Goal: Task Accomplishment & Management: Manage account settings

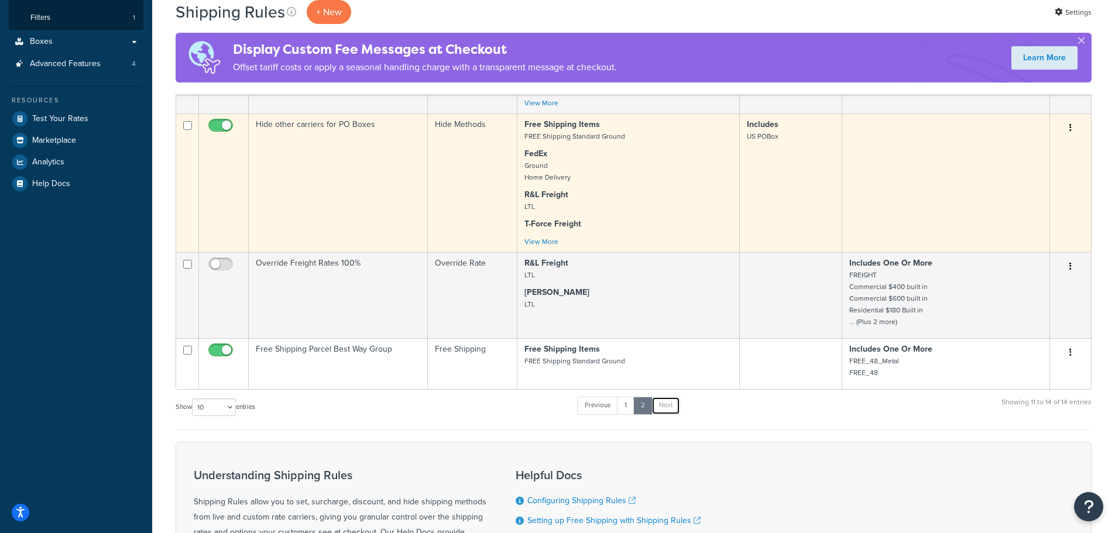
scroll to position [293, 0]
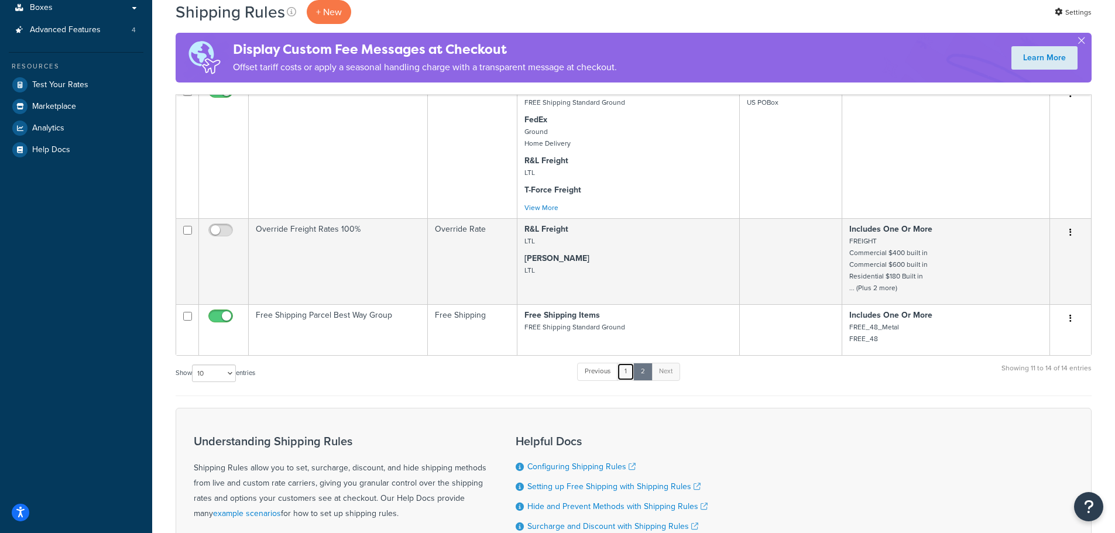
click at [624, 376] on link "1" at bounding box center [626, 372] width 18 height 18
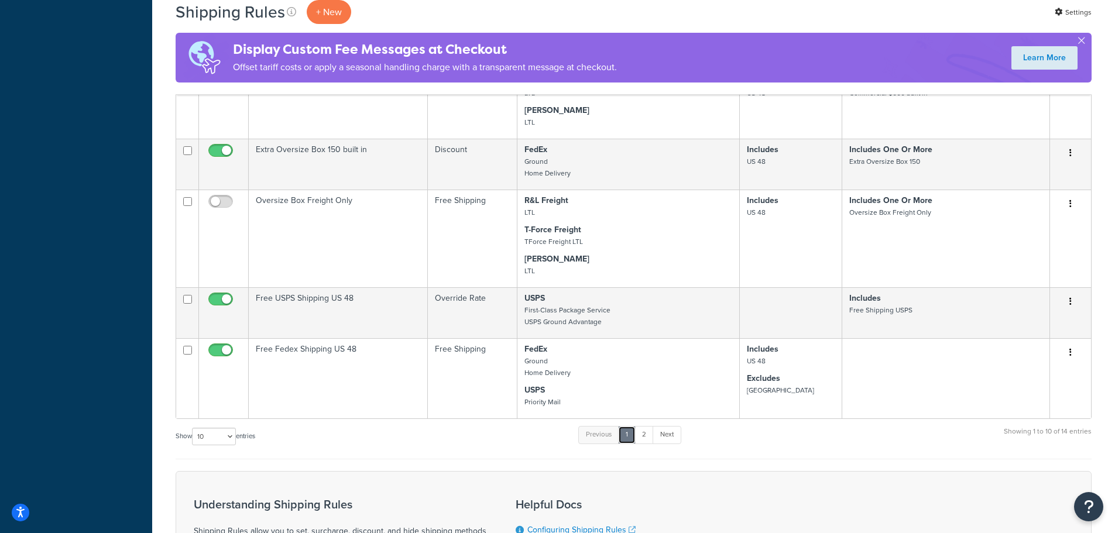
scroll to position [605, 0]
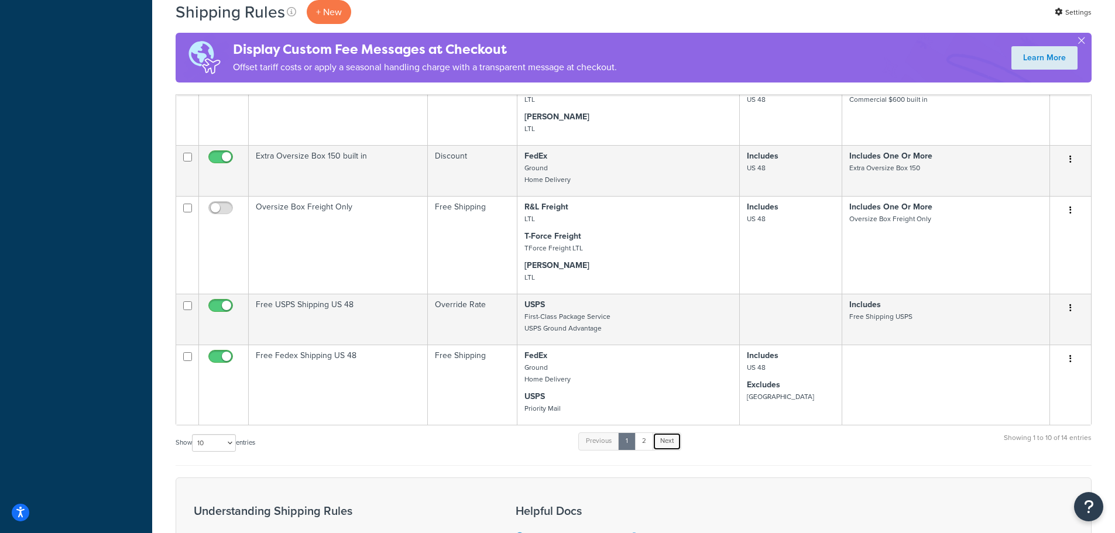
click at [673, 442] on link "Next" at bounding box center [667, 442] width 29 height 18
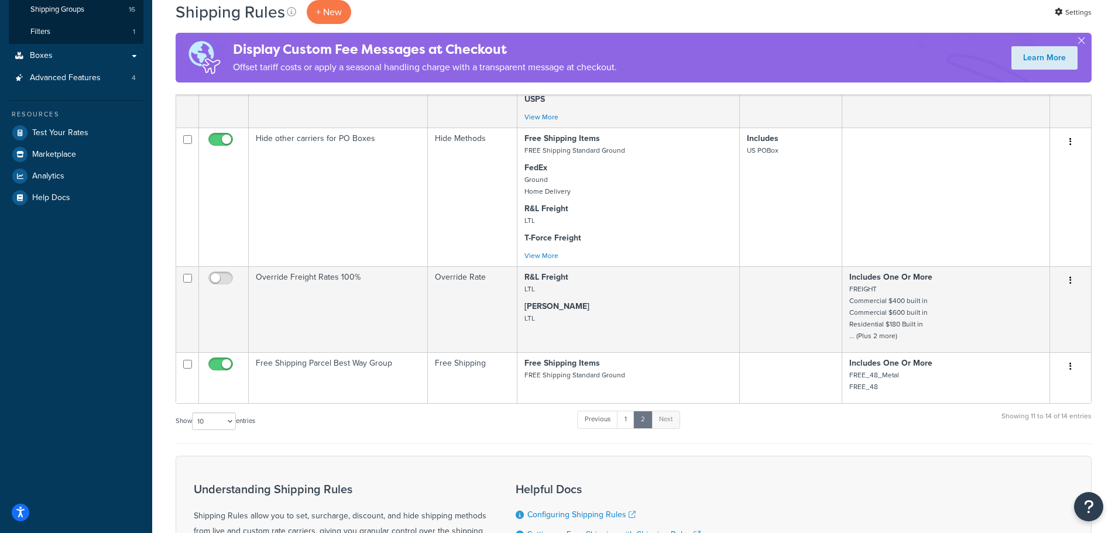
scroll to position [159, 0]
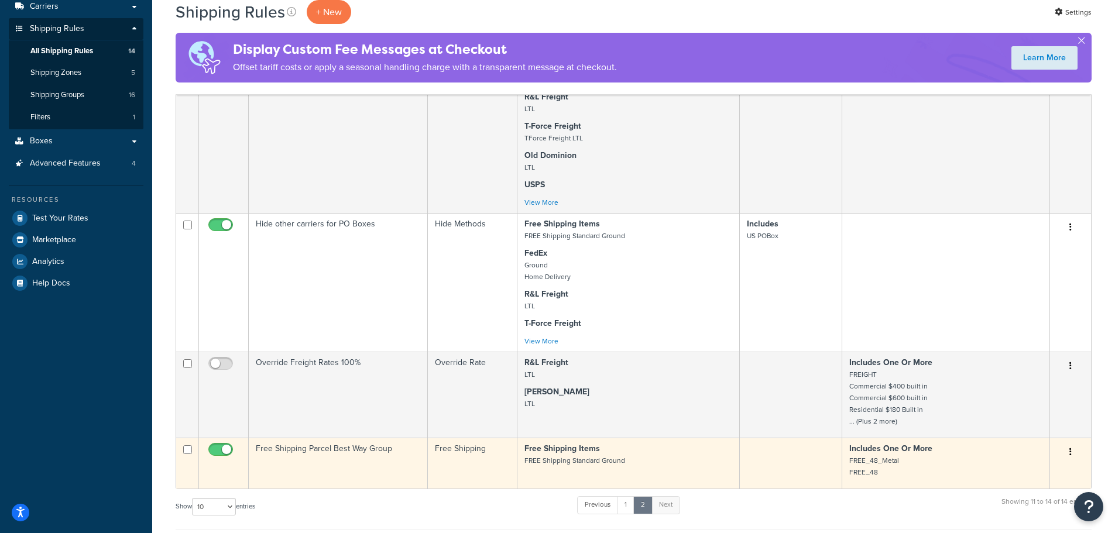
click at [784, 470] on td at bounding box center [791, 463] width 102 height 51
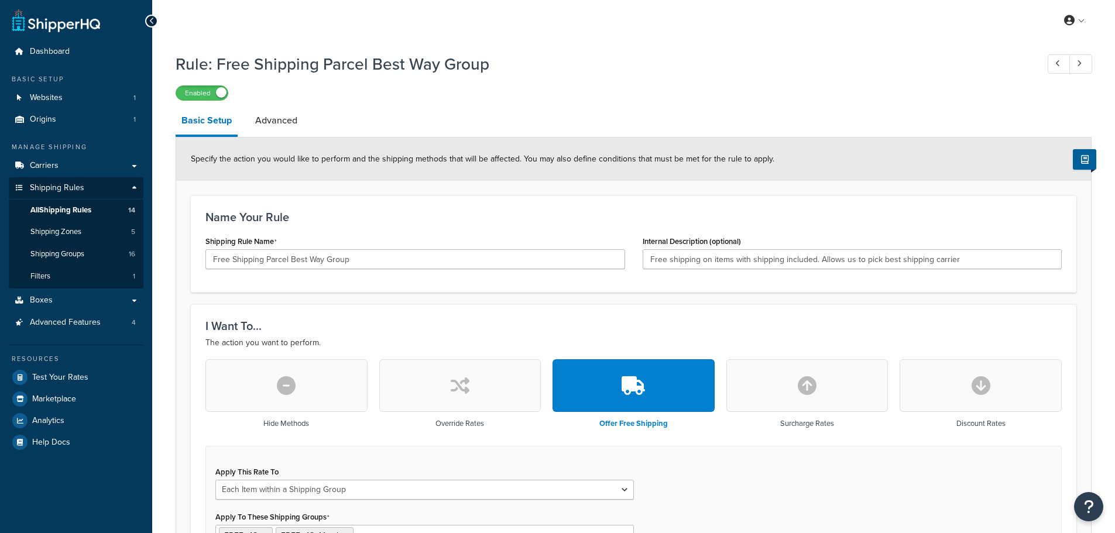
select select "ITEM"
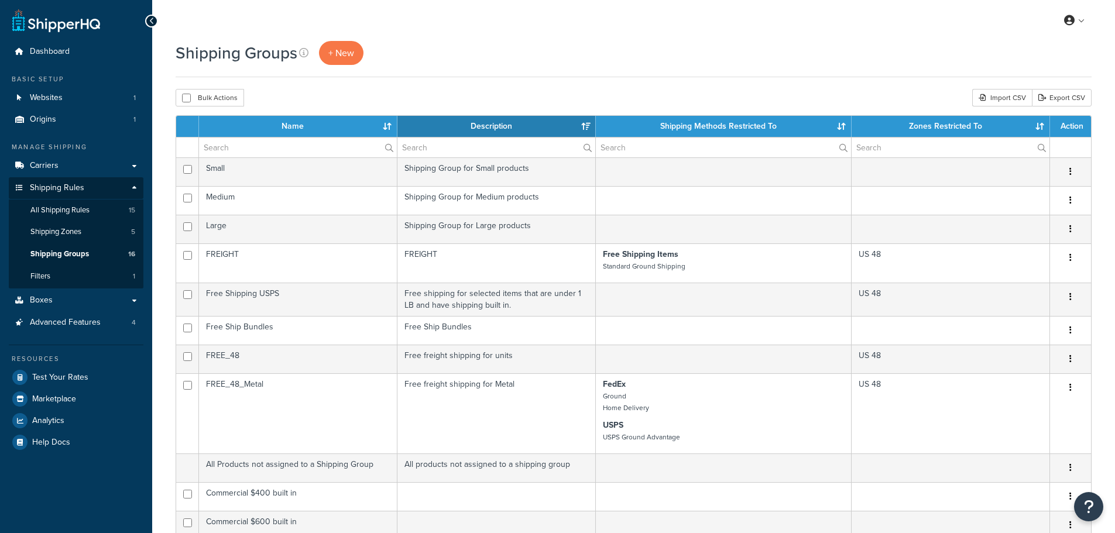
select select "15"
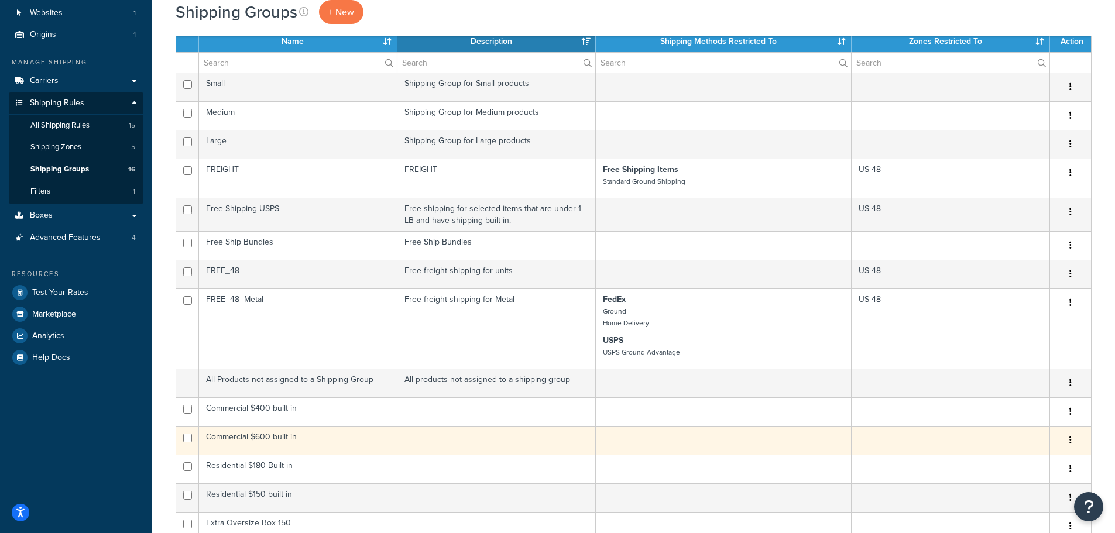
scroll to position [176, 0]
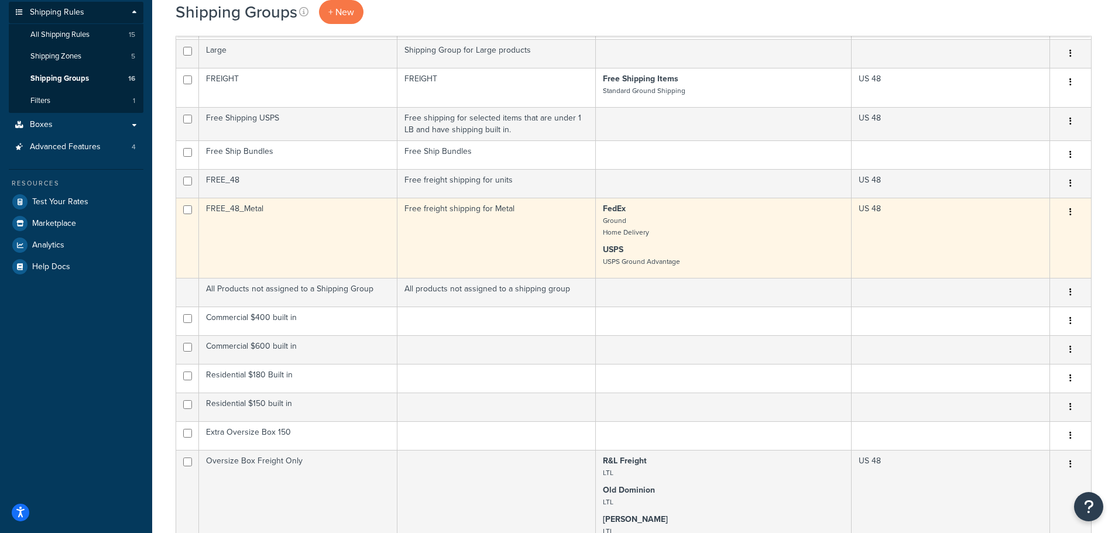
click at [1072, 214] on button "button" at bounding box center [1070, 212] width 16 height 19
click at [1035, 243] on link "Edit" at bounding box center [1023, 236] width 92 height 24
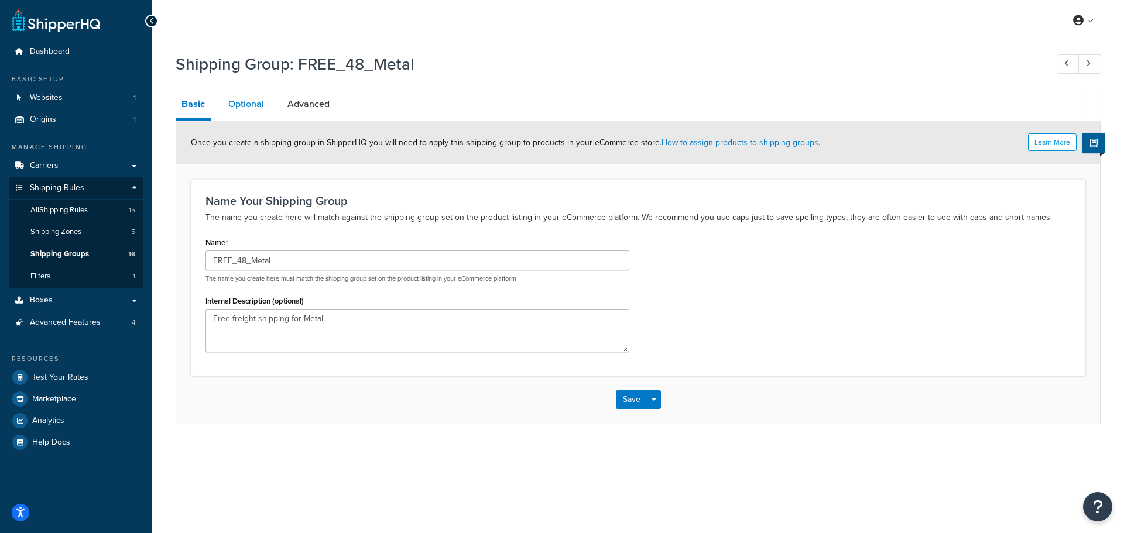
click at [239, 100] on link "Optional" at bounding box center [245, 104] width 47 height 28
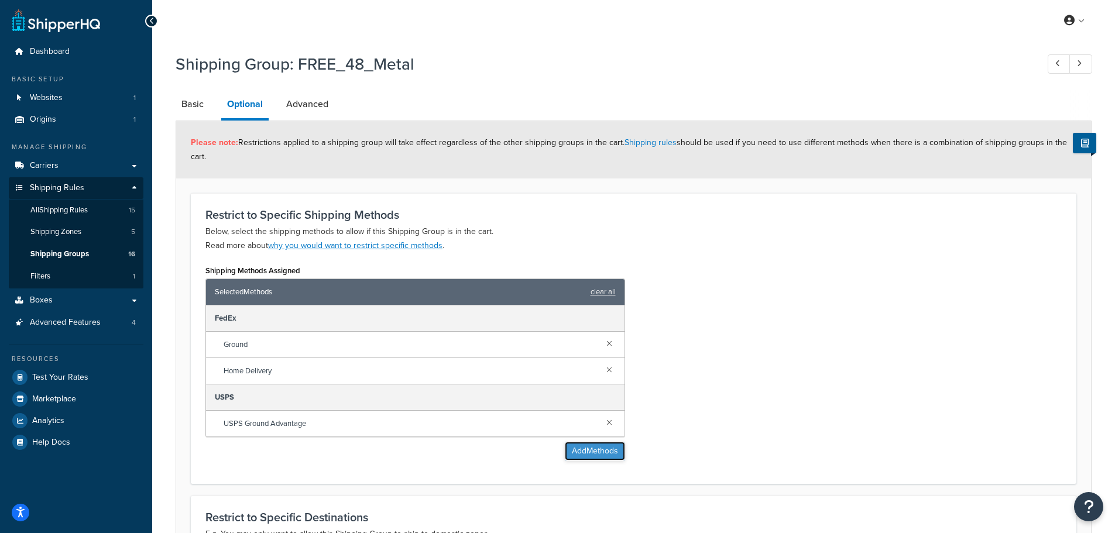
click at [599, 455] on button "Add Methods" at bounding box center [595, 451] width 60 height 19
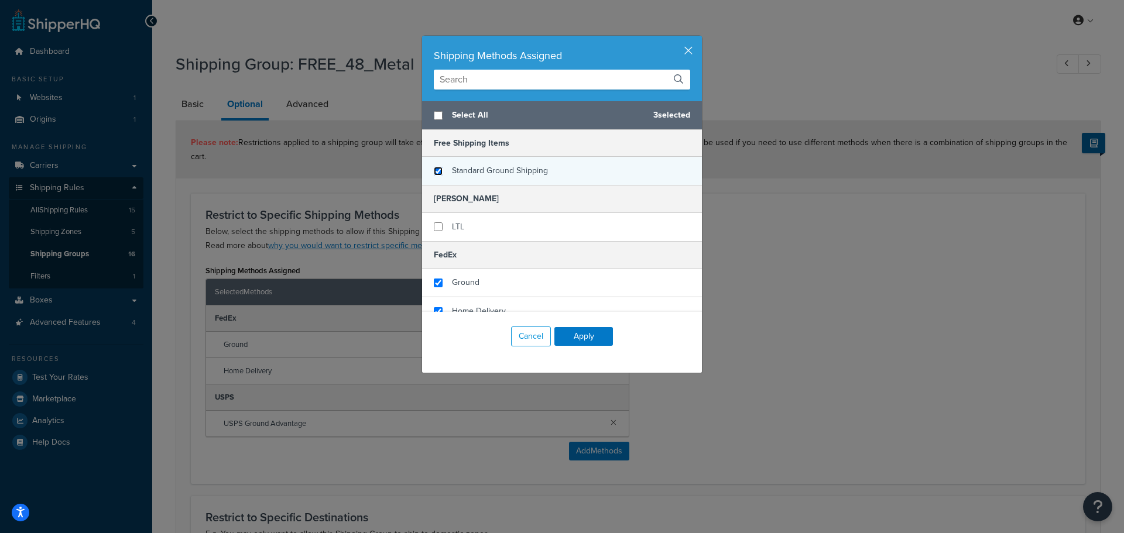
click at [435, 171] on input "checkbox" at bounding box center [438, 171] width 9 height 9
checkbox input "true"
drag, startPoint x: 592, startPoint y: 334, endPoint x: 641, endPoint y: 355, distance: 53.5
click at [592, 335] on button "Apply" at bounding box center [583, 336] width 59 height 19
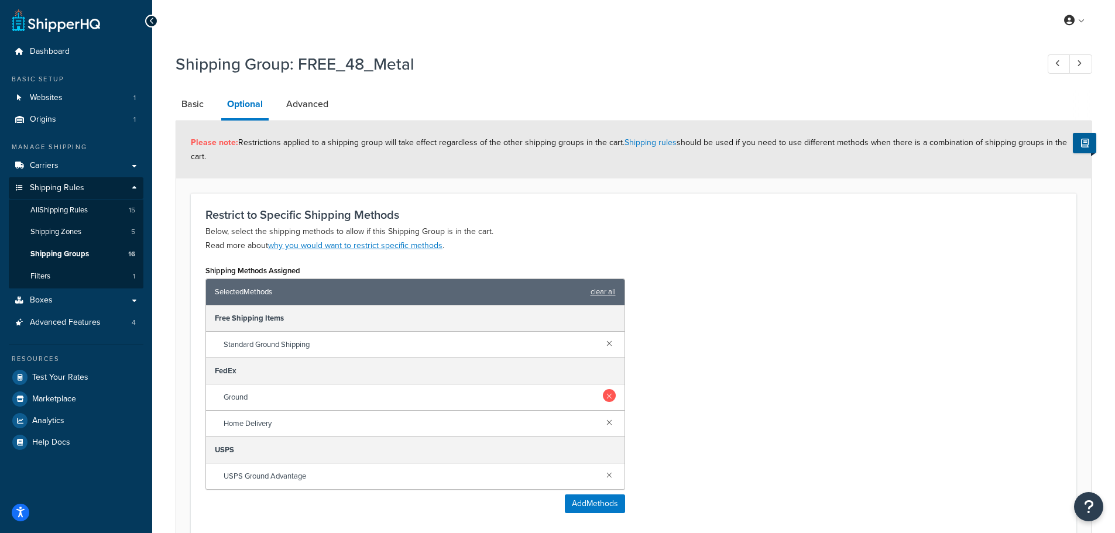
click at [612, 396] on link at bounding box center [609, 395] width 13 height 13
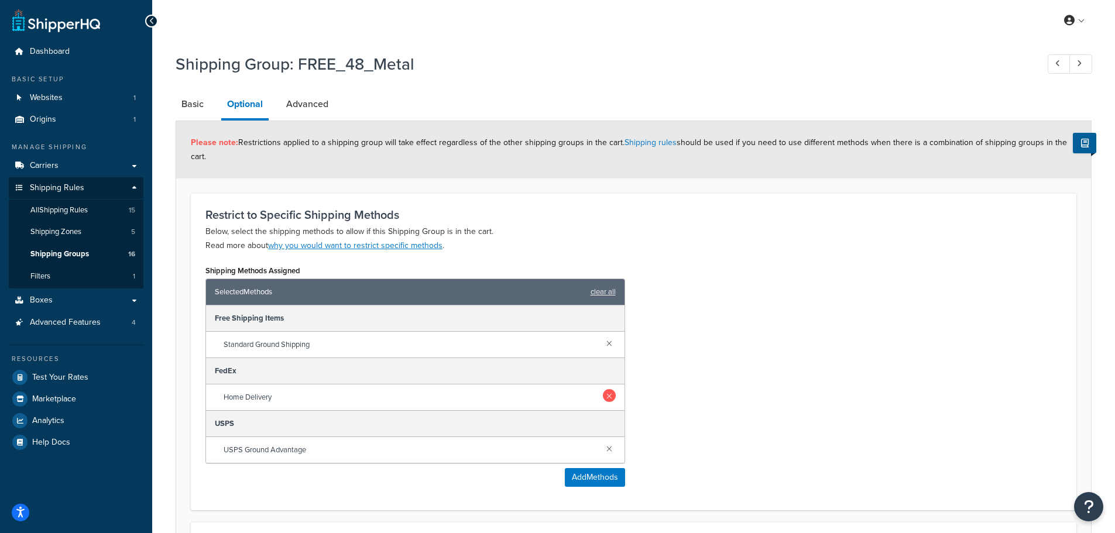
click at [612, 398] on link at bounding box center [609, 395] width 13 height 13
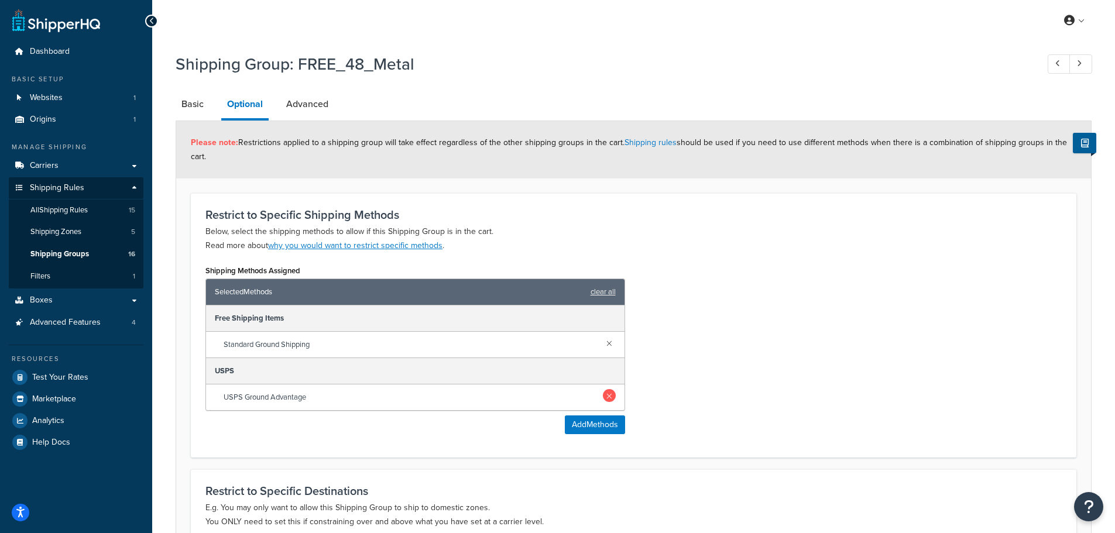
click at [610, 398] on link at bounding box center [609, 395] width 13 height 13
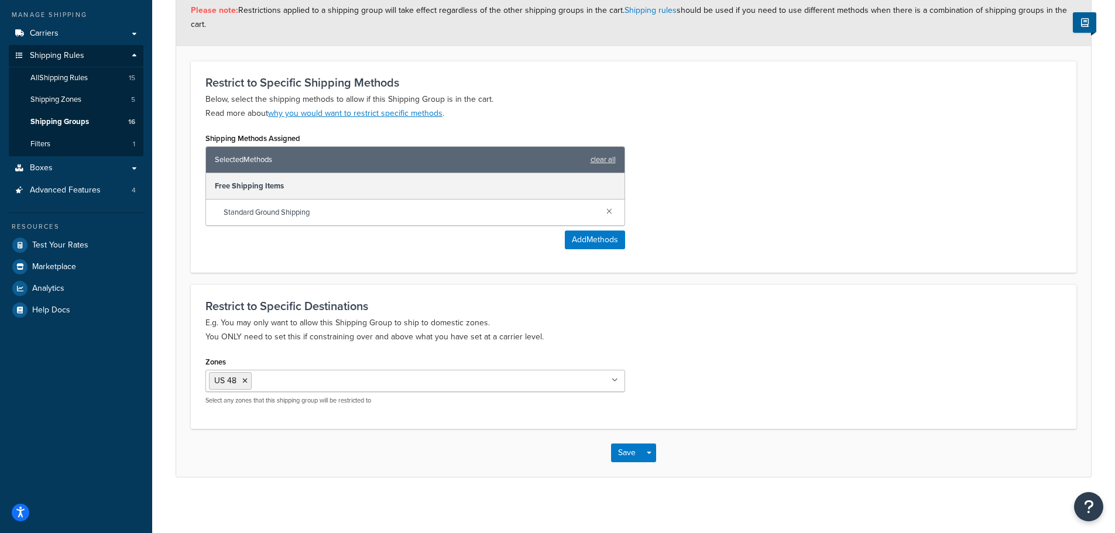
scroll to position [136, 0]
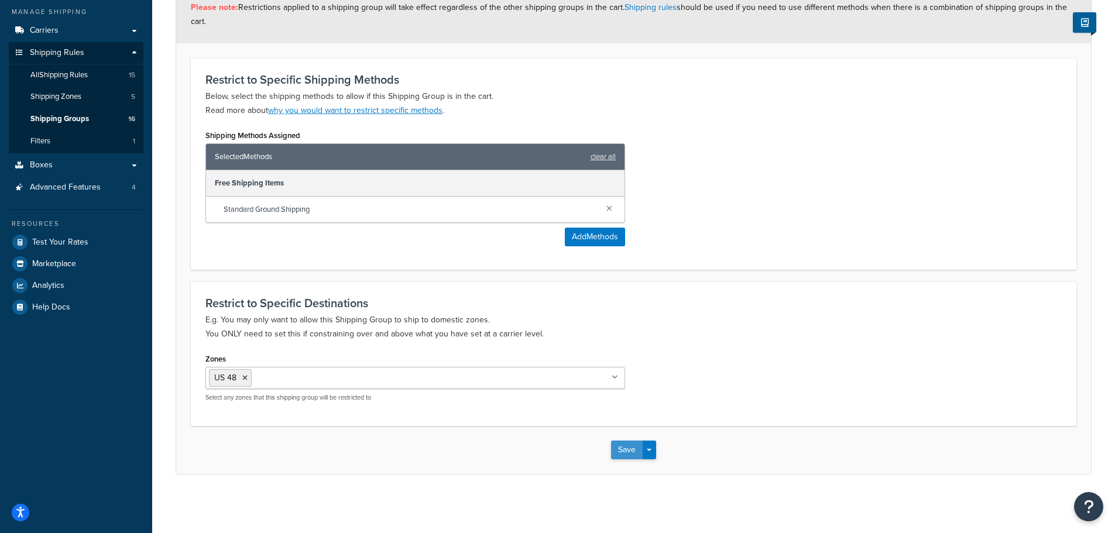
click at [629, 451] on button "Save" at bounding box center [627, 450] width 32 height 19
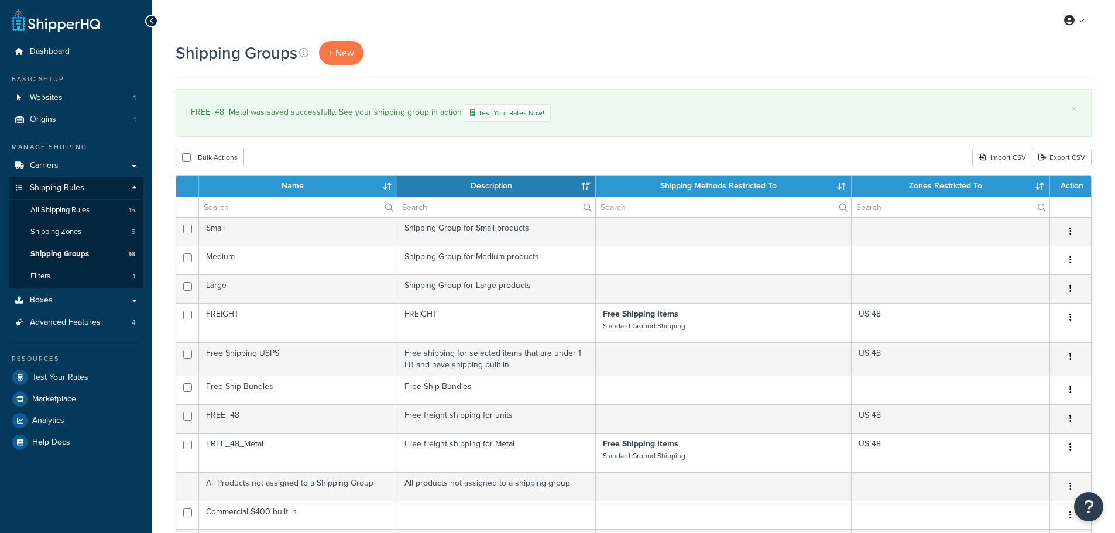
select select "15"
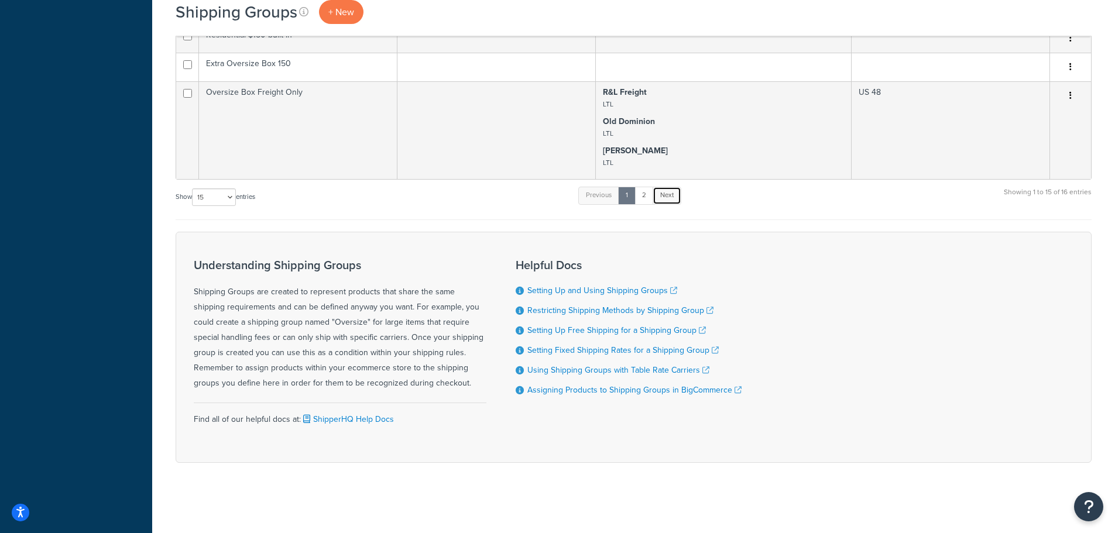
click at [668, 197] on link "Next" at bounding box center [667, 196] width 29 height 18
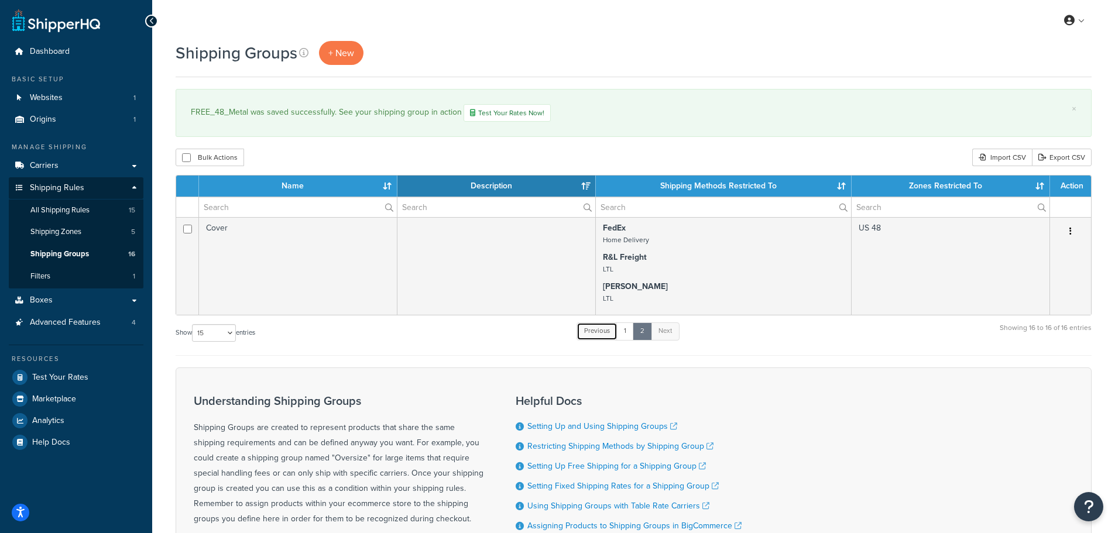
click at [601, 334] on link "Previous" at bounding box center [596, 331] width 41 height 18
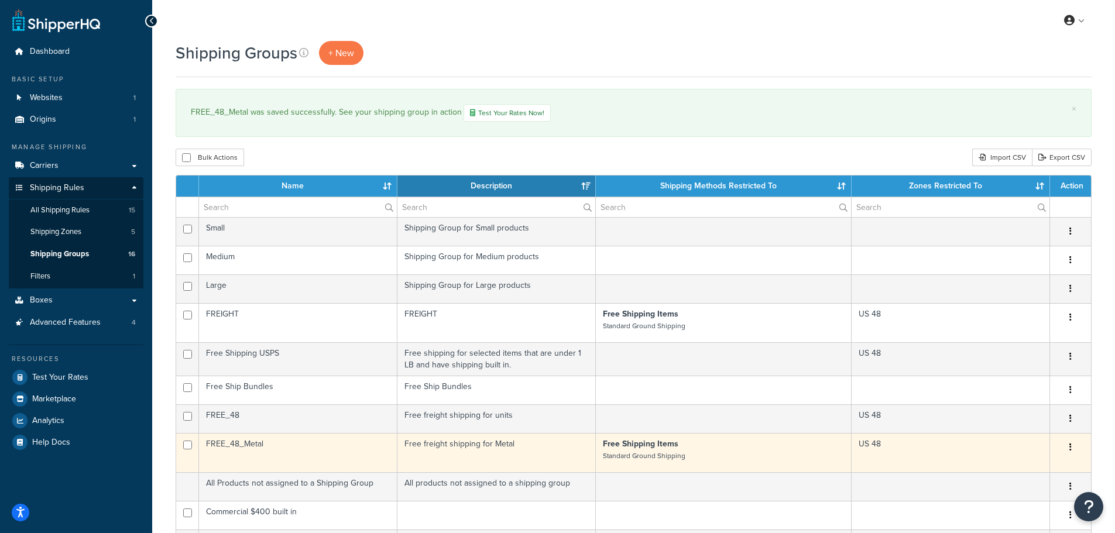
click at [922, 462] on td "US 48" at bounding box center [951, 452] width 198 height 39
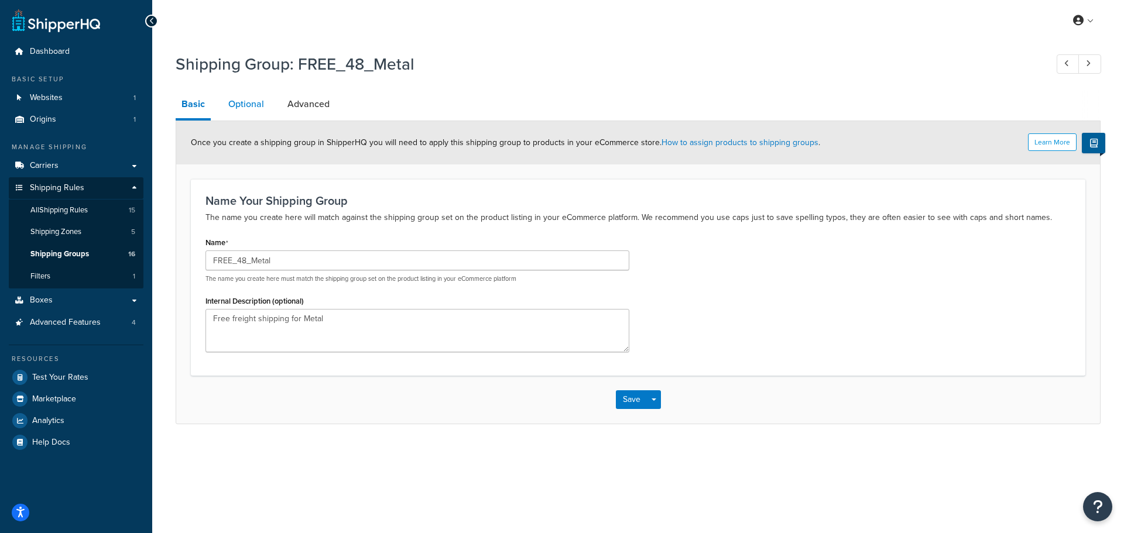
click at [248, 101] on link "Optional" at bounding box center [245, 104] width 47 height 28
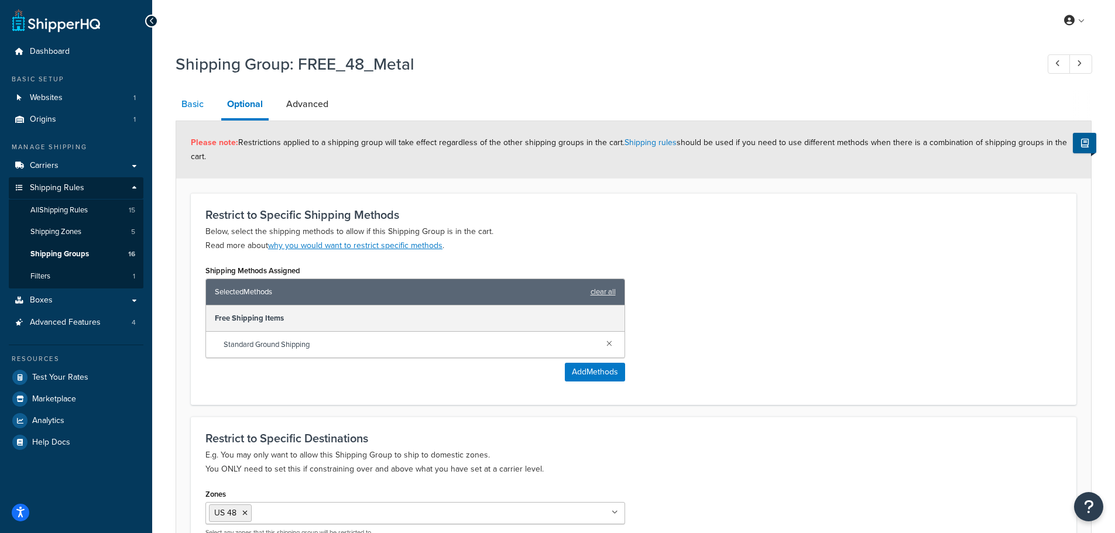
click at [193, 109] on link "Basic" at bounding box center [193, 104] width 34 height 28
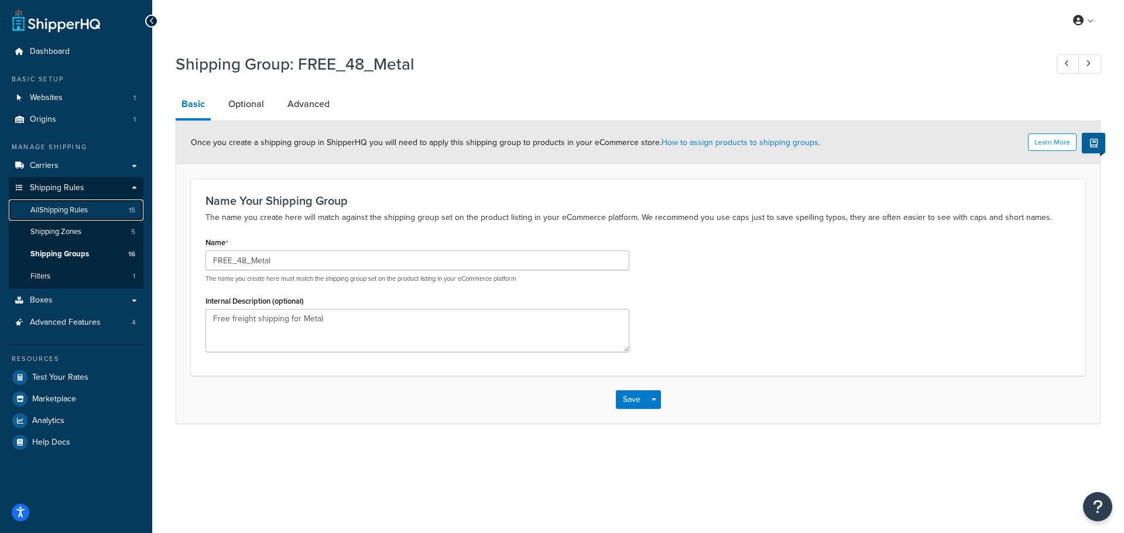
click at [84, 214] on span "All Shipping Rules" at bounding box center [58, 210] width 57 height 10
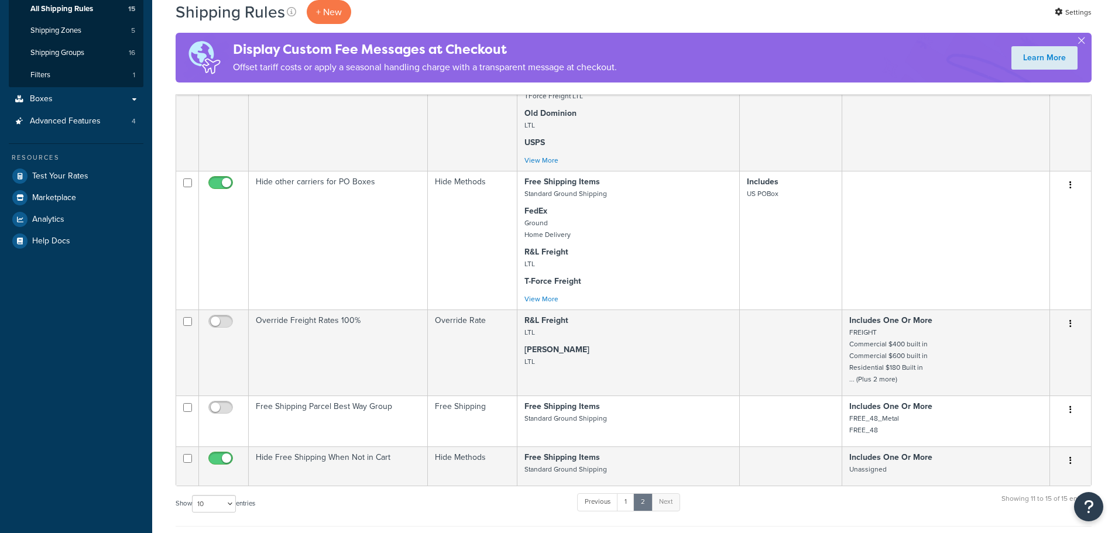
scroll to position [351, 0]
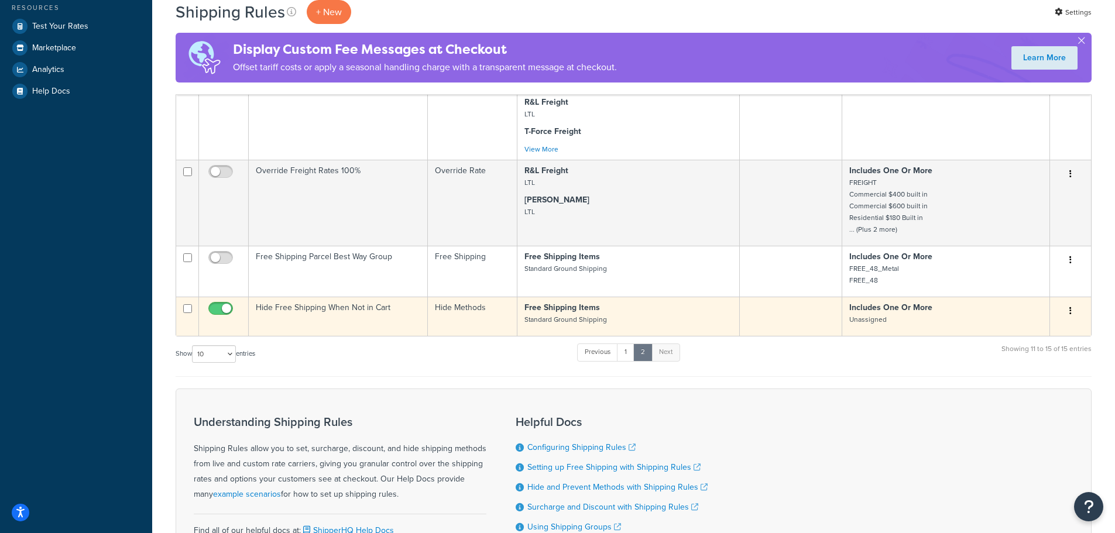
click at [743, 320] on td at bounding box center [791, 316] width 102 height 39
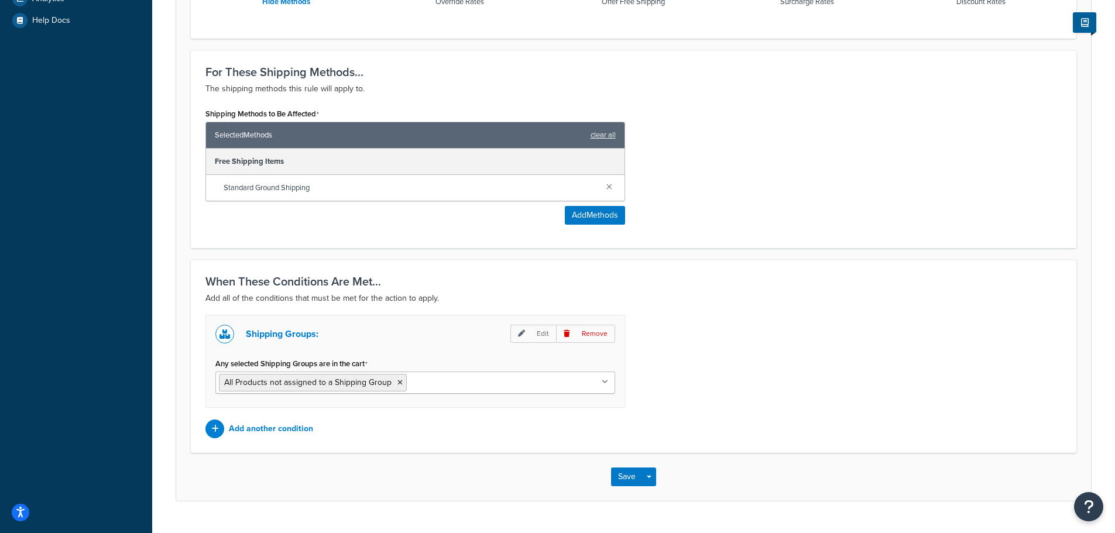
scroll to position [450, 0]
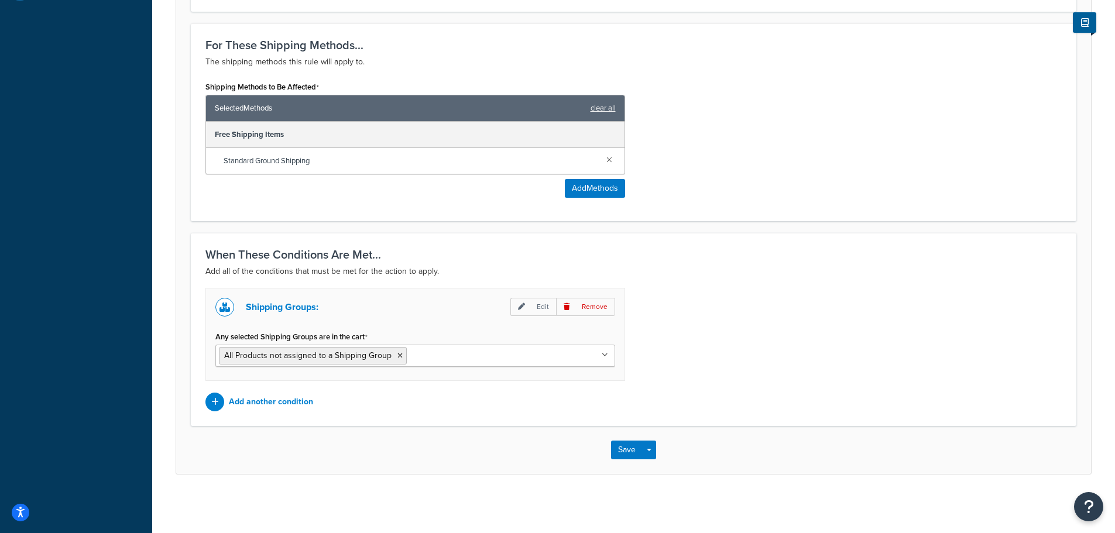
click at [490, 348] on ul "All Products not assigned to a Shipping Group" at bounding box center [415, 356] width 400 height 22
click at [792, 357] on div "Shipping Groups: Edit Remove Any selected Shipping Groups are in the cart All P…" at bounding box center [634, 349] width 874 height 123
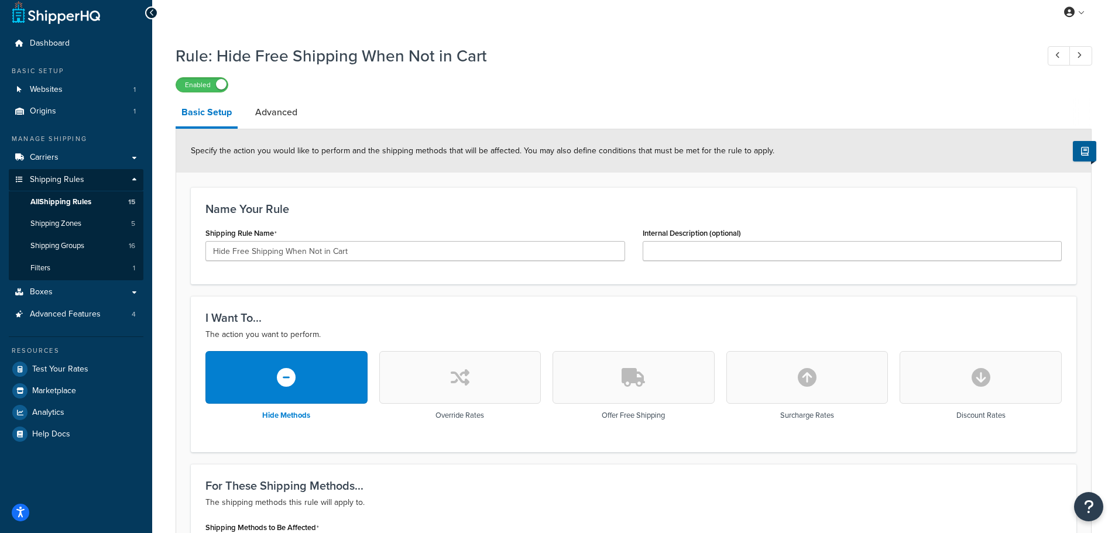
scroll to position [0, 0]
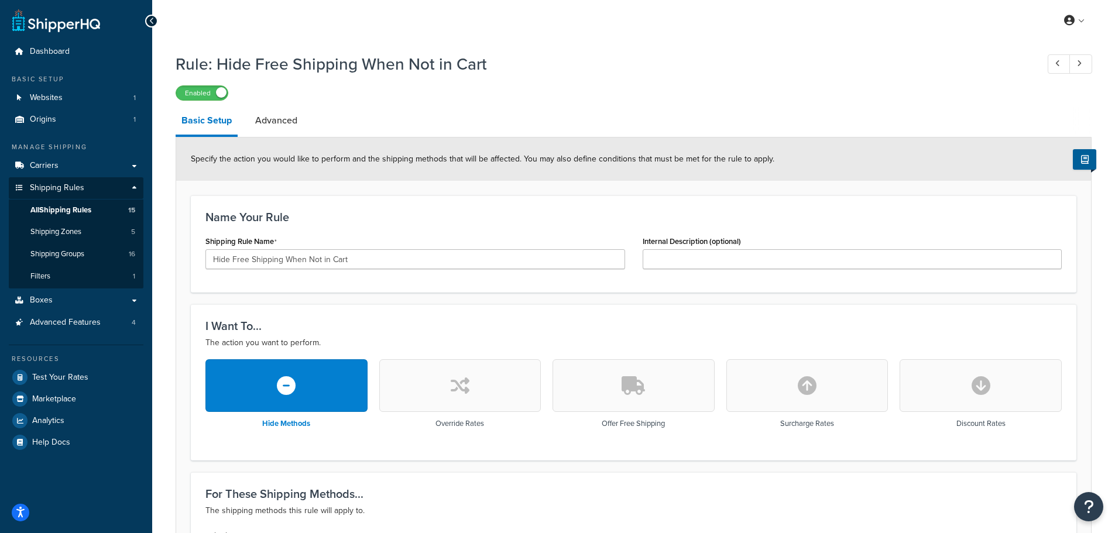
click at [622, 59] on h1 "Rule: Hide Free Shipping When Not in Cart" at bounding box center [601, 64] width 850 height 23
click at [278, 121] on link "Advanced" at bounding box center [276, 121] width 54 height 28
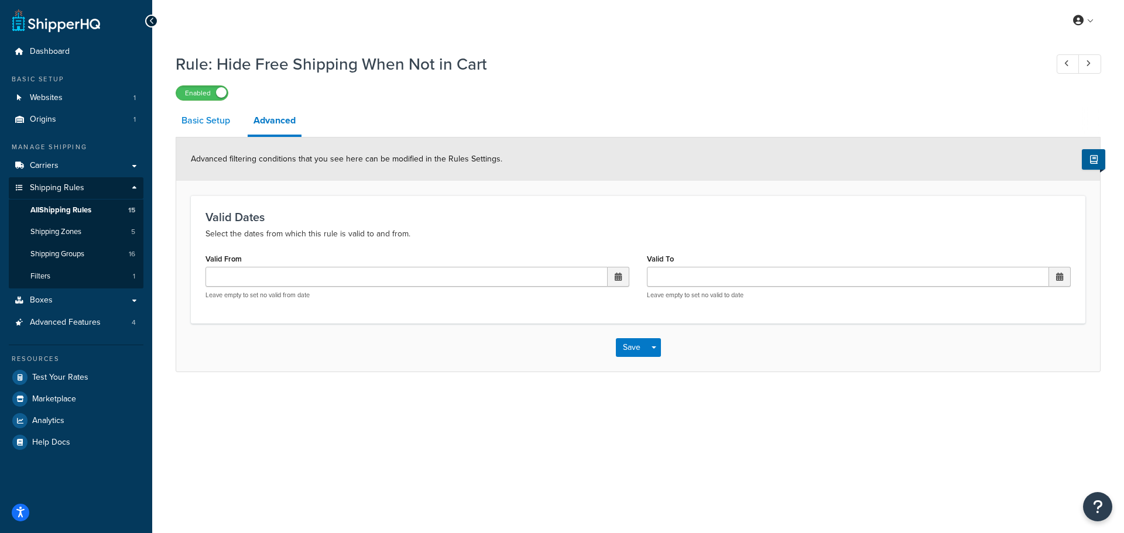
click at [209, 115] on link "Basic Setup" at bounding box center [206, 121] width 60 height 28
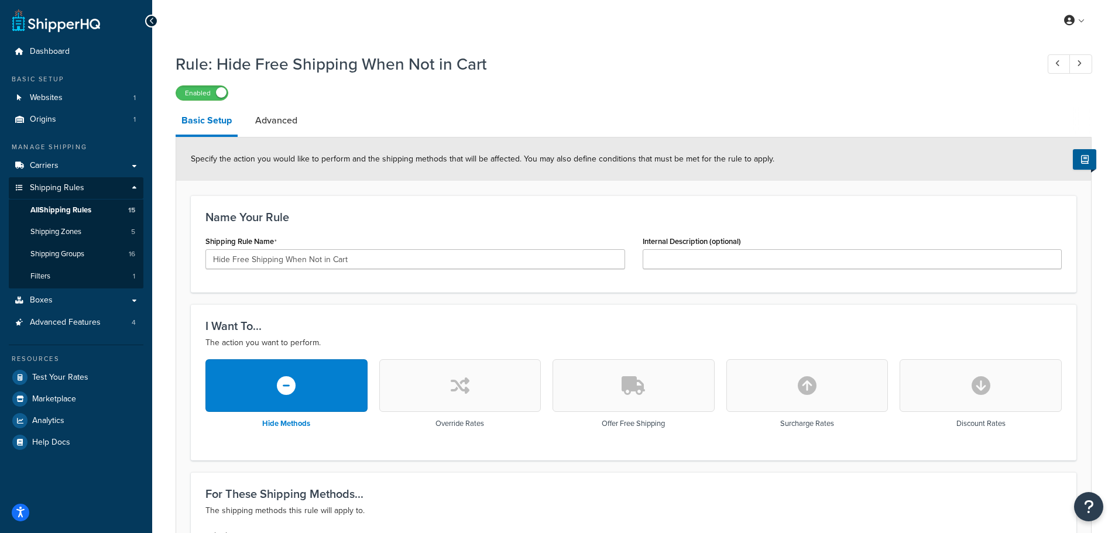
click at [737, 43] on div "My Profile Billing Global Settings Contact Us Logout Rule: Hide Free Shipping W…" at bounding box center [633, 491] width 963 height 982
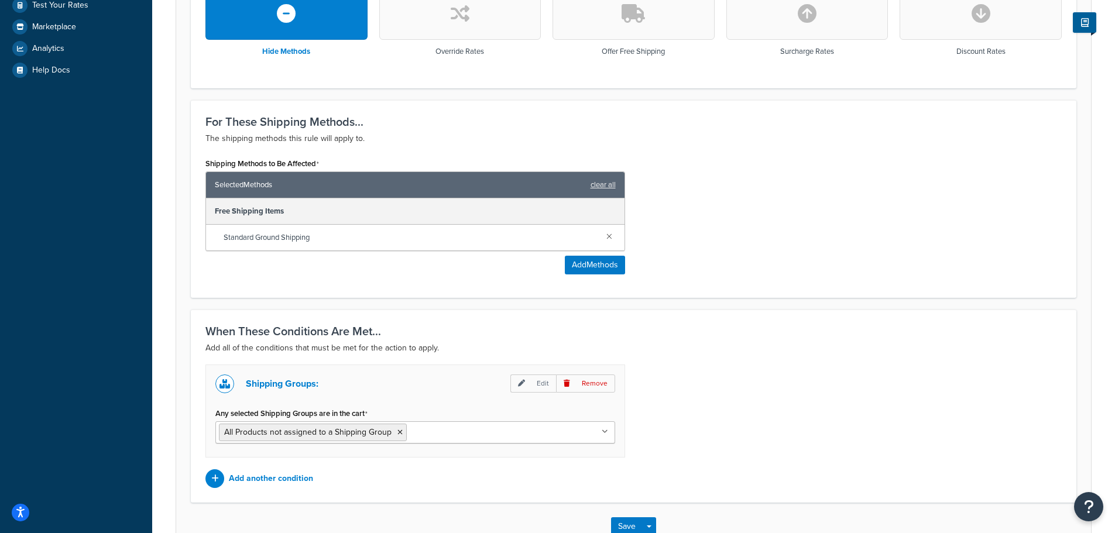
scroll to position [450, 0]
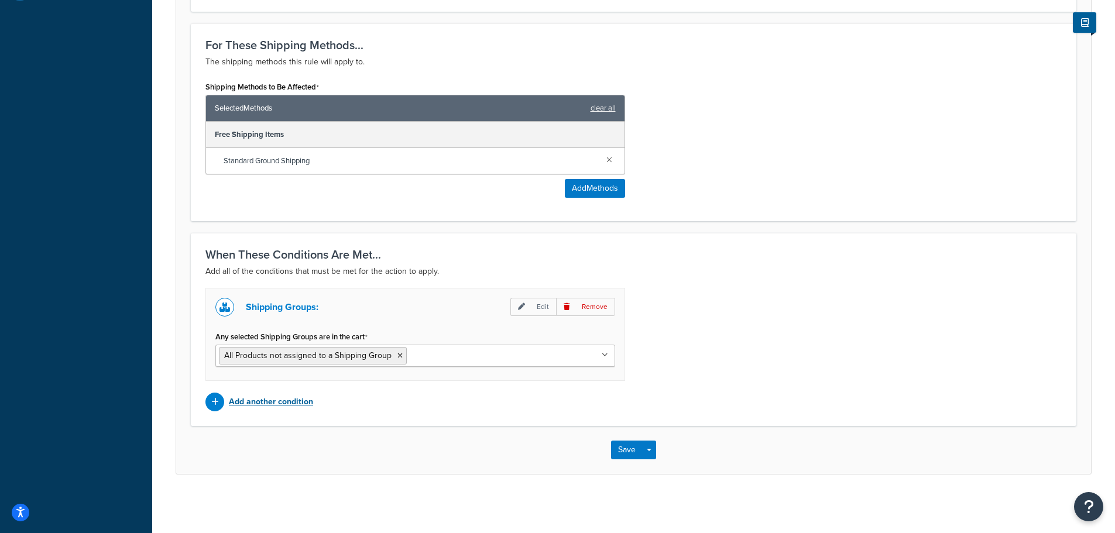
click at [263, 406] on p "Add another condition" at bounding box center [271, 402] width 84 height 16
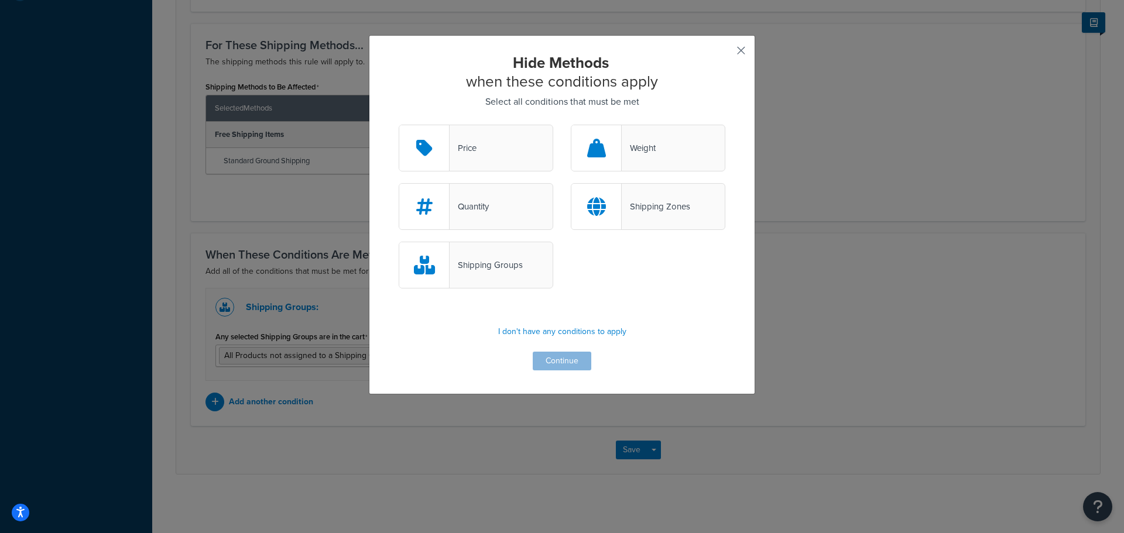
click at [725, 53] on button "button" at bounding box center [723, 54] width 3 height 3
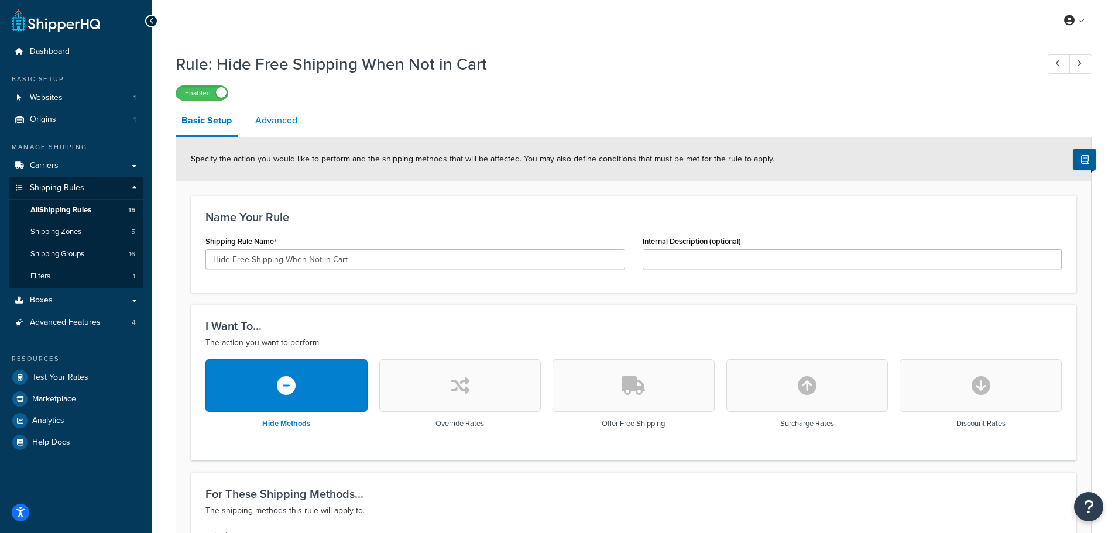
click at [288, 118] on link "Advanced" at bounding box center [276, 121] width 54 height 28
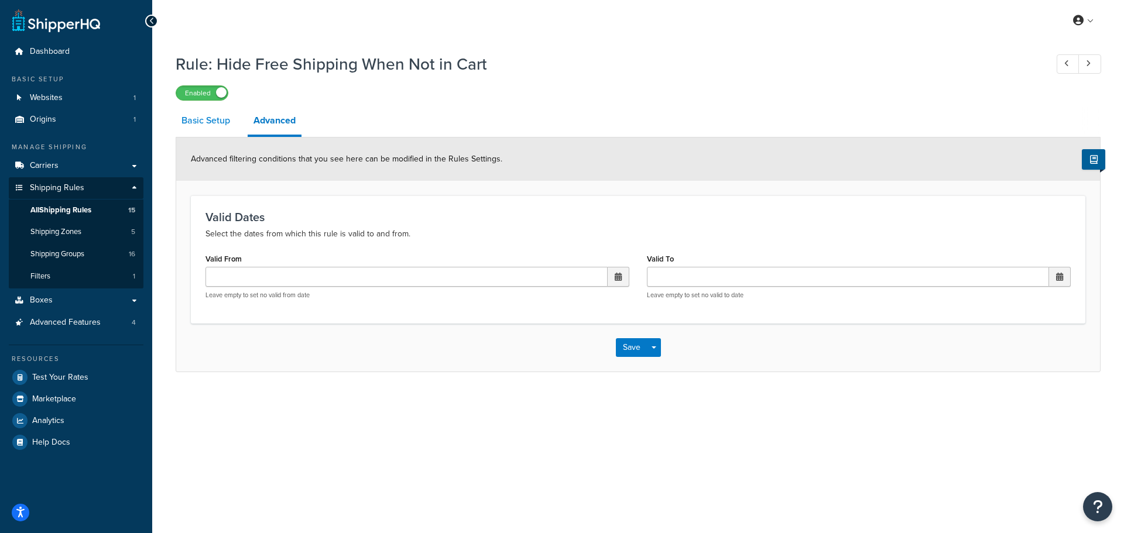
click at [195, 125] on link "Basic Setup" at bounding box center [206, 121] width 60 height 28
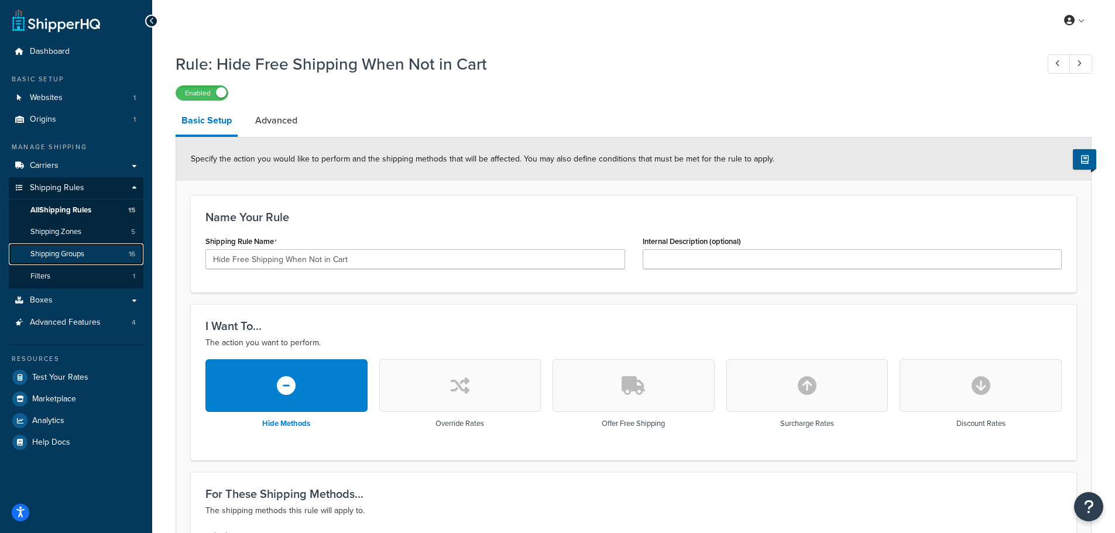
click at [62, 250] on span "Shipping Groups" at bounding box center [57, 254] width 54 height 10
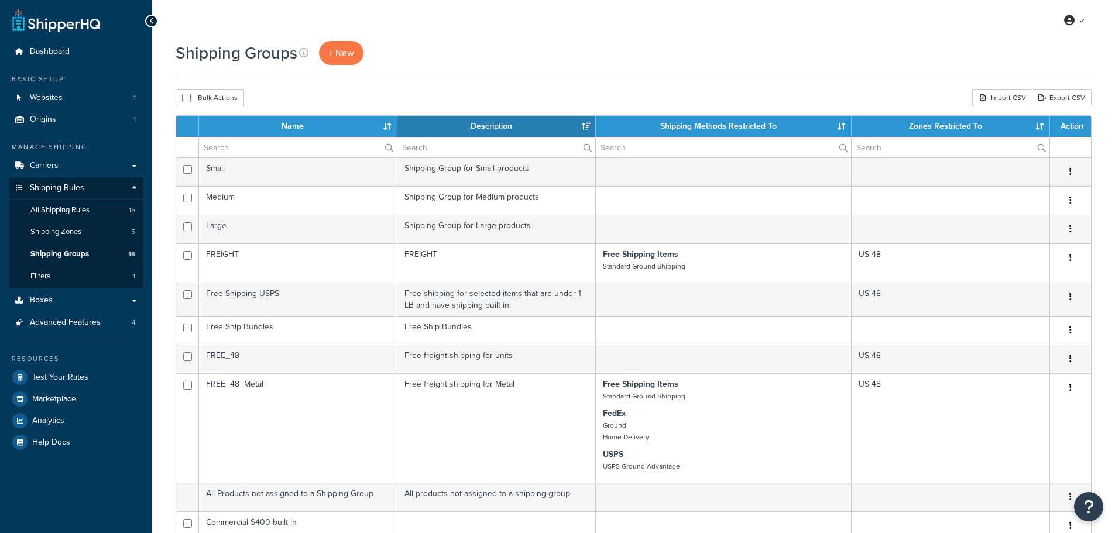
select select "15"
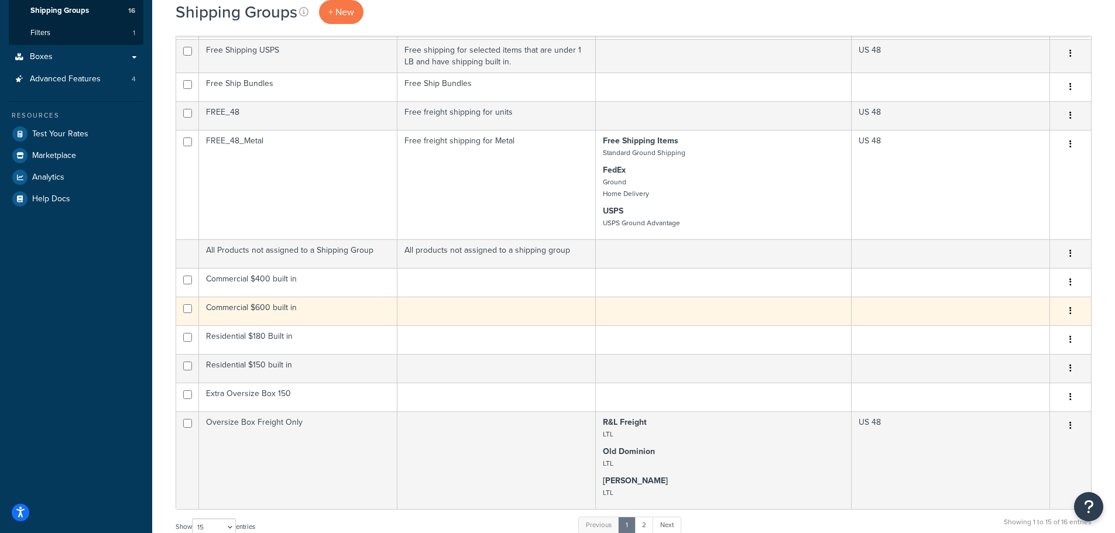
scroll to position [176, 0]
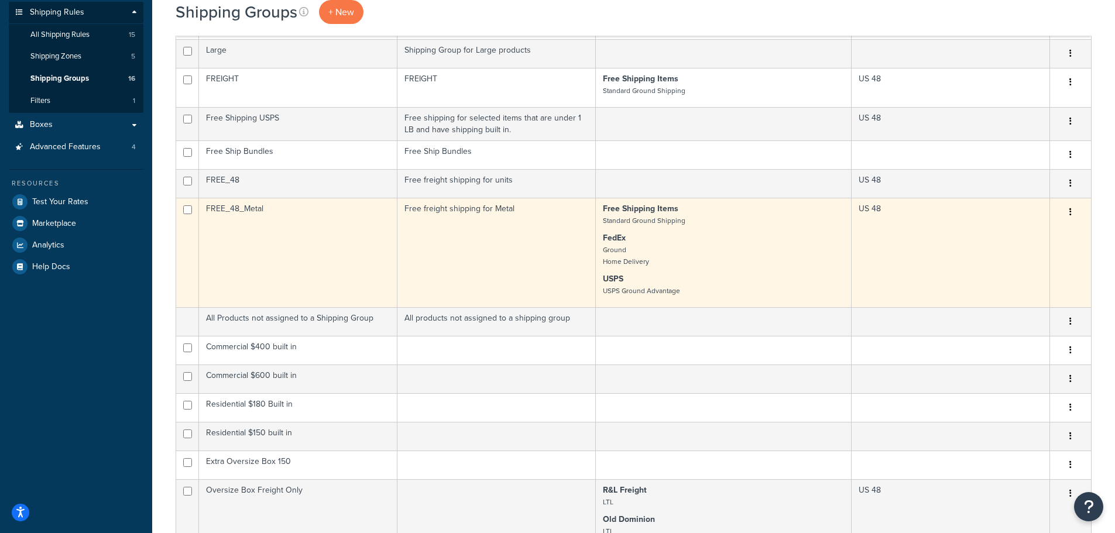
click at [895, 250] on td "US 48" at bounding box center [951, 252] width 198 height 109
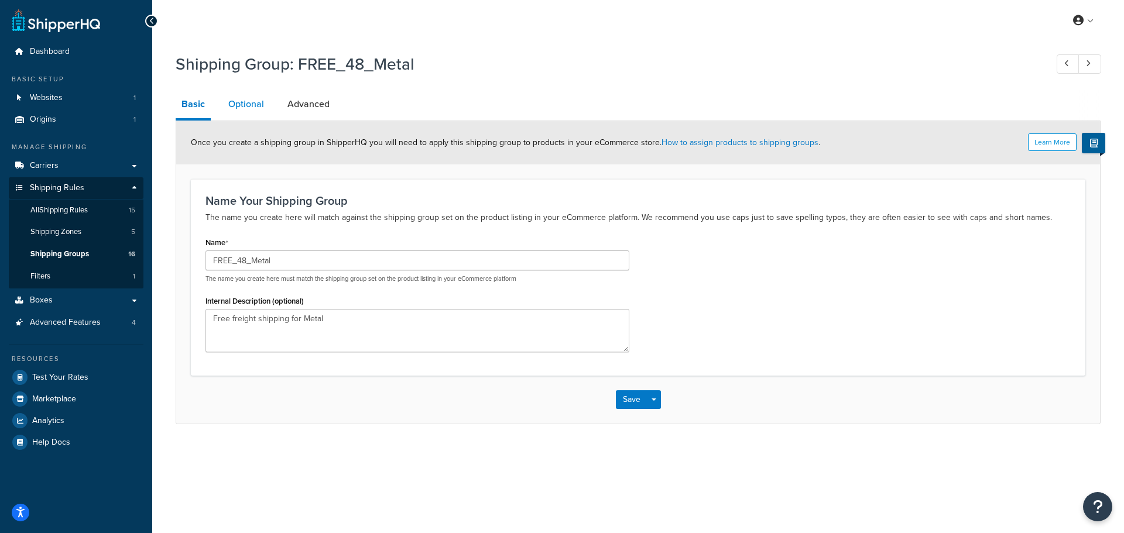
click at [258, 106] on link "Optional" at bounding box center [245, 104] width 47 height 28
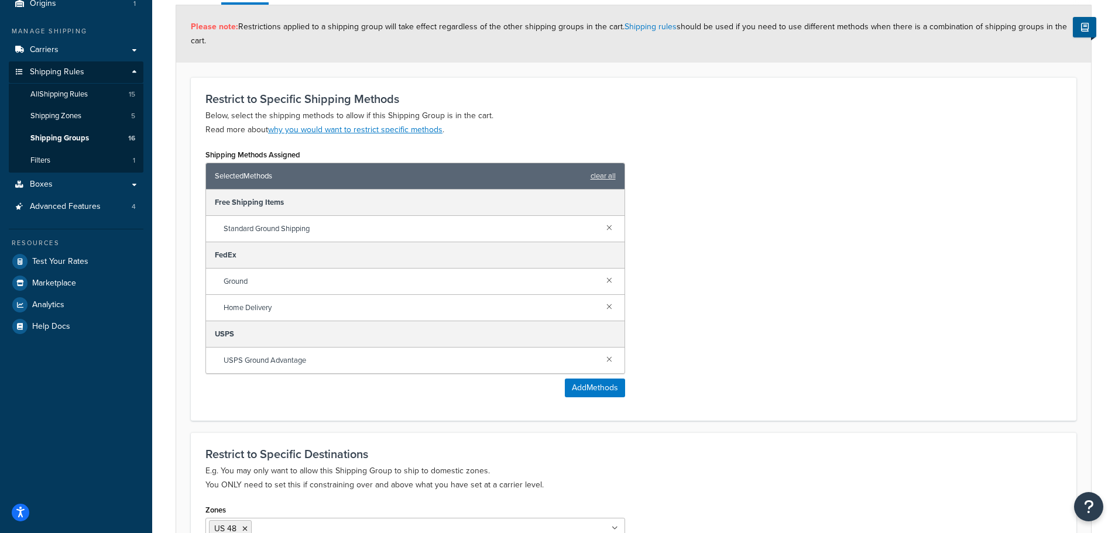
scroll to position [117, 0]
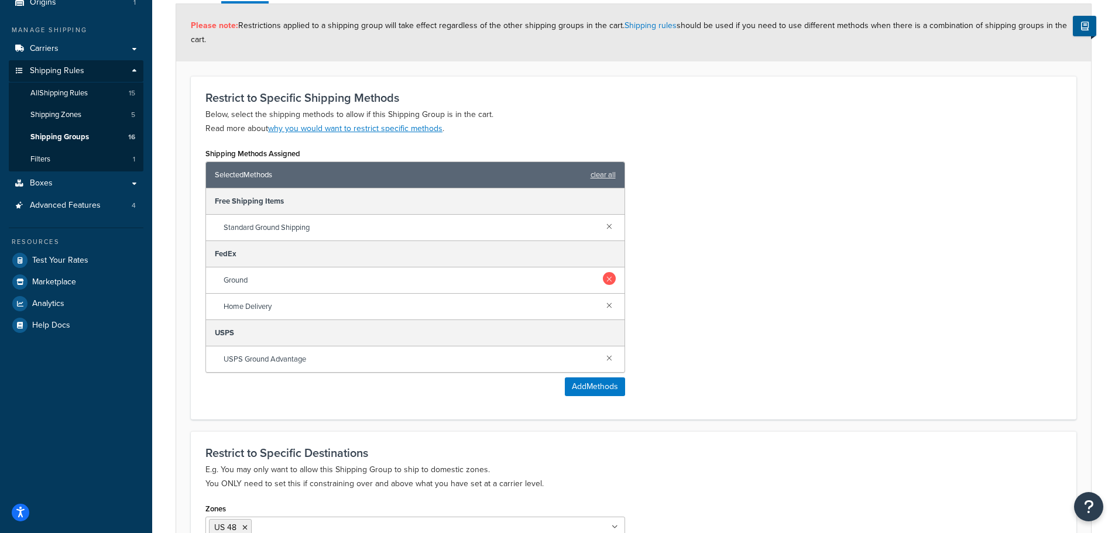
click at [610, 280] on link at bounding box center [609, 278] width 13 height 13
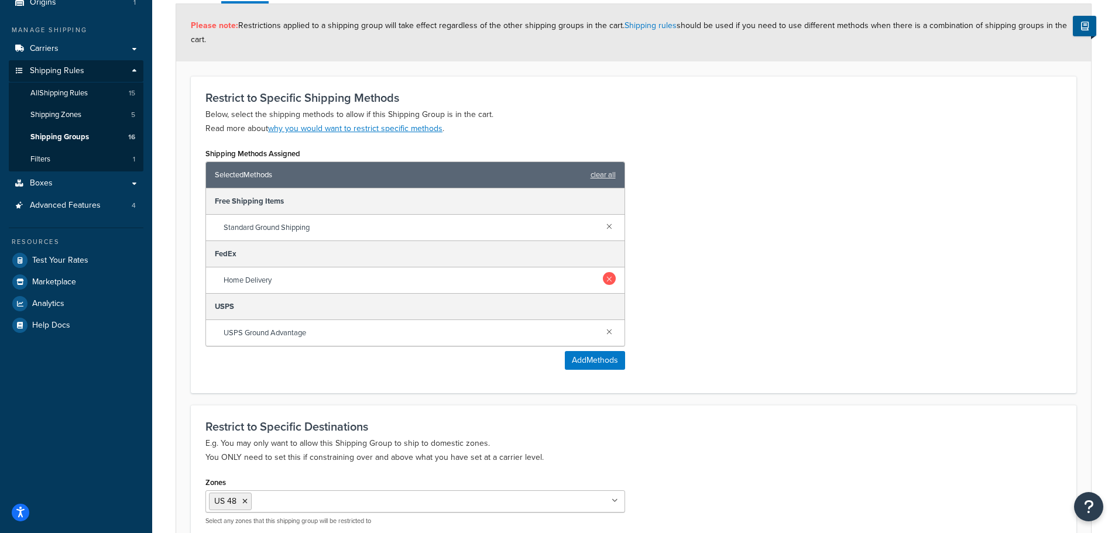
click at [611, 279] on link at bounding box center [609, 278] width 13 height 13
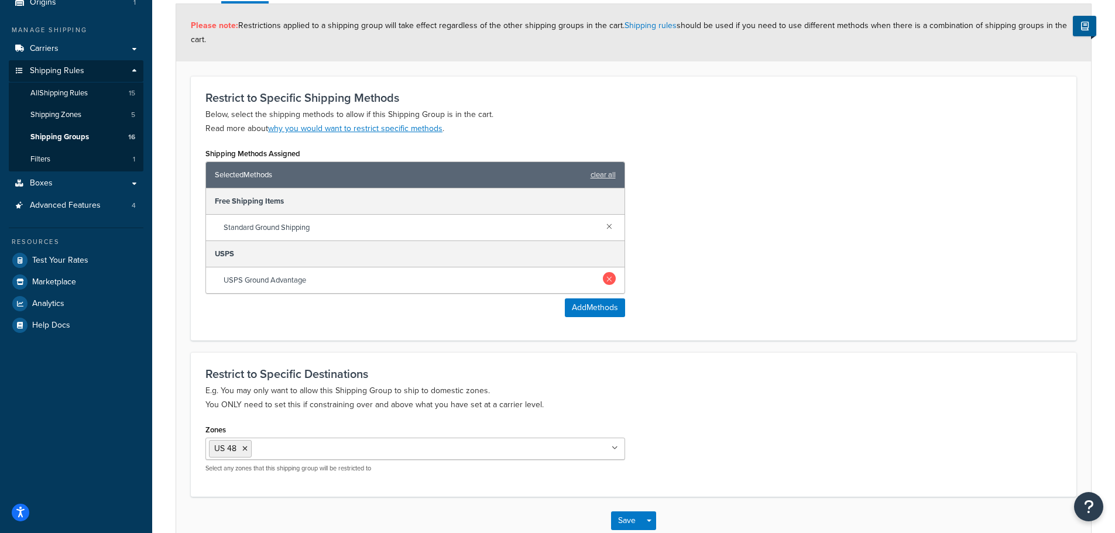
click at [610, 280] on link at bounding box center [609, 278] width 13 height 13
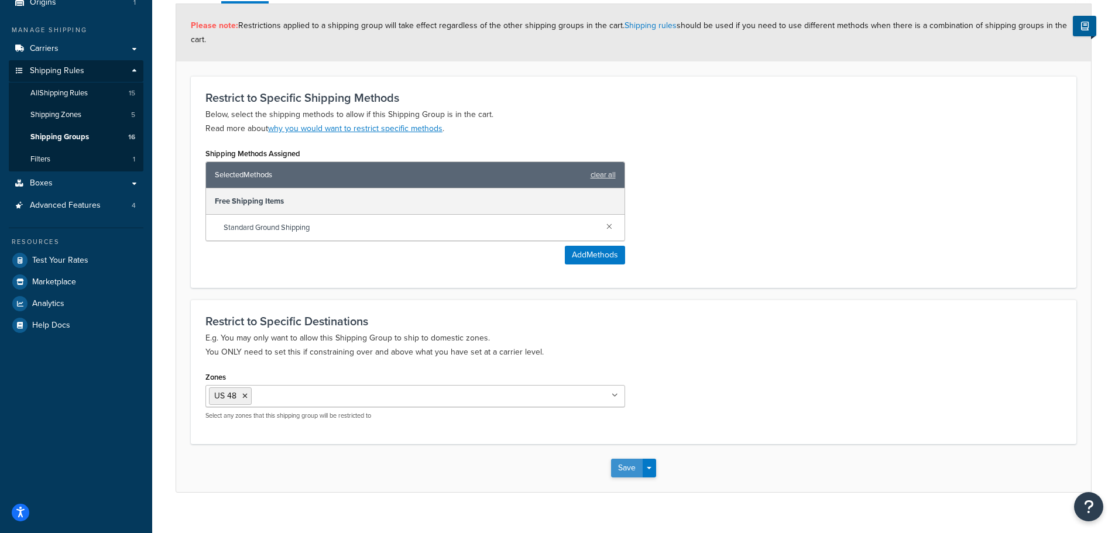
click at [620, 466] on button "Save" at bounding box center [627, 468] width 32 height 19
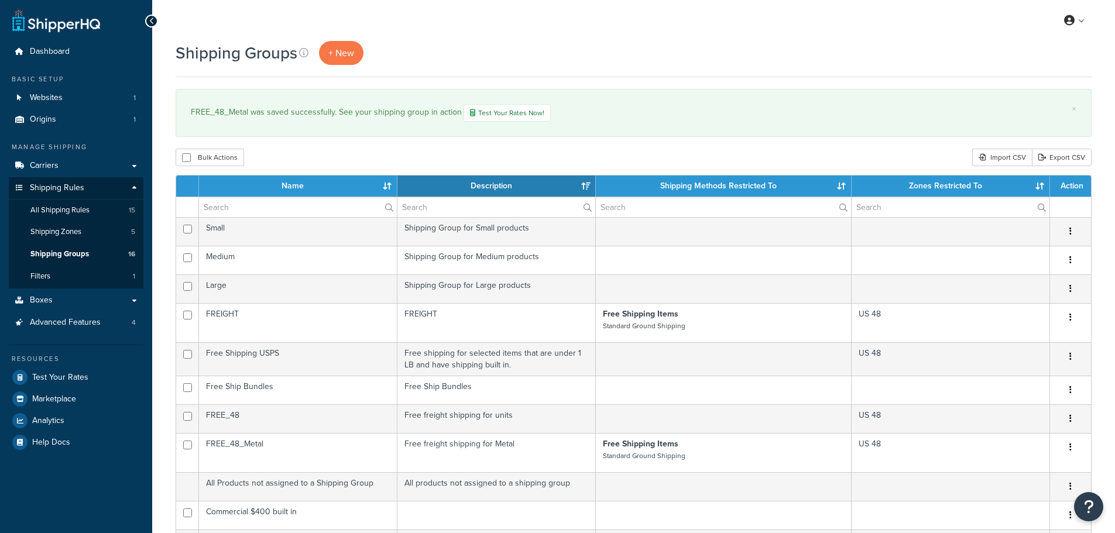
select select "15"
click at [66, 255] on span "Shipping Groups" at bounding box center [59, 254] width 59 height 10
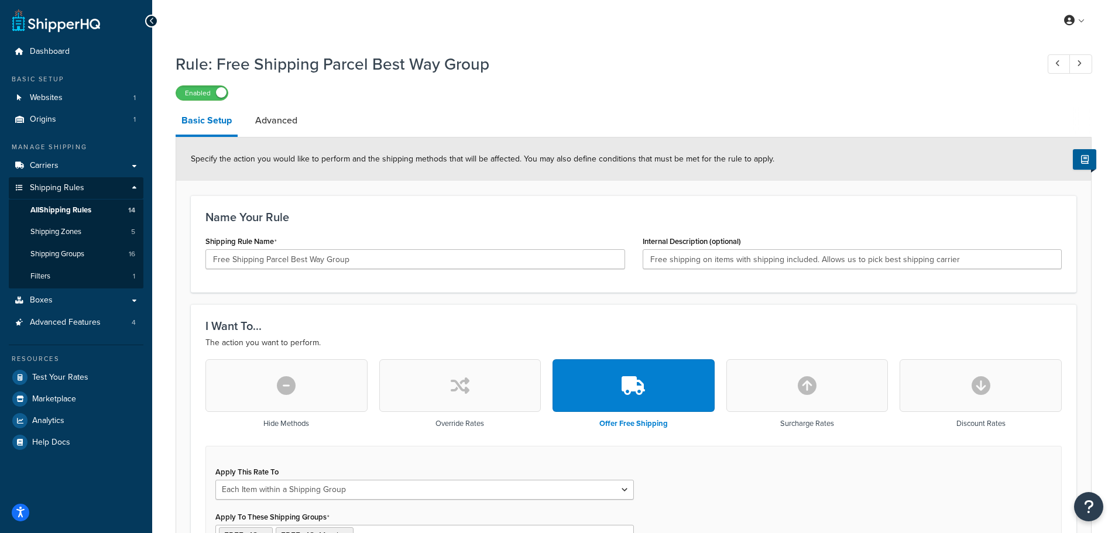
select select "ITEM"
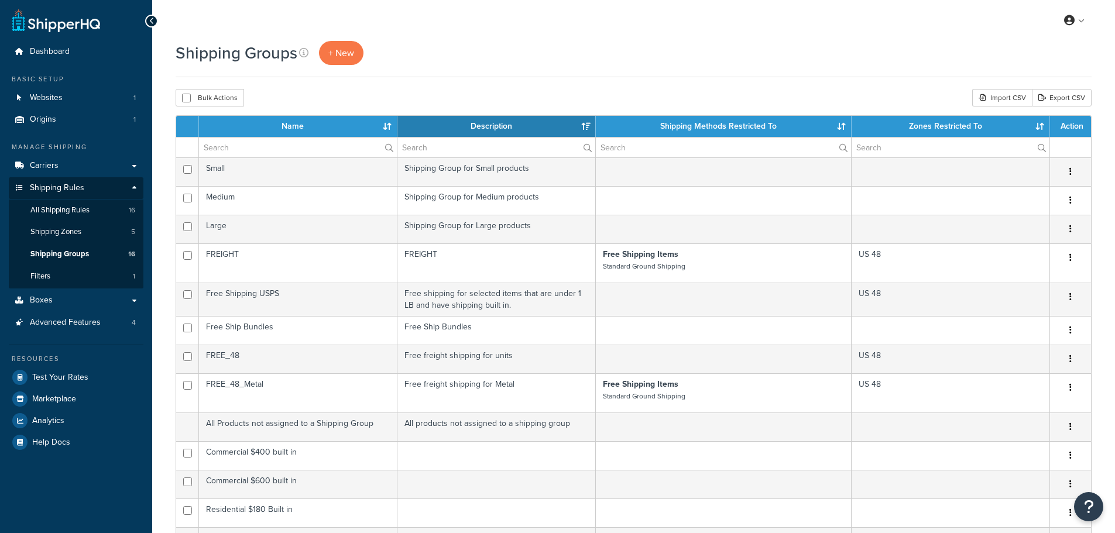
select select "15"
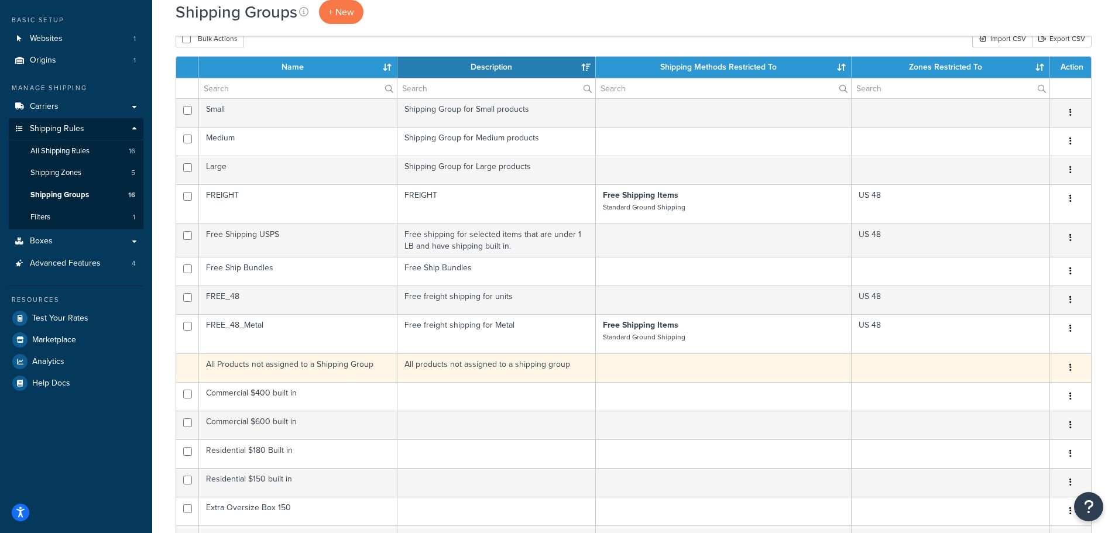
scroll to position [59, 0]
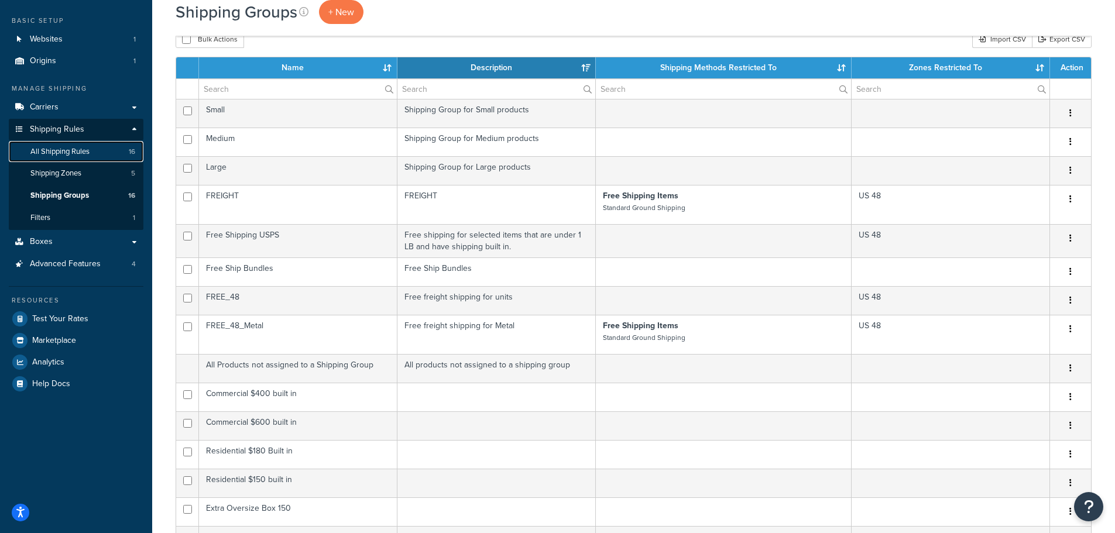
click at [70, 147] on span "All Shipping Rules" at bounding box center [59, 152] width 59 height 10
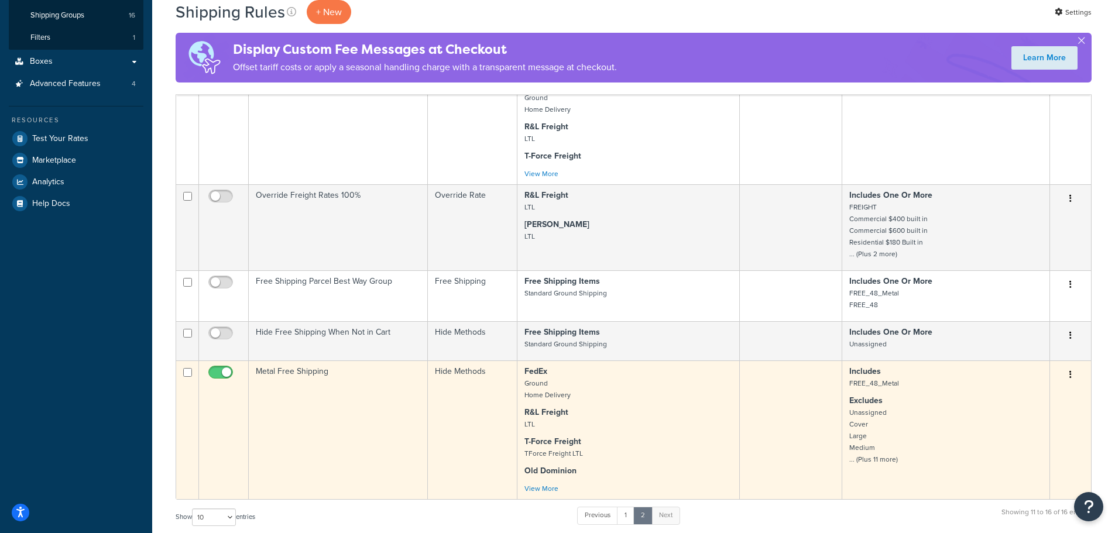
scroll to position [234, 0]
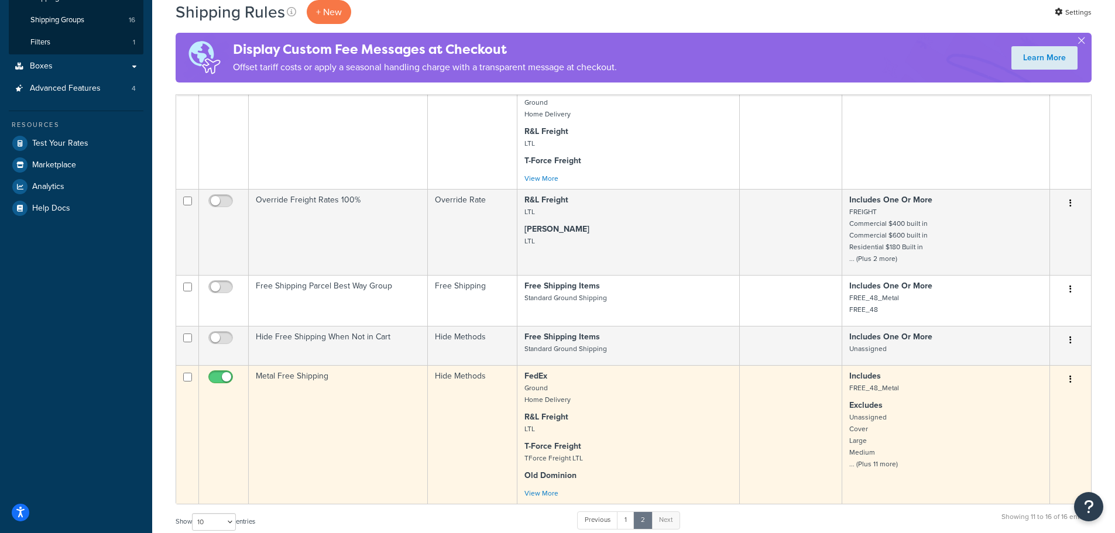
click at [226, 376] on input "checkbox" at bounding box center [222, 380] width 32 height 15
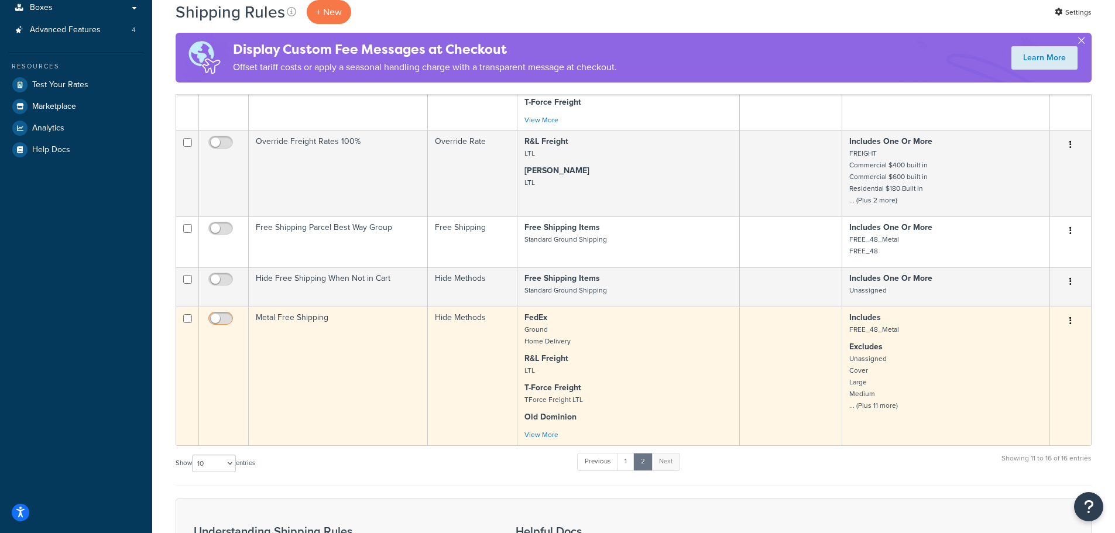
click at [219, 318] on input "checkbox" at bounding box center [222, 321] width 32 height 15
checkbox input "true"
click at [907, 375] on p "Excludes Unassigned Cover Large Medium ... (Plus 11 more)" at bounding box center [945, 376] width 193 height 70
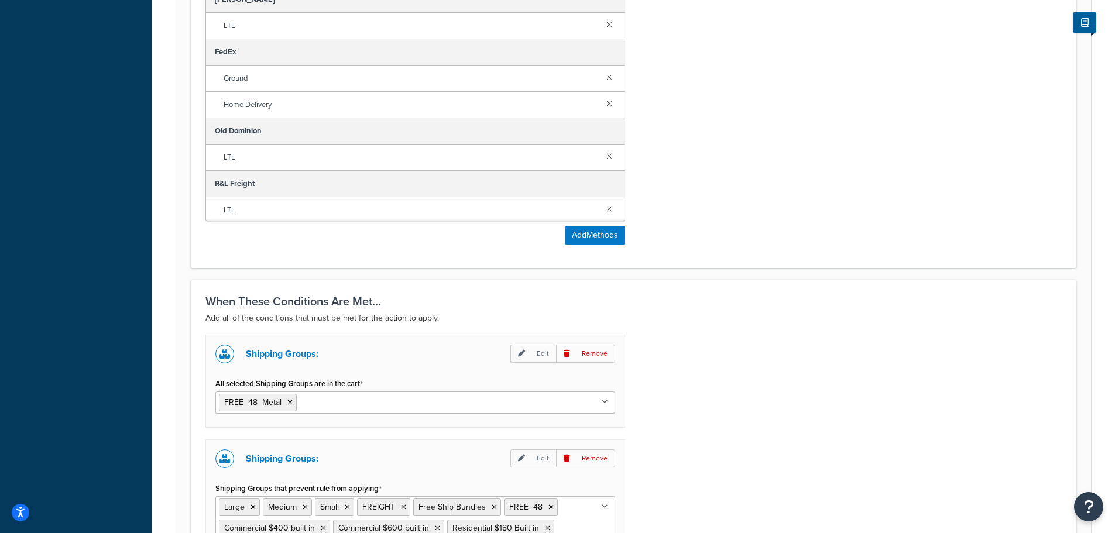
scroll to position [818, 0]
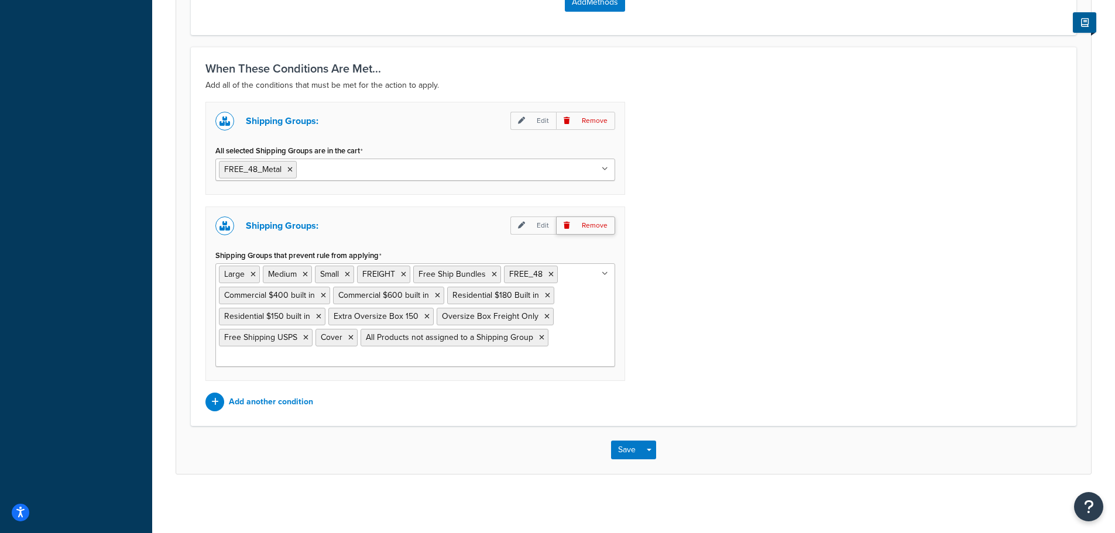
click at [582, 228] on p "Remove" at bounding box center [585, 226] width 59 height 18
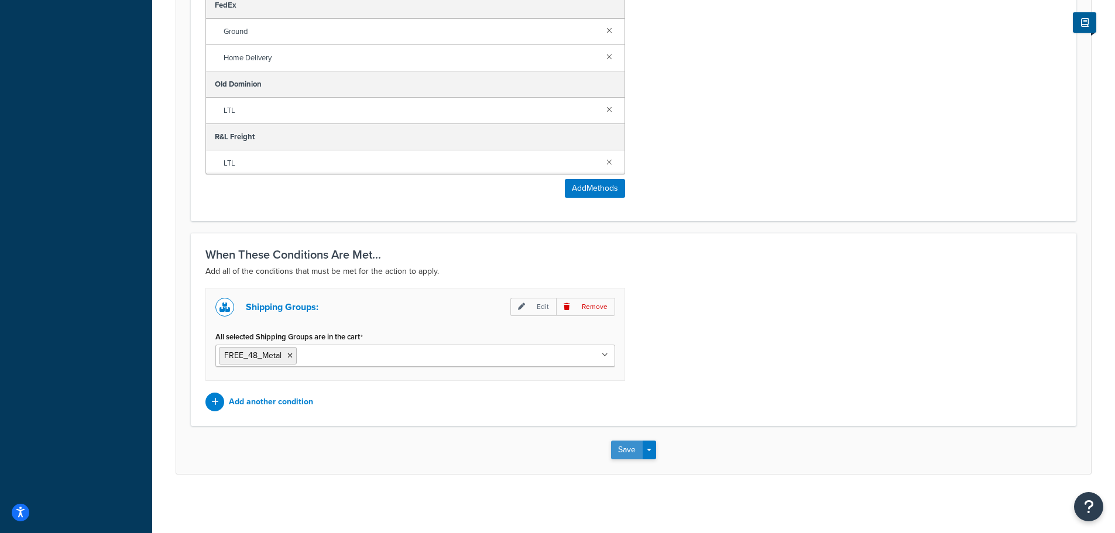
click at [631, 445] on button "Save" at bounding box center [627, 450] width 32 height 19
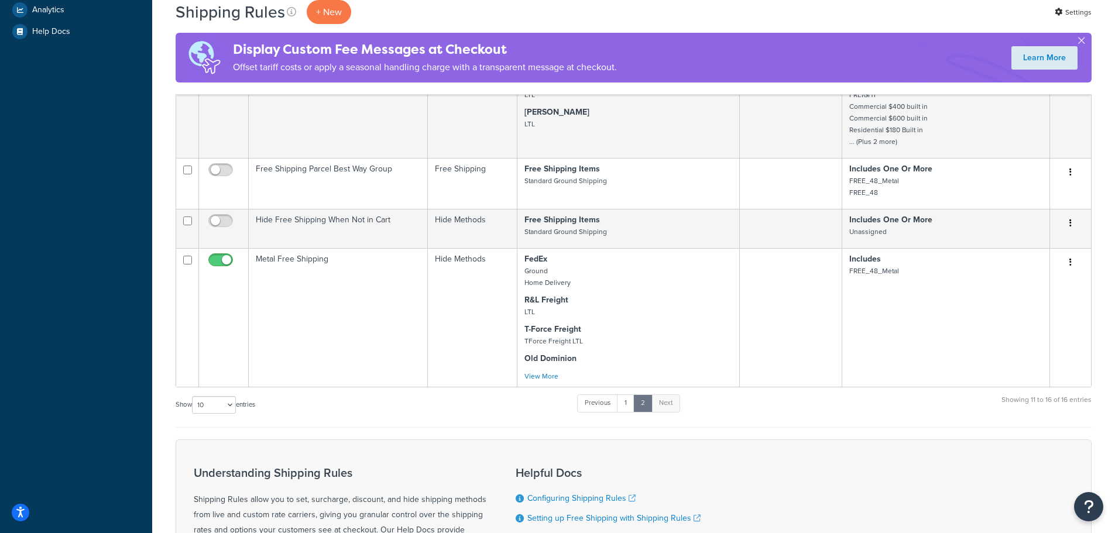
scroll to position [410, 0]
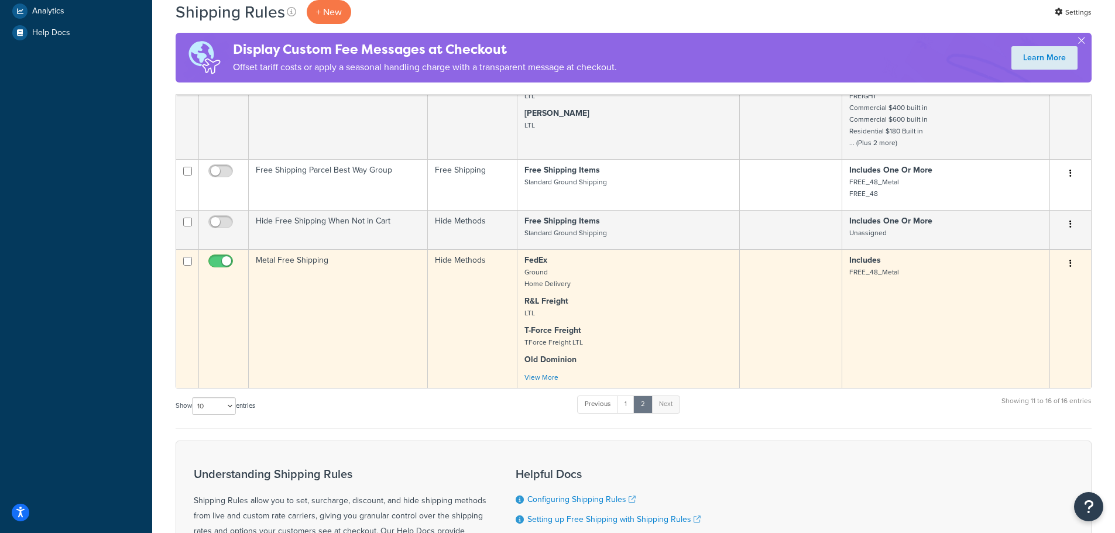
click at [900, 301] on td "Includes FREE_48_Metal" at bounding box center [946, 318] width 208 height 139
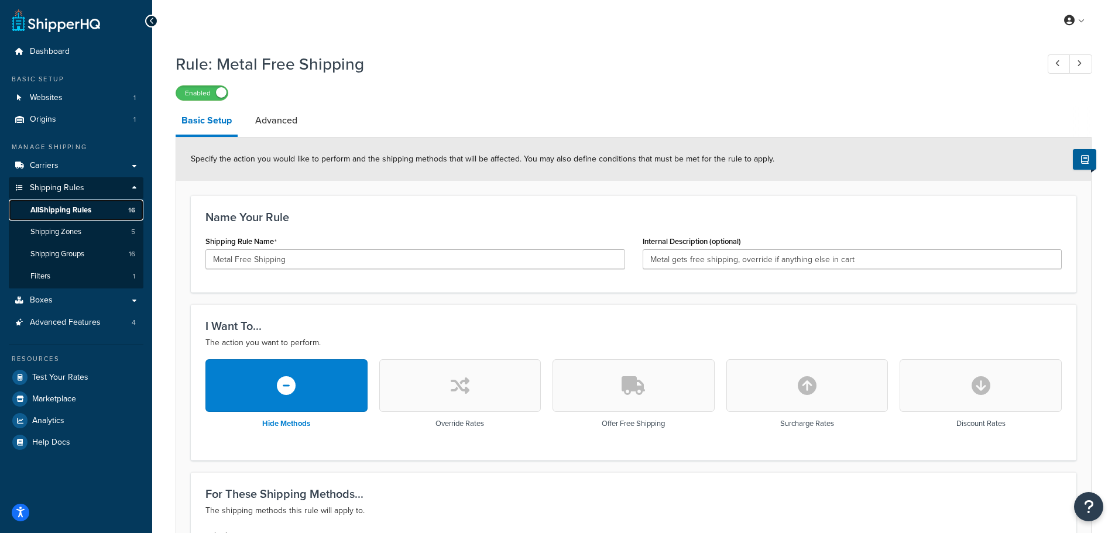
click at [42, 204] on link "All Shipping Rules 16" at bounding box center [76, 211] width 135 height 22
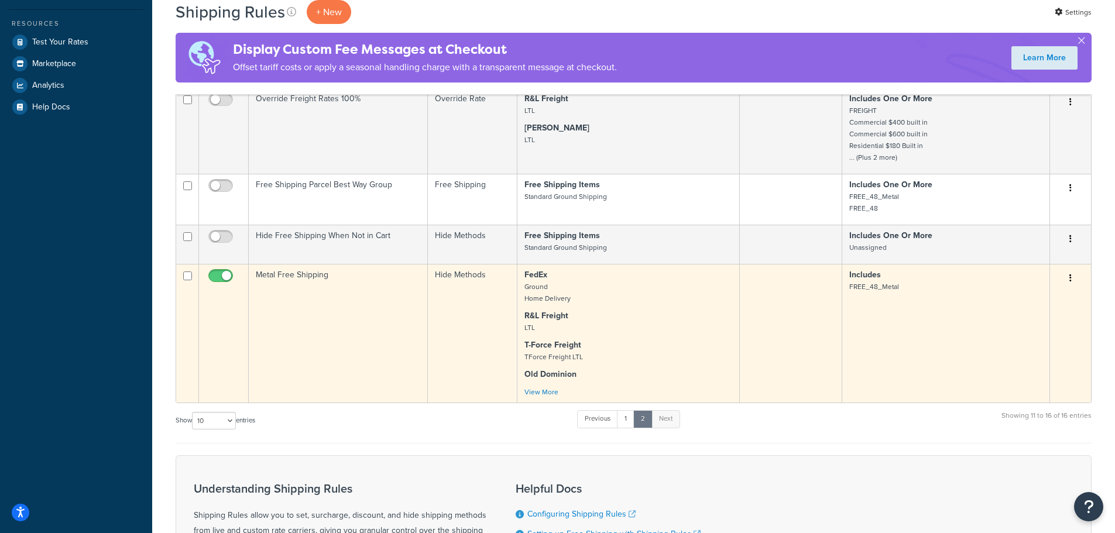
scroll to position [351, 0]
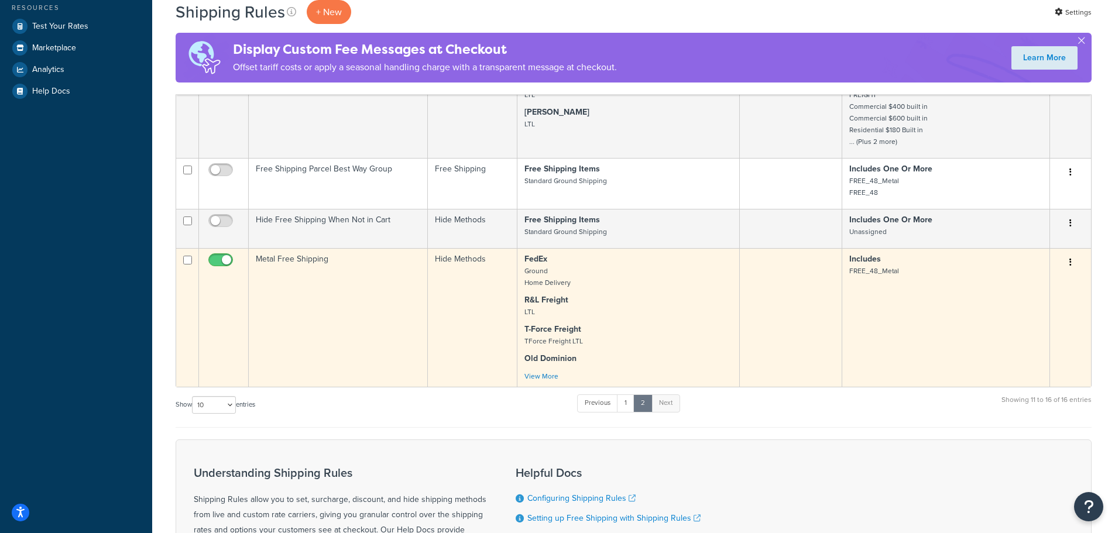
click at [796, 352] on td at bounding box center [791, 317] width 102 height 139
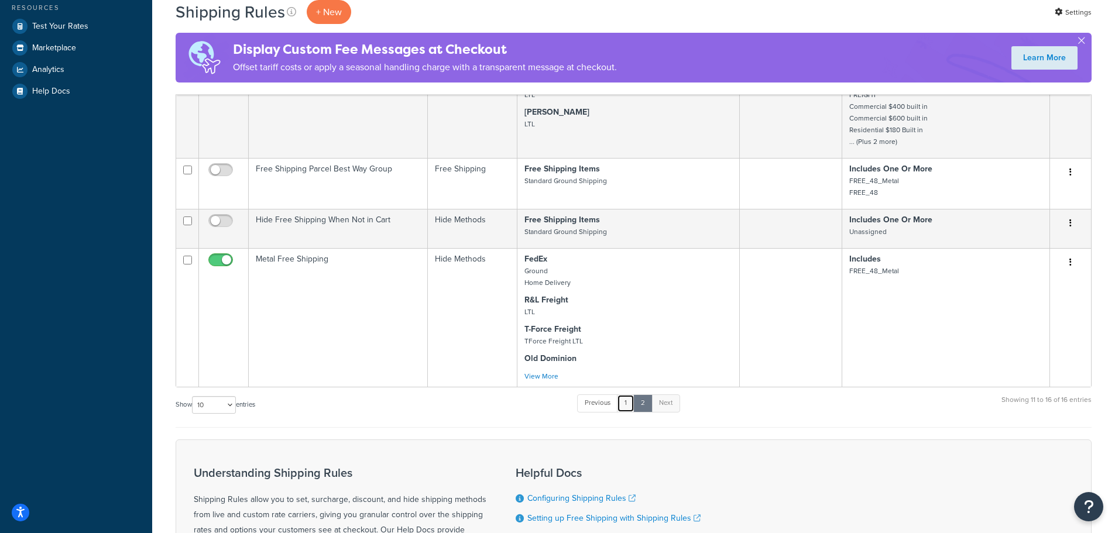
click at [628, 405] on link "1" at bounding box center [626, 403] width 18 height 18
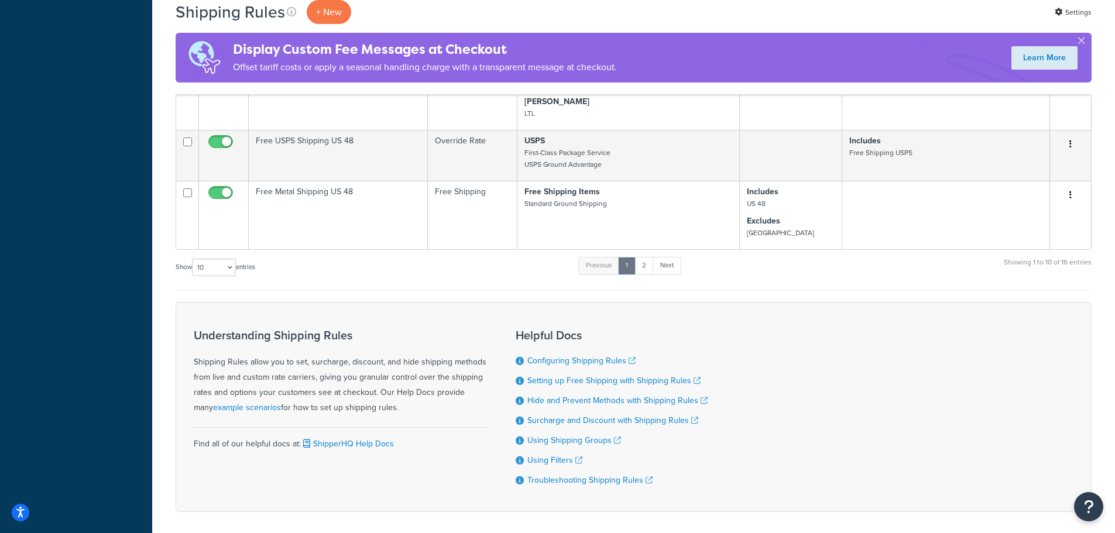
scroll to position [651, 0]
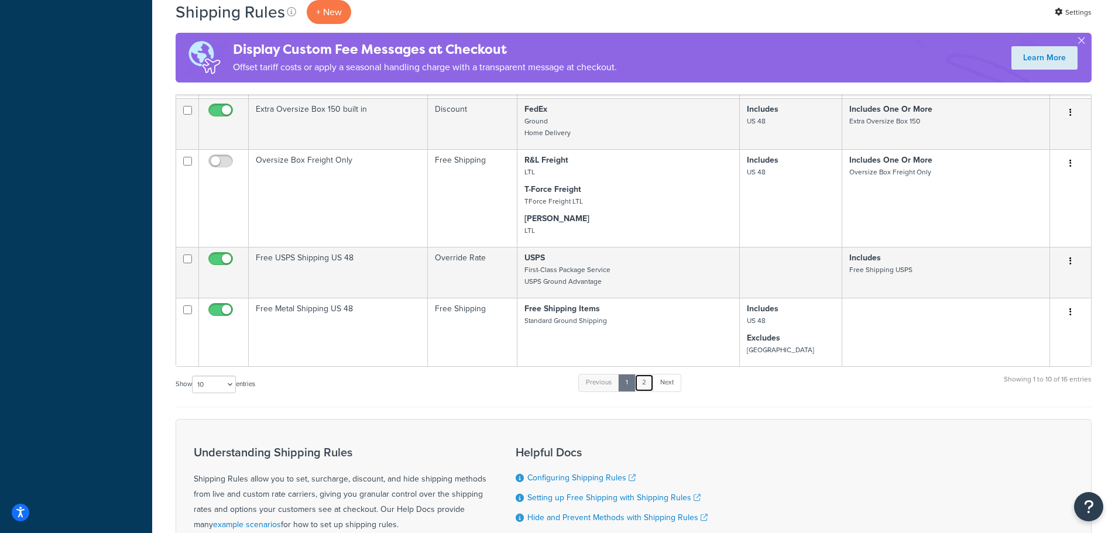
click at [654, 387] on link "2" at bounding box center [643, 383] width 19 height 18
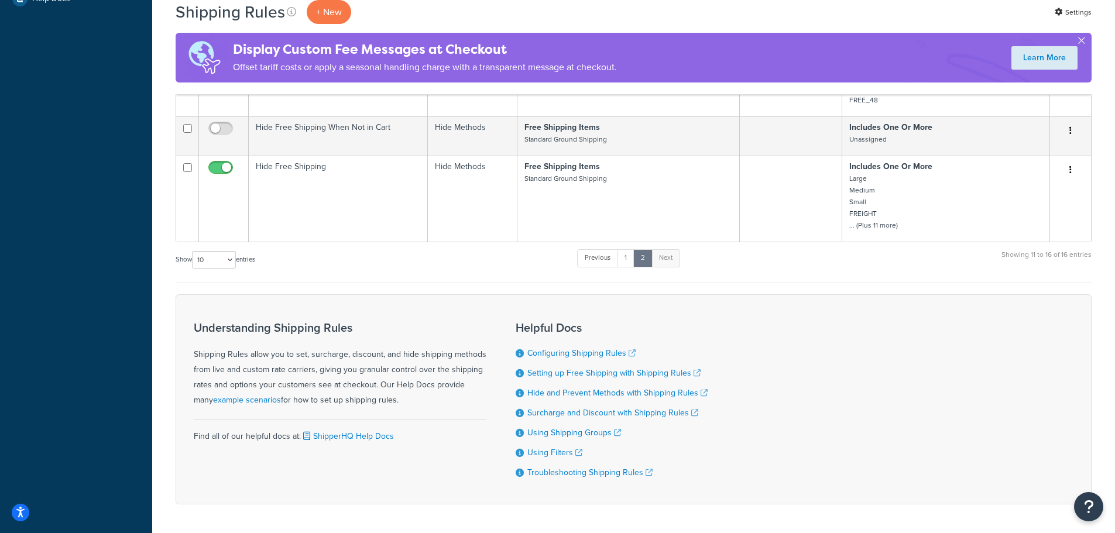
scroll to position [372, 0]
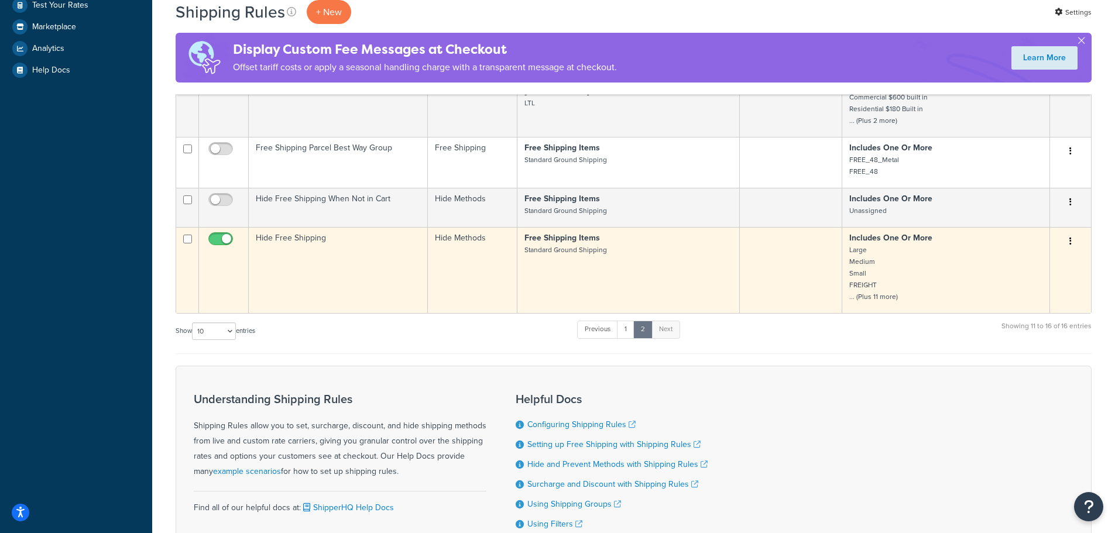
click at [531, 261] on td "Free Shipping Items Standard Ground Shipping" at bounding box center [628, 270] width 223 height 86
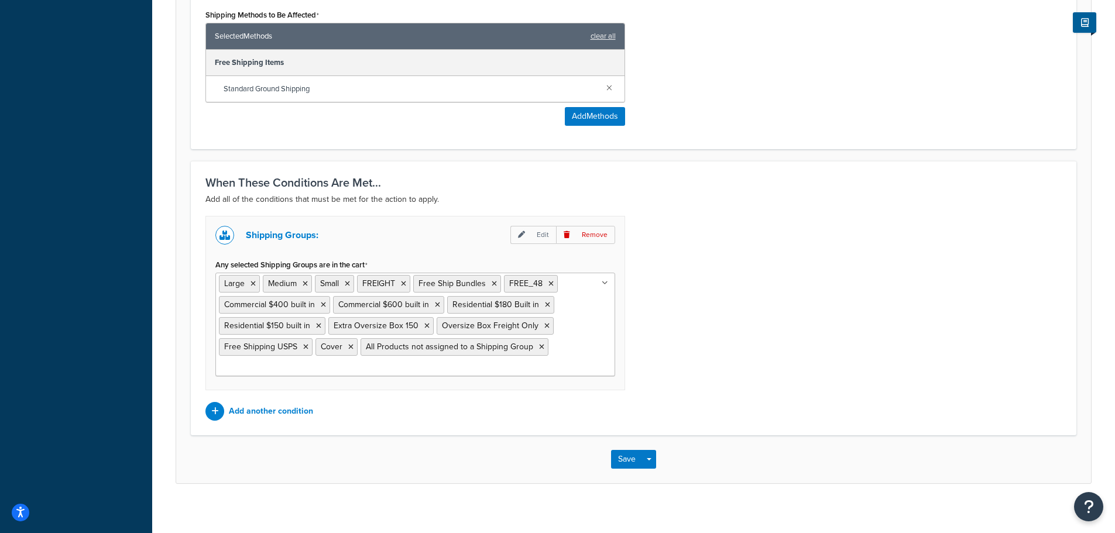
scroll to position [531, 0]
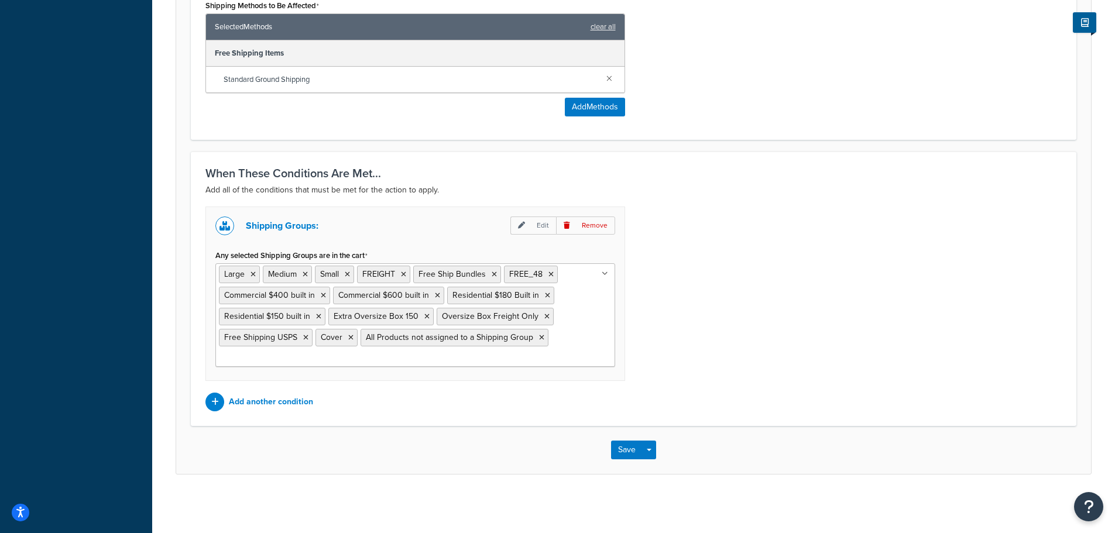
drag, startPoint x: 730, startPoint y: 304, endPoint x: 739, endPoint y: 280, distance: 25.9
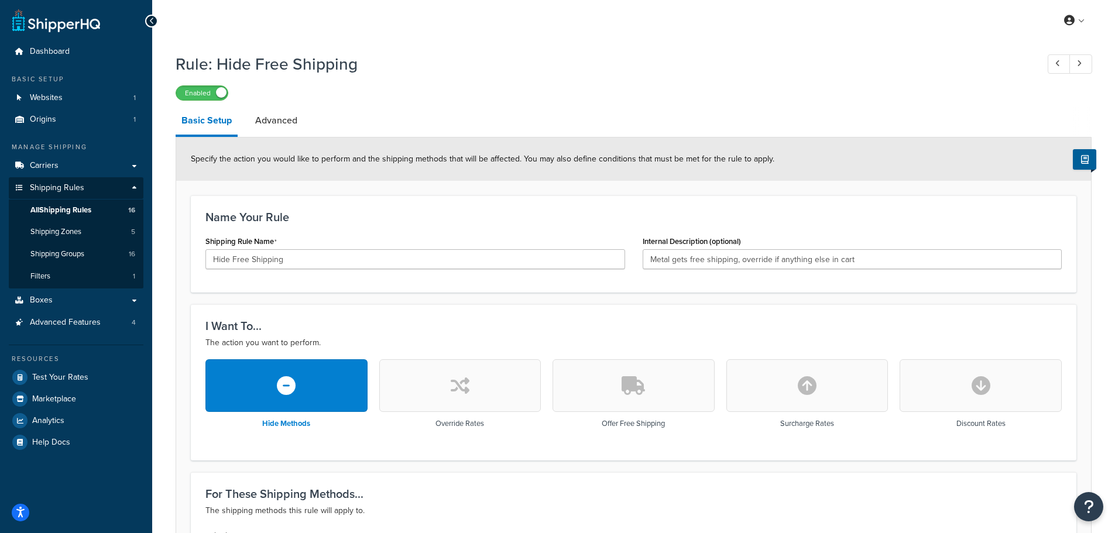
drag, startPoint x: 711, startPoint y: 208, endPoint x: 689, endPoint y: 214, distance: 22.3
click at [60, 202] on link "All Shipping Rules 16" at bounding box center [76, 211] width 135 height 22
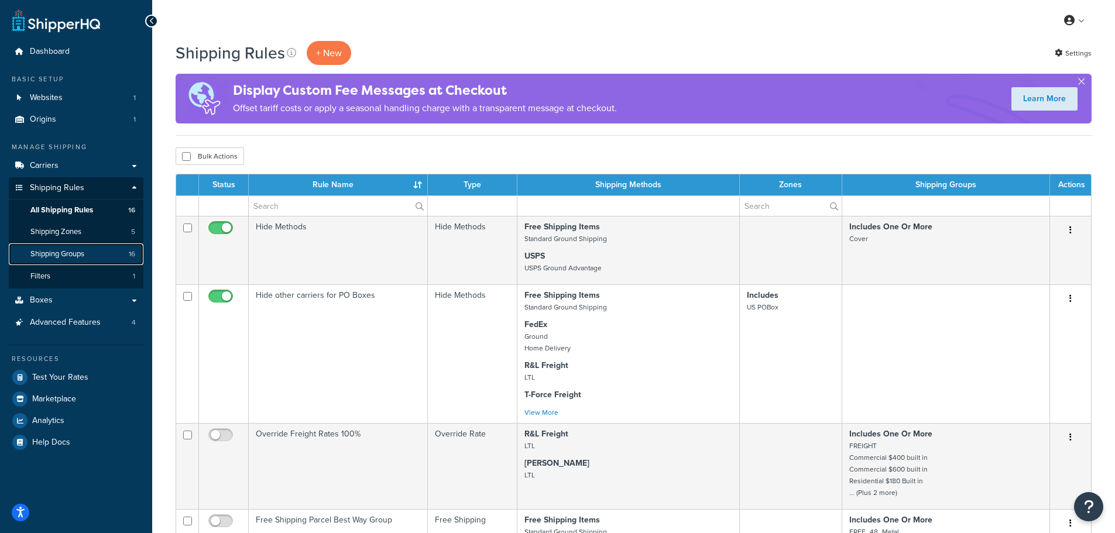
click at [84, 253] on span "Shipping Groups" at bounding box center [57, 254] width 54 height 10
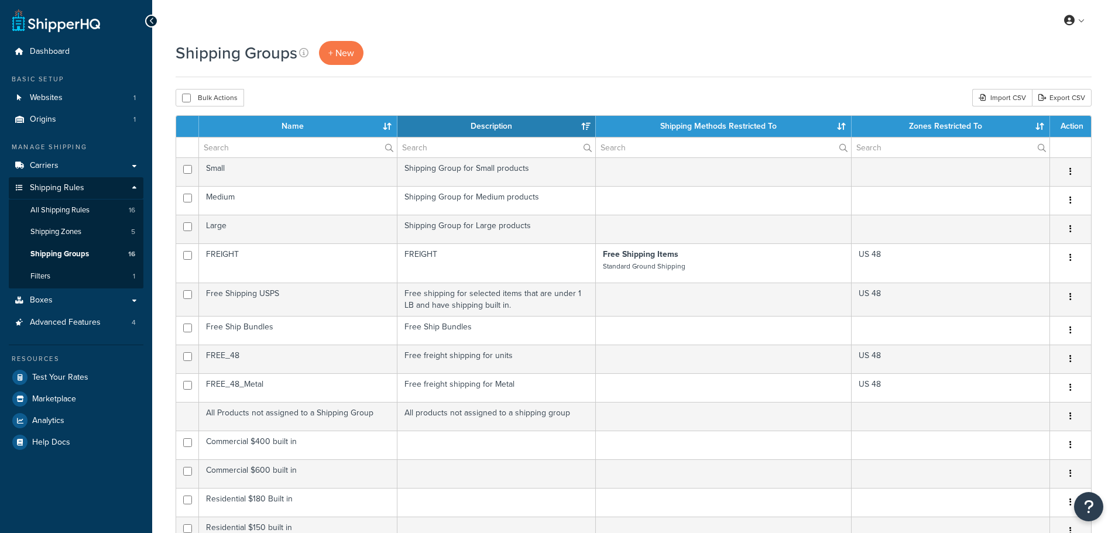
select select "15"
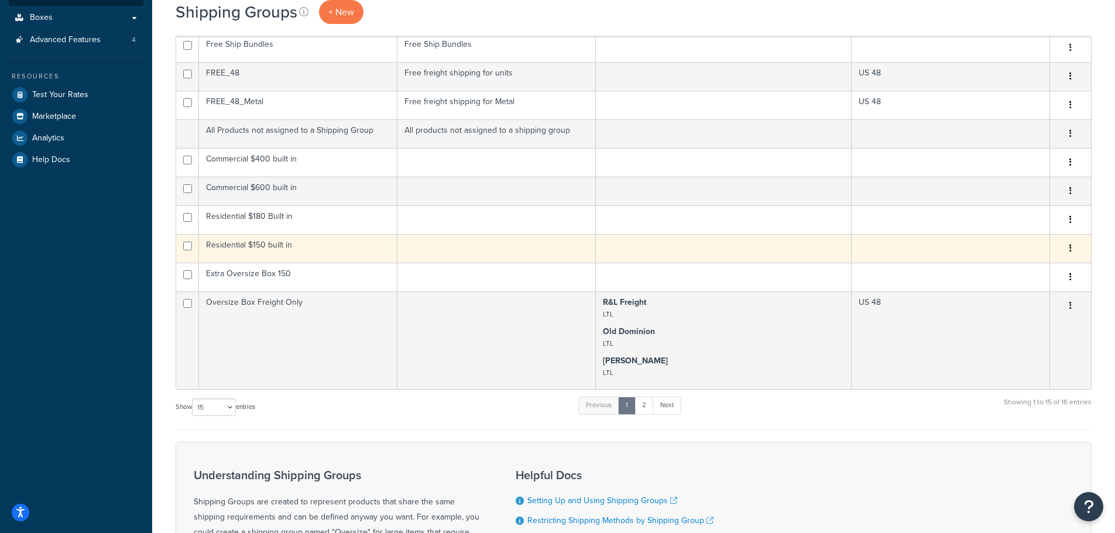
scroll to position [176, 0]
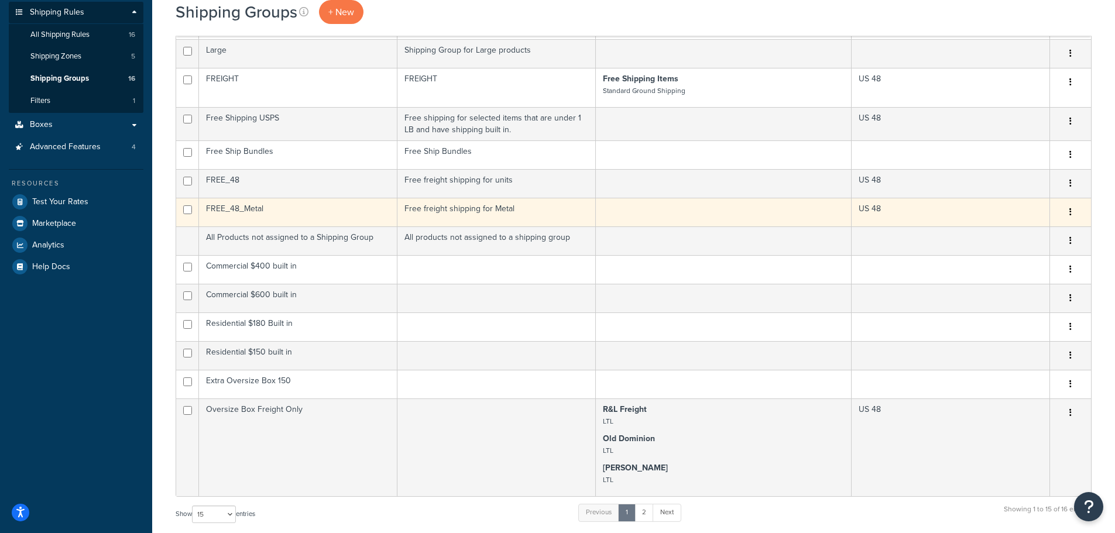
click at [641, 207] on td at bounding box center [724, 212] width 256 height 29
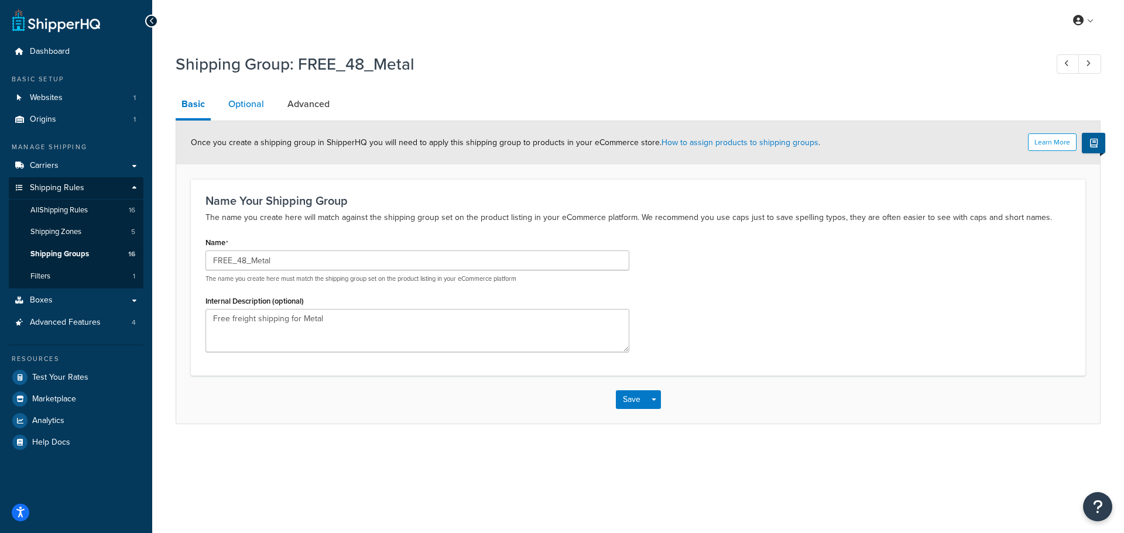
click at [232, 106] on link "Optional" at bounding box center [245, 104] width 47 height 28
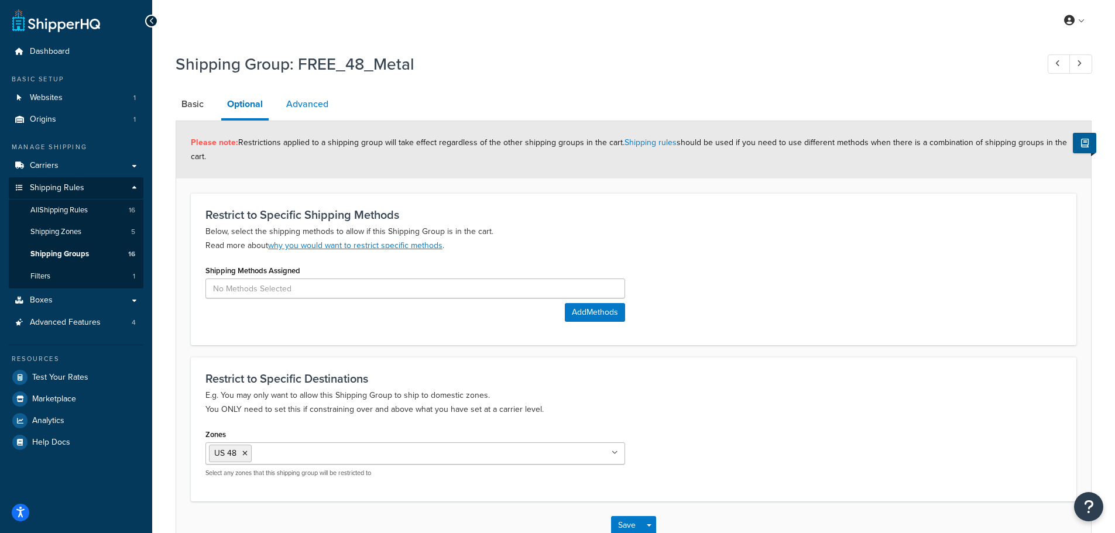
click at [306, 103] on link "Advanced" at bounding box center [307, 104] width 54 height 28
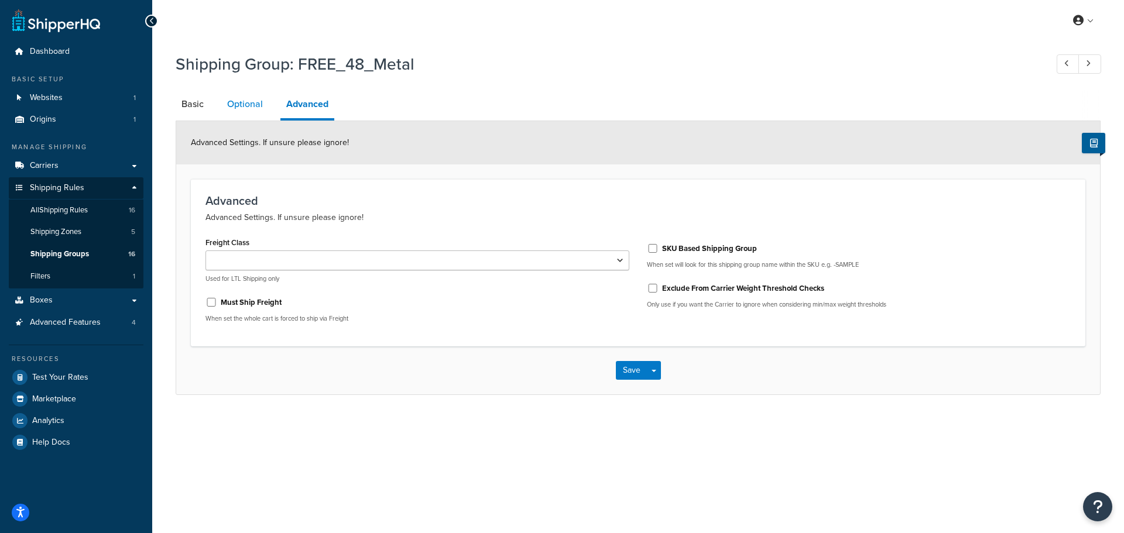
click at [246, 107] on link "Optional" at bounding box center [244, 104] width 47 height 28
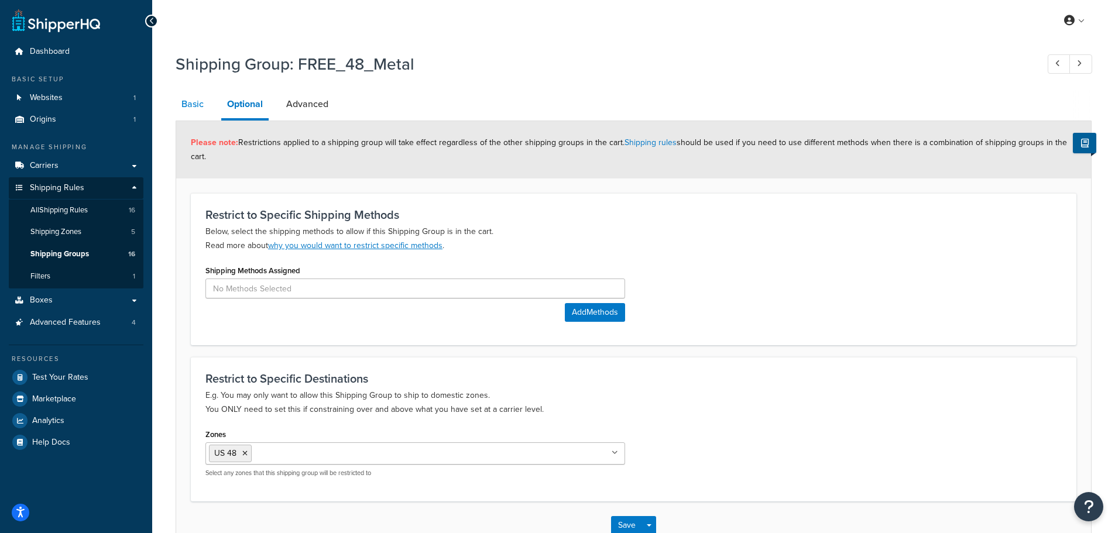
click at [200, 105] on link "Basic" at bounding box center [193, 104] width 34 height 28
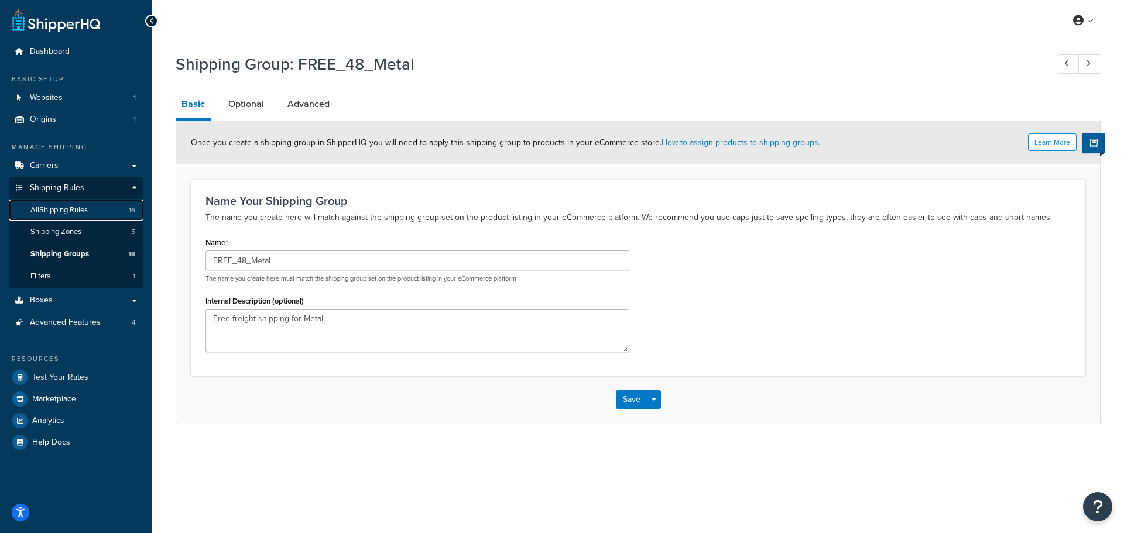
click at [85, 211] on span "All Shipping Rules" at bounding box center [58, 210] width 57 height 10
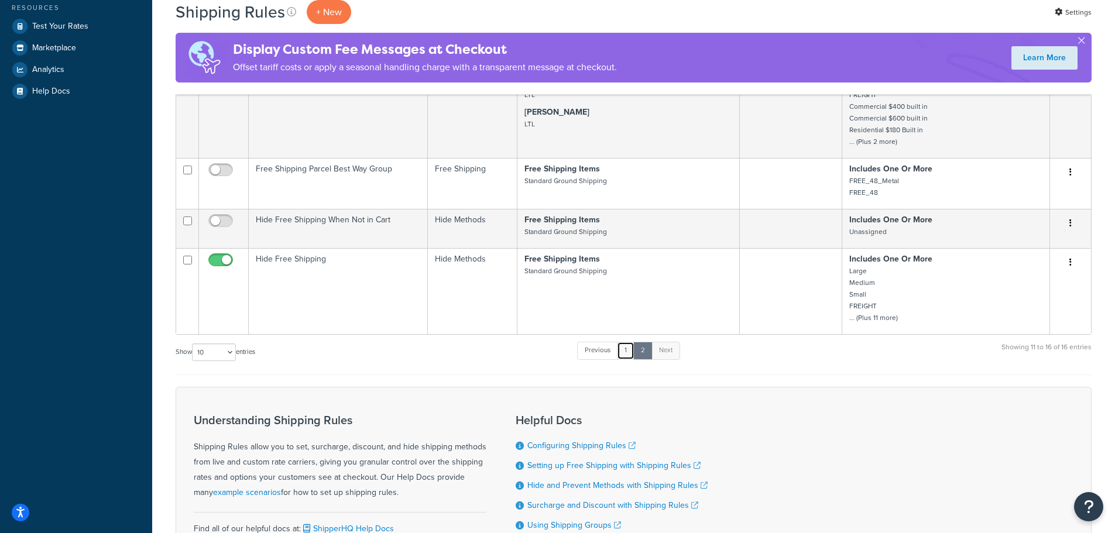
click at [634, 348] on link "1" at bounding box center [626, 351] width 18 height 18
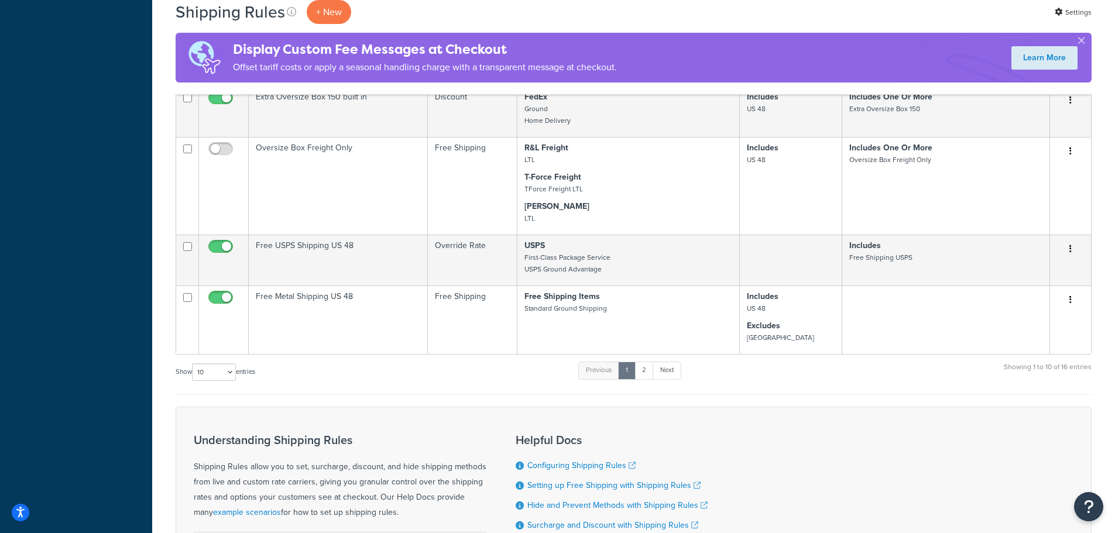
scroll to position [651, 0]
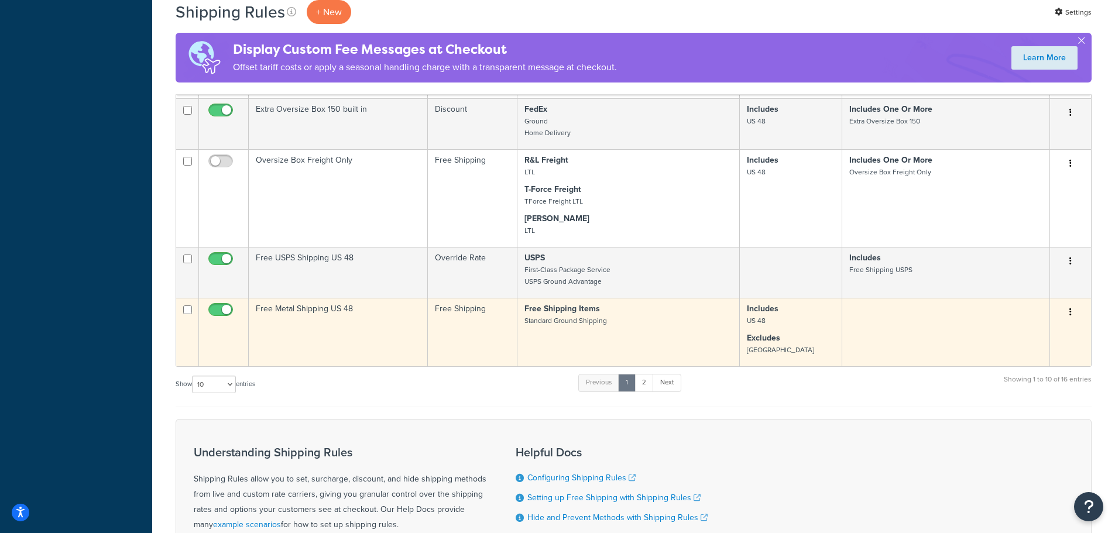
click at [625, 341] on td "Free Shipping Items Standard Ground Shipping" at bounding box center [628, 332] width 223 height 68
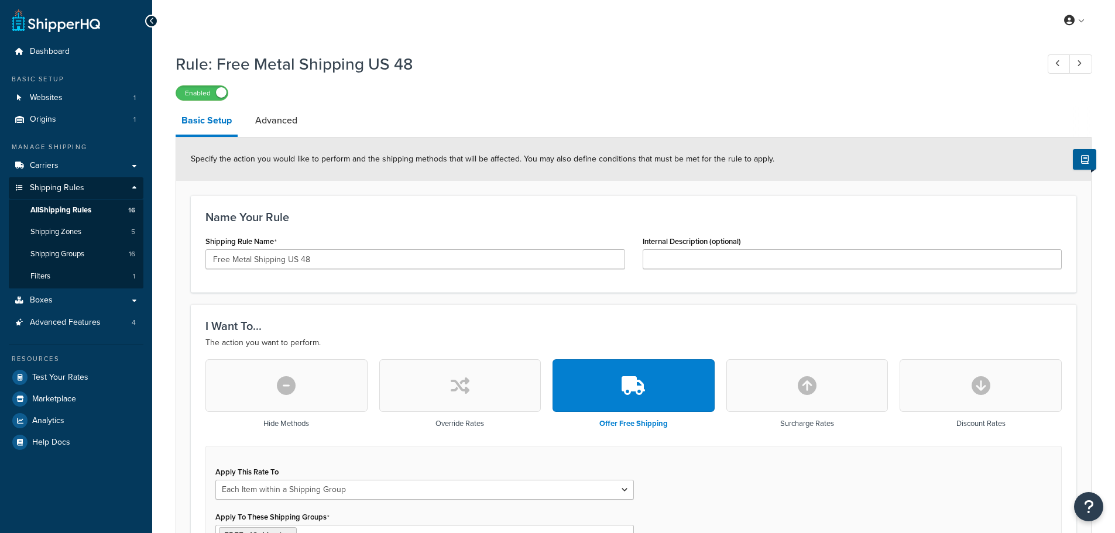
select select "ITEM"
click at [276, 116] on link "Advanced" at bounding box center [276, 121] width 54 height 28
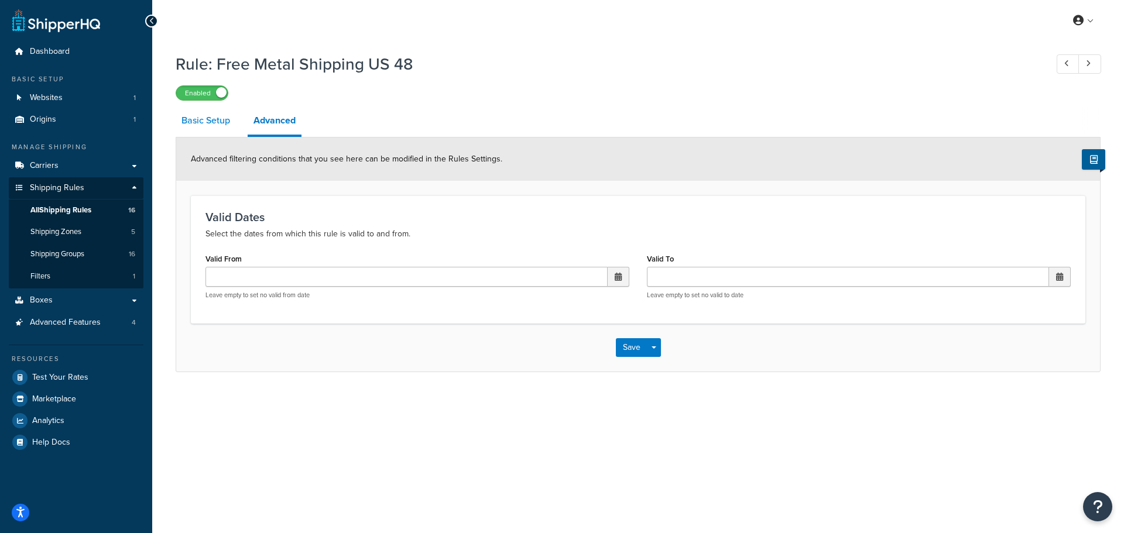
click at [197, 125] on link "Basic Setup" at bounding box center [206, 121] width 60 height 28
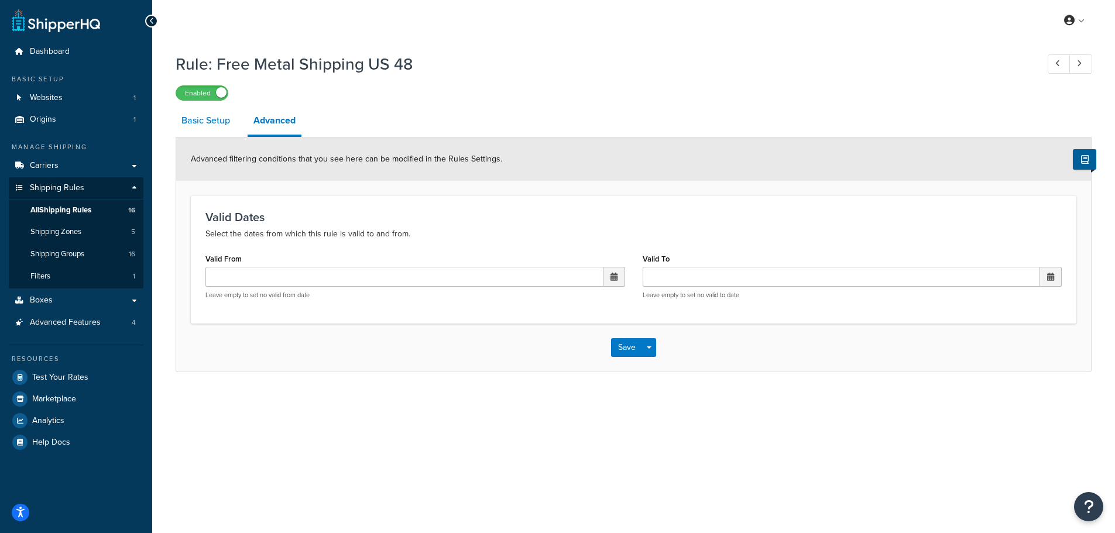
select select "ITEM"
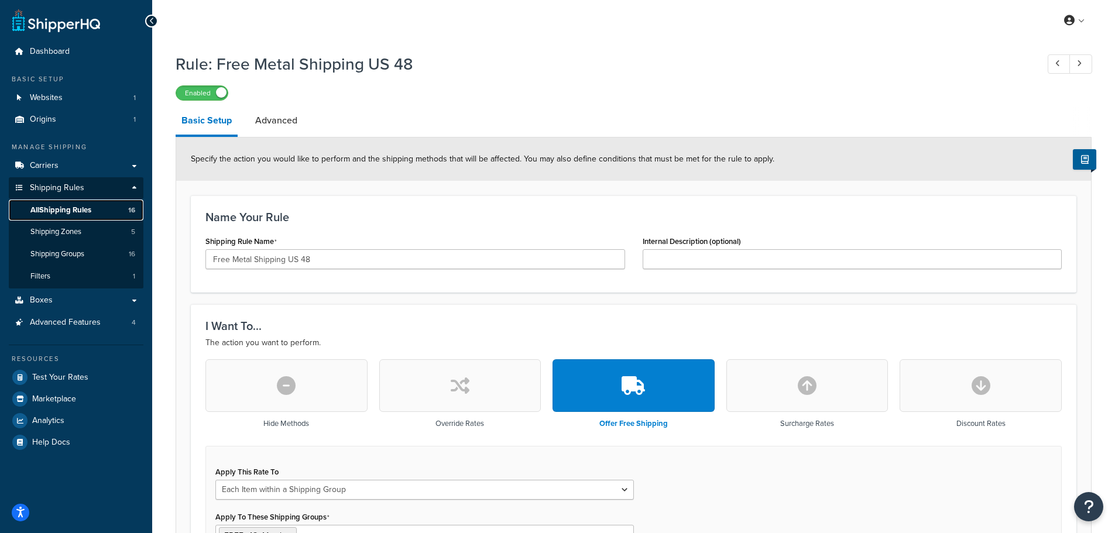
click at [59, 209] on span "All Shipping Rules" at bounding box center [60, 210] width 61 height 10
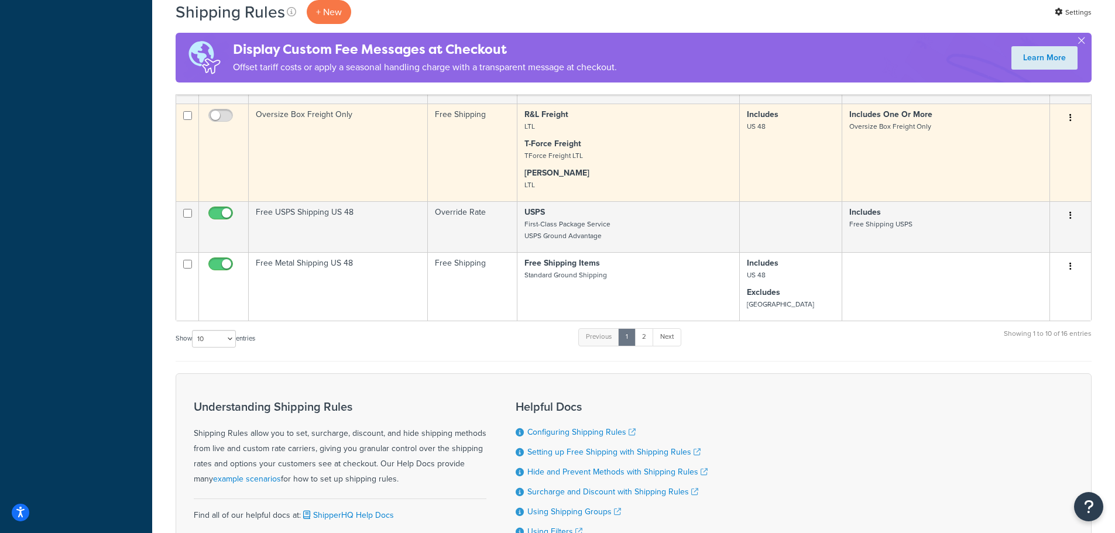
scroll to position [702, 0]
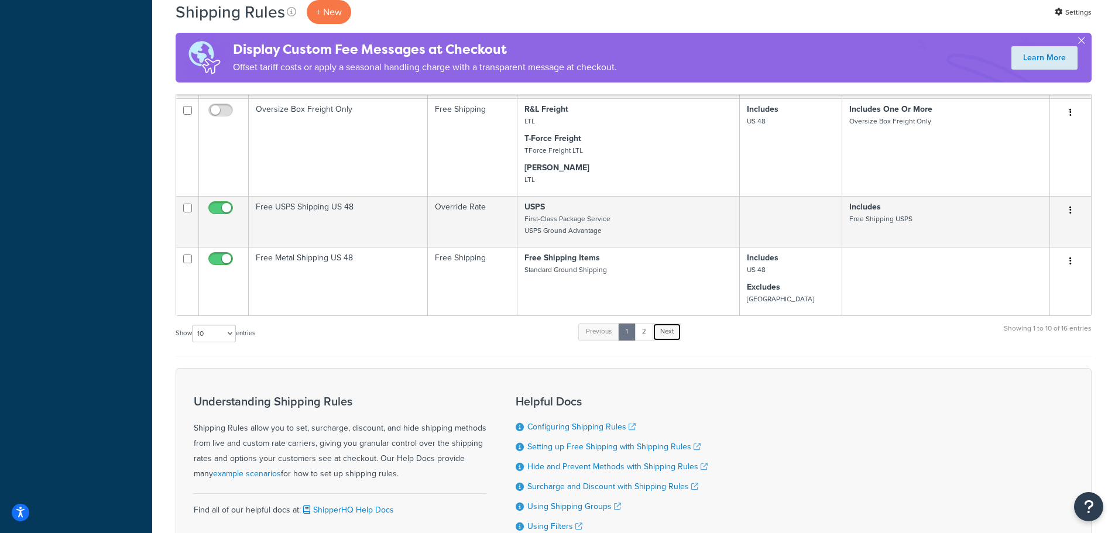
click at [673, 332] on link "Next" at bounding box center [667, 332] width 29 height 18
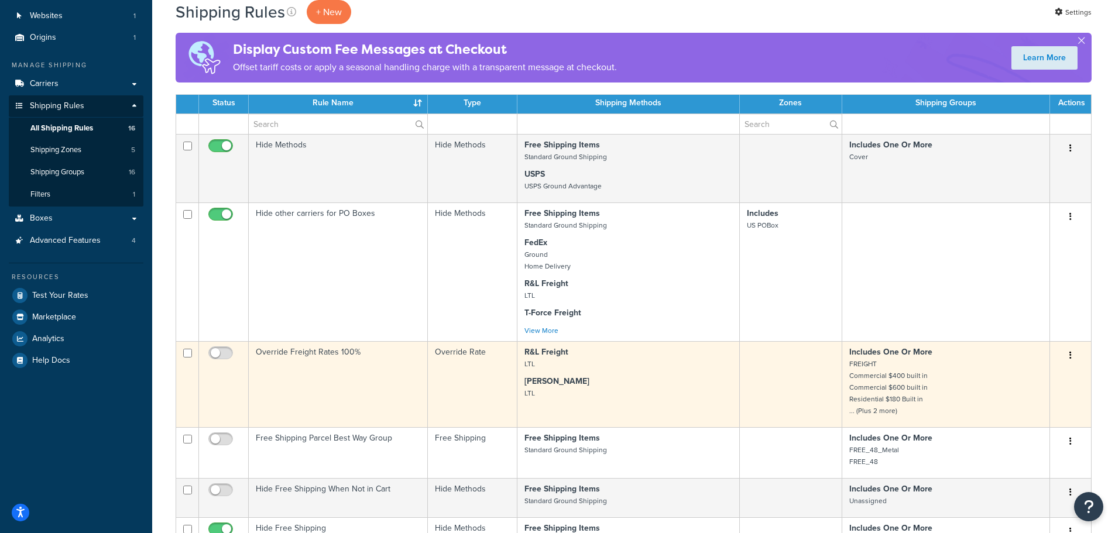
scroll to position [0, 0]
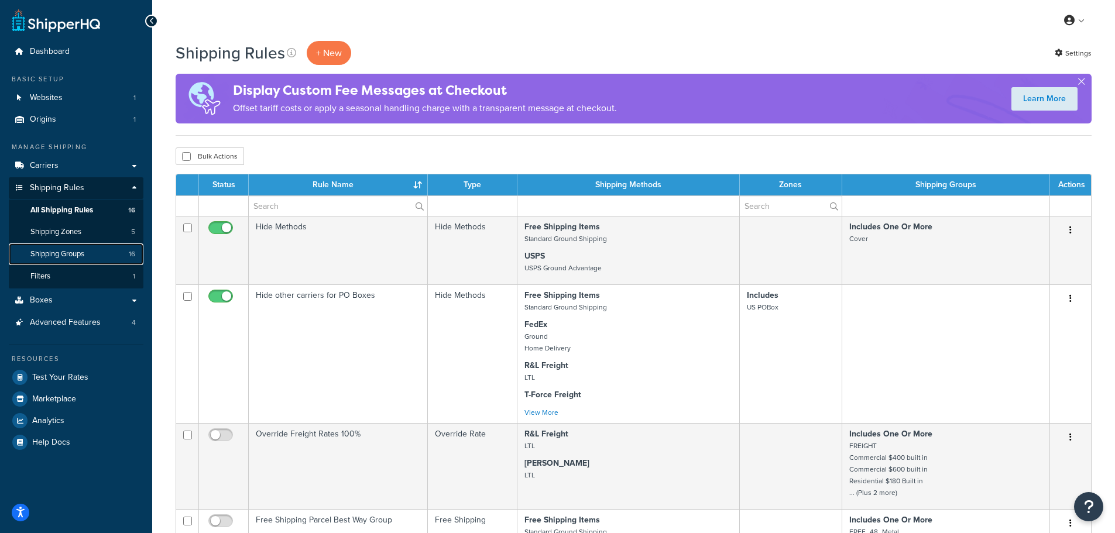
click at [83, 253] on span "Shipping Groups" at bounding box center [57, 254] width 54 height 10
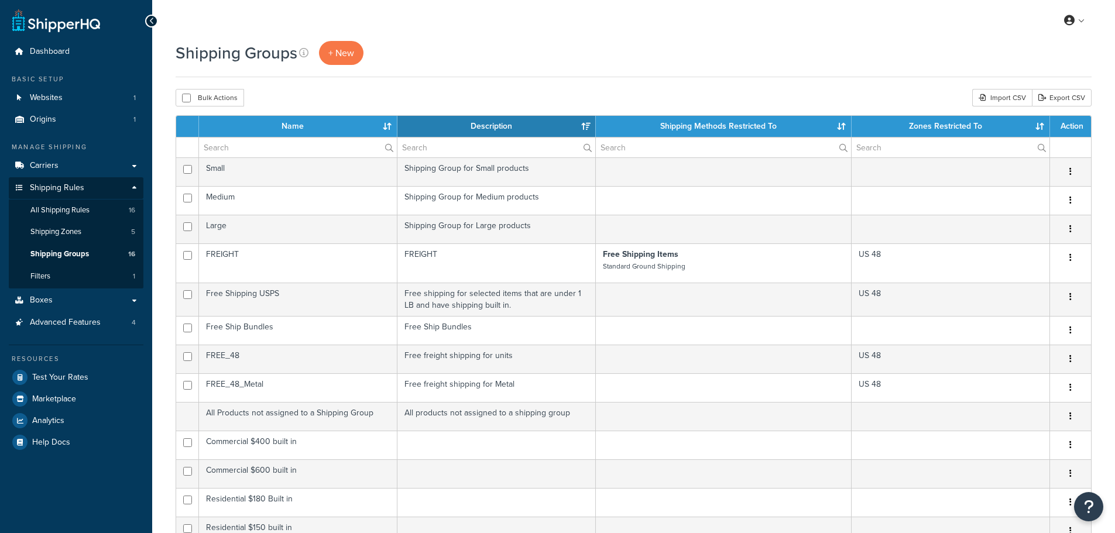
select select "15"
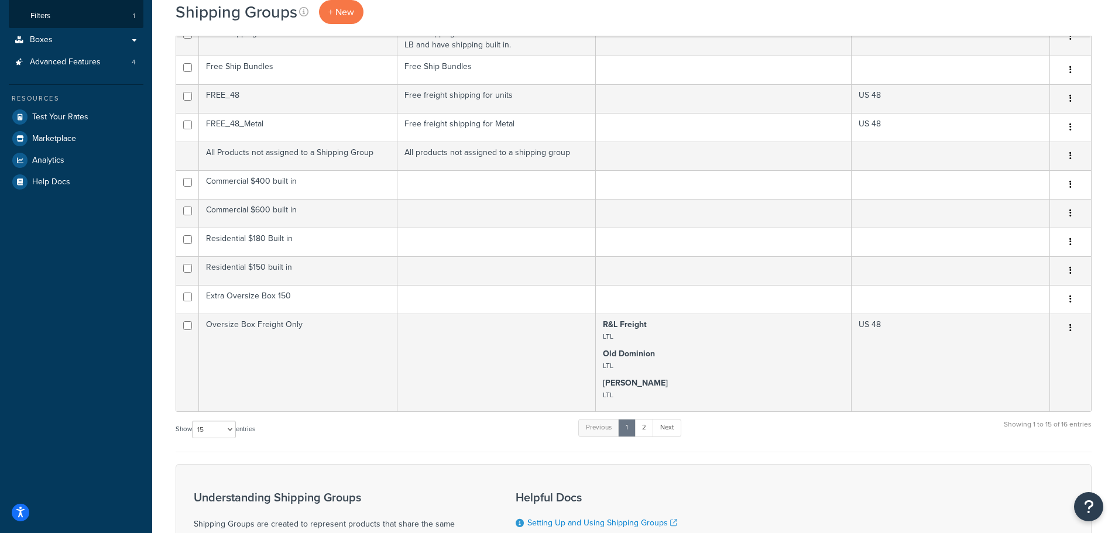
scroll to position [176, 0]
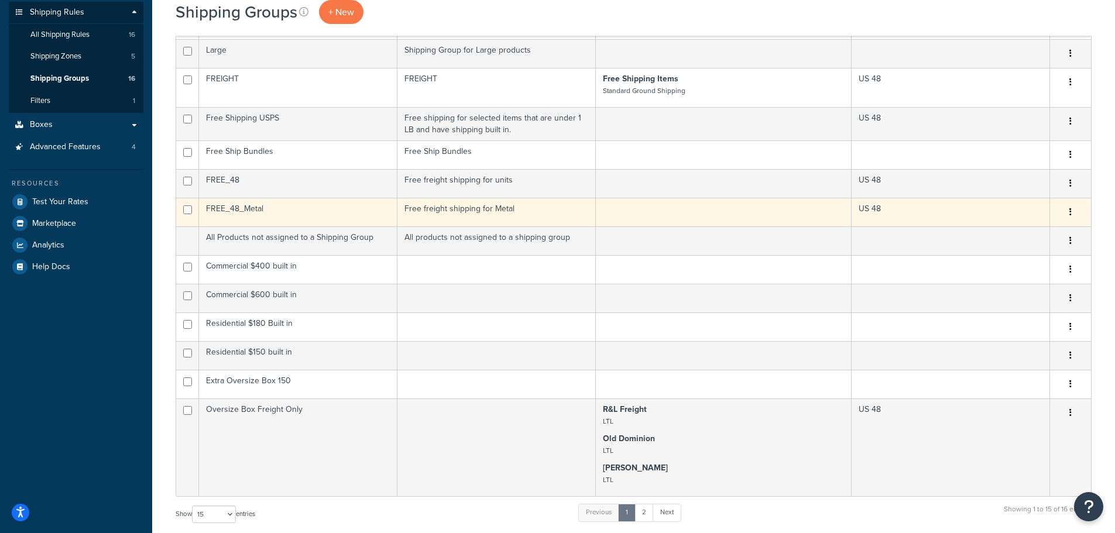
click at [1068, 215] on button "button" at bounding box center [1070, 212] width 16 height 19
click at [1021, 235] on link "Edit" at bounding box center [1023, 236] width 92 height 24
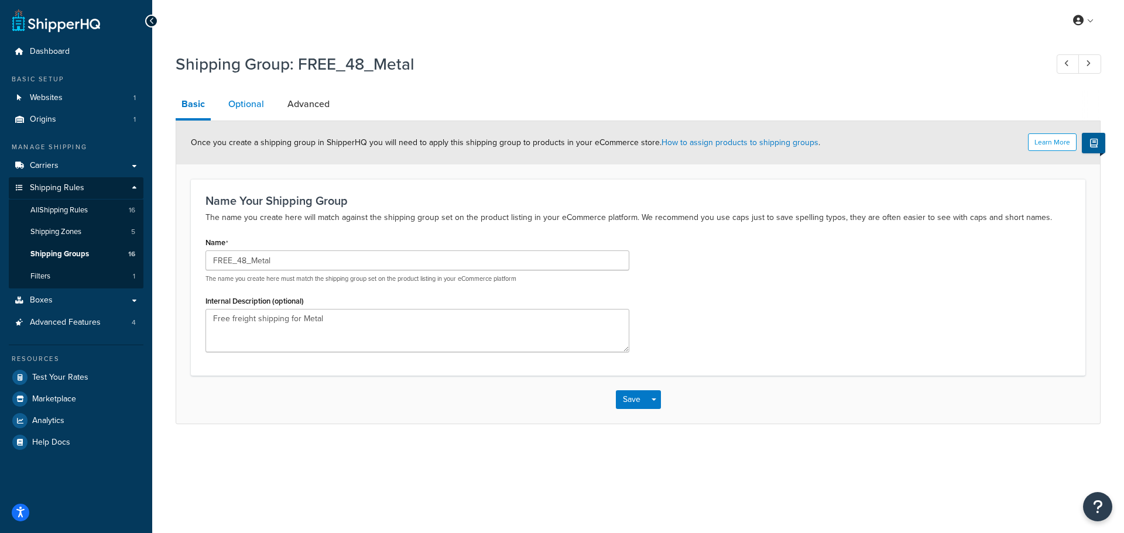
click at [235, 112] on link "Optional" at bounding box center [245, 104] width 47 height 28
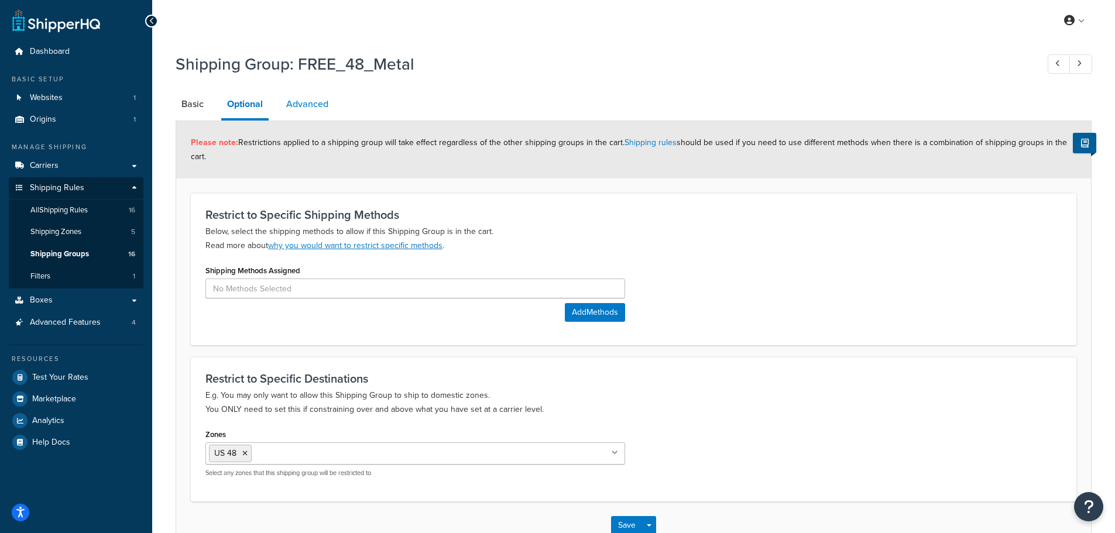
click at [311, 112] on link "Advanced" at bounding box center [307, 104] width 54 height 28
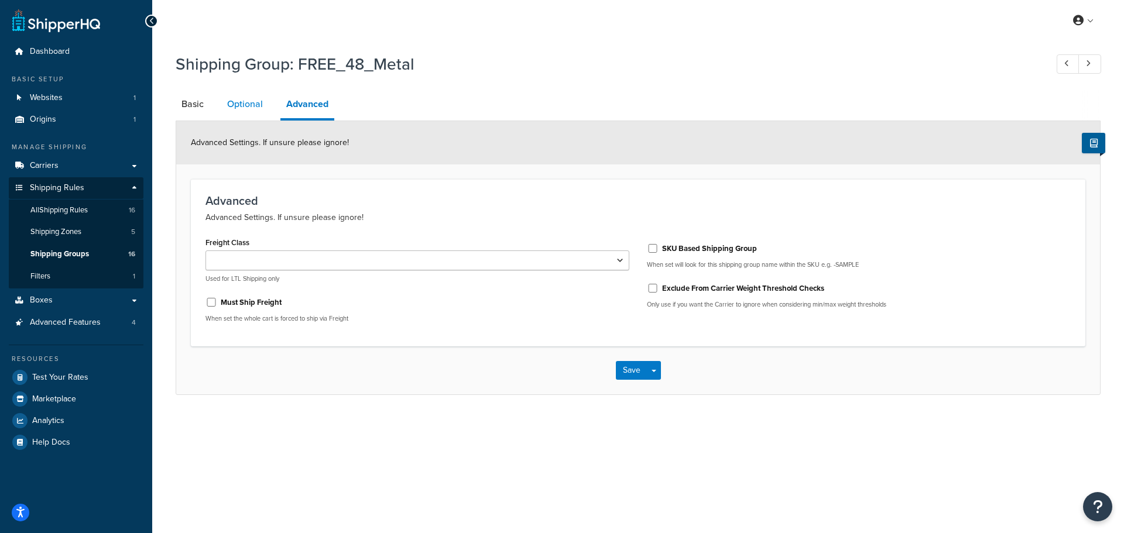
click at [239, 112] on link "Optional" at bounding box center [244, 104] width 47 height 28
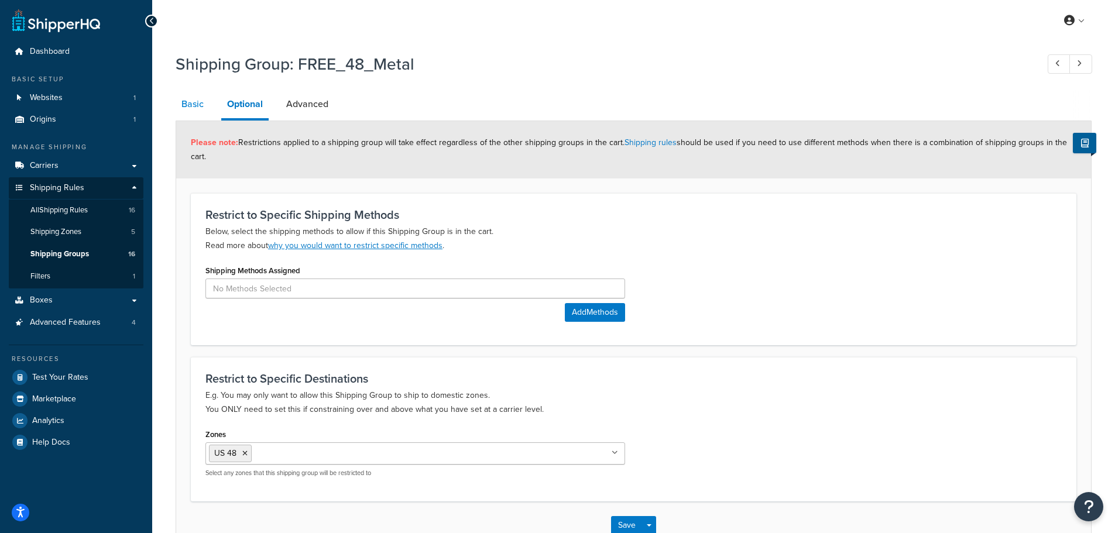
click at [195, 108] on link "Basic" at bounding box center [193, 104] width 34 height 28
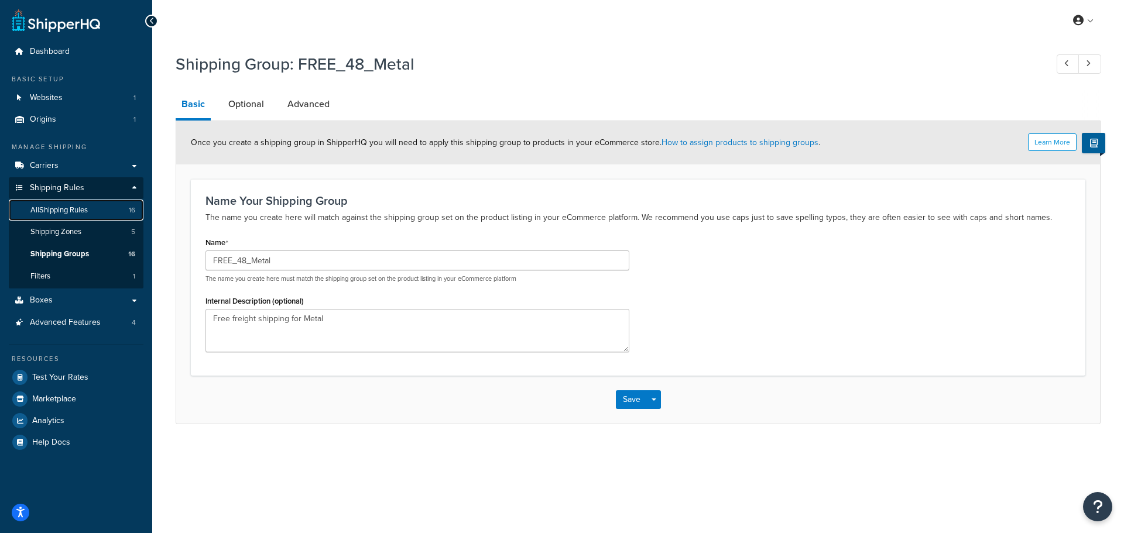
click at [76, 207] on span "All Shipping Rules" at bounding box center [58, 210] width 57 height 10
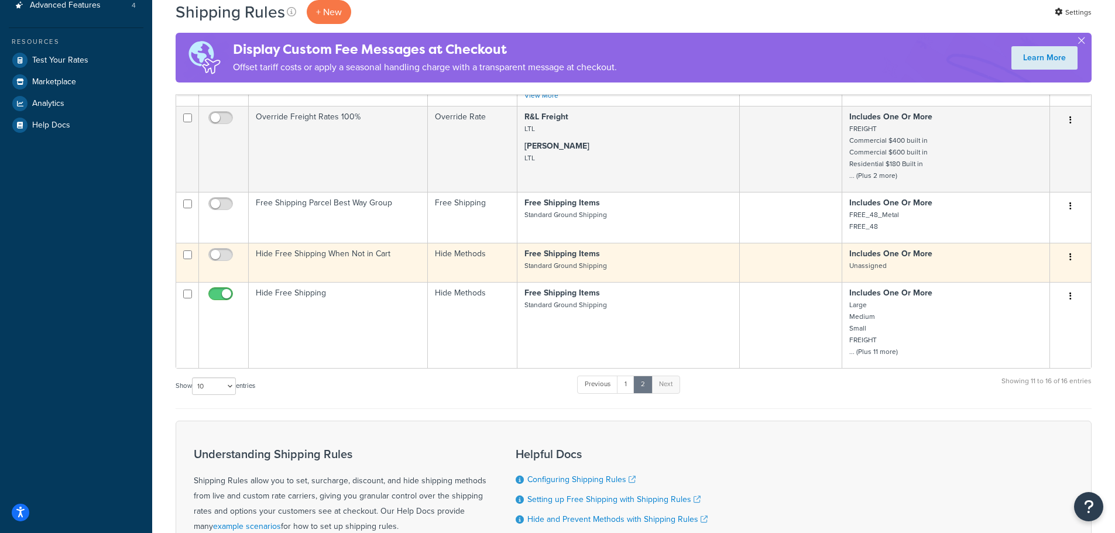
scroll to position [489, 0]
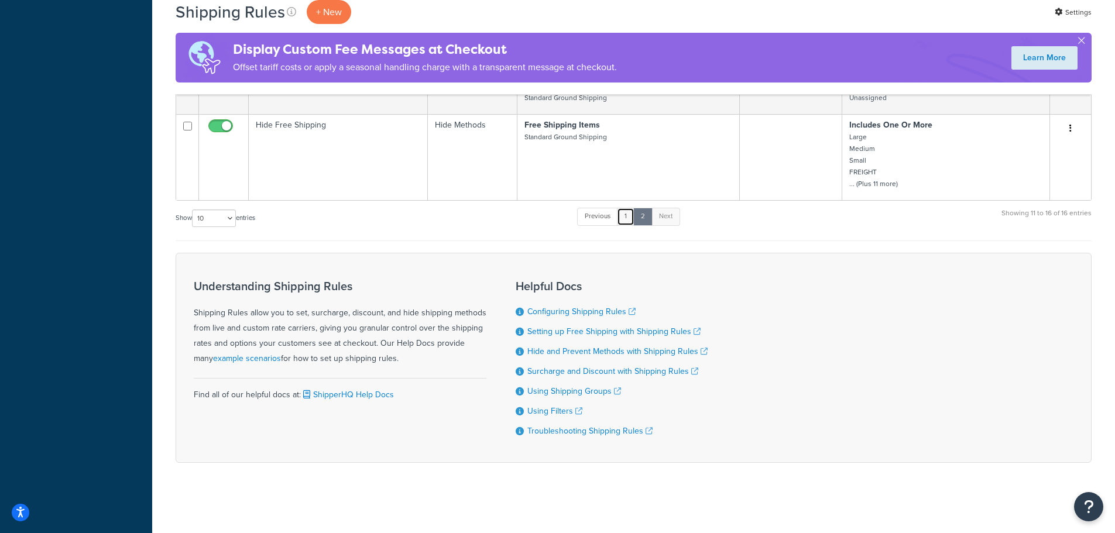
click at [623, 218] on link "1" at bounding box center [626, 217] width 18 height 18
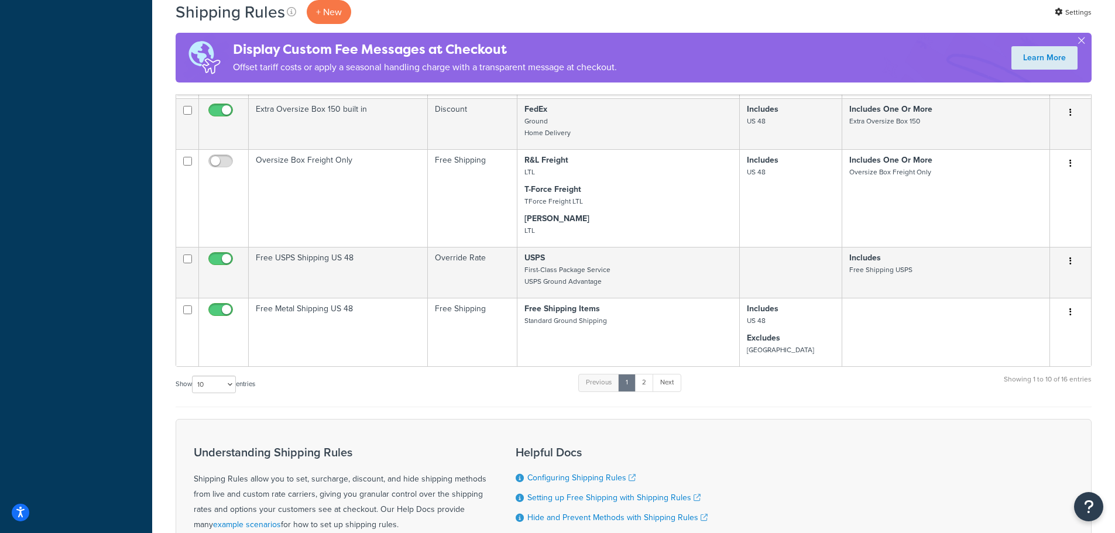
scroll to position [593, 0]
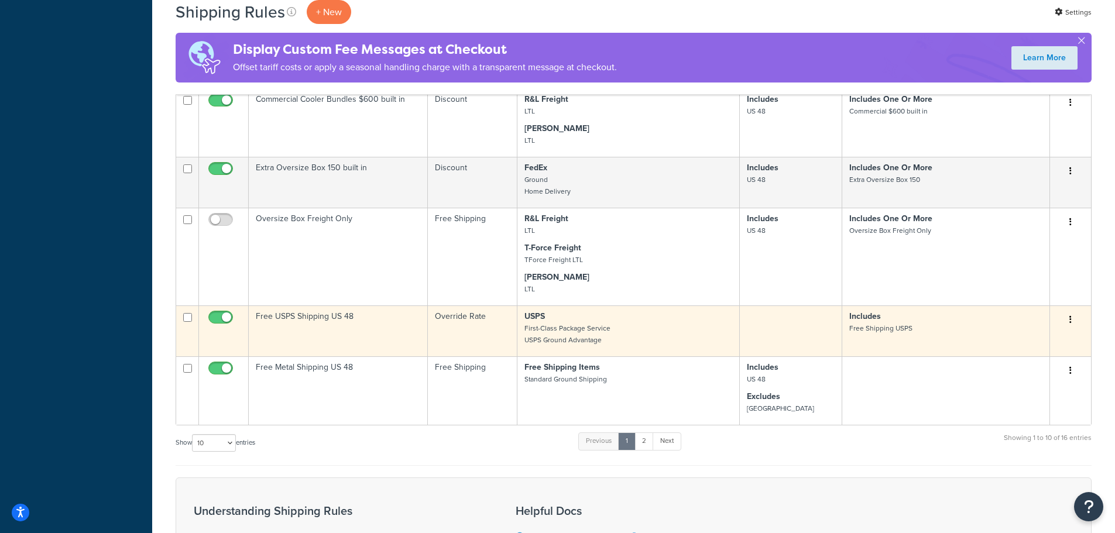
click at [773, 325] on td at bounding box center [791, 331] width 102 height 51
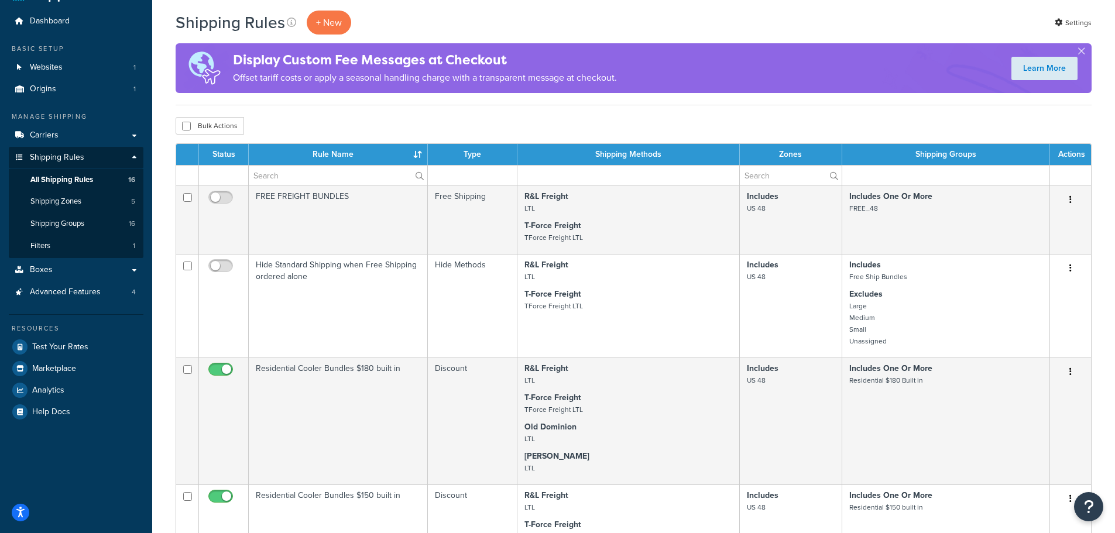
scroll to position [0, 0]
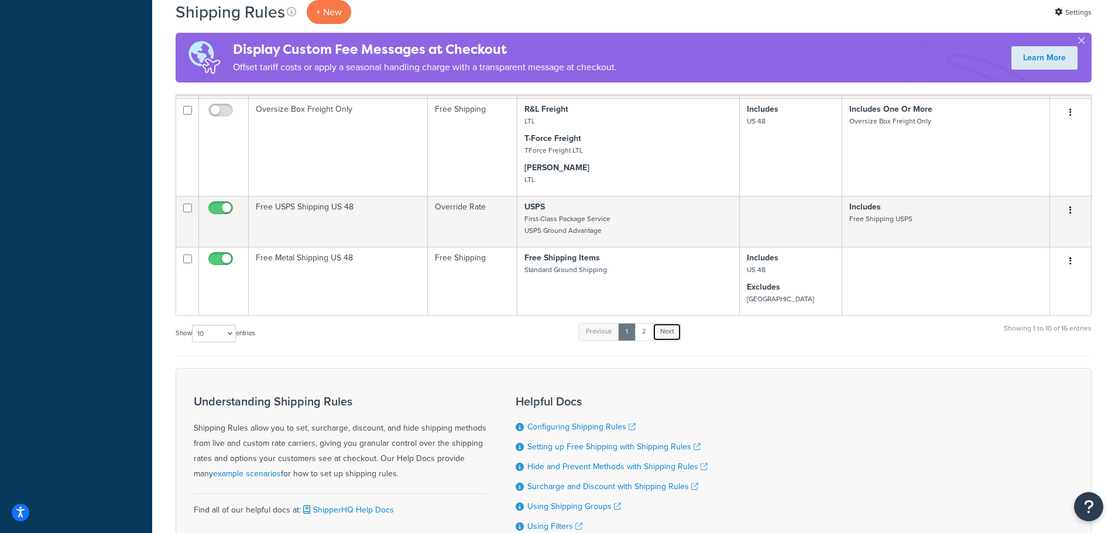
click at [663, 331] on link "Next" at bounding box center [667, 332] width 29 height 18
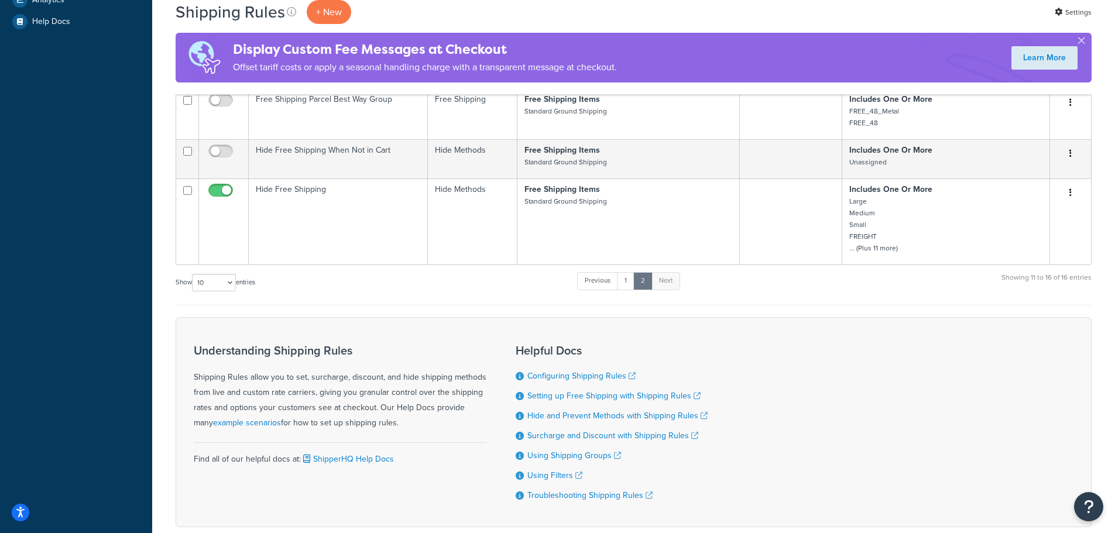
scroll to position [255, 0]
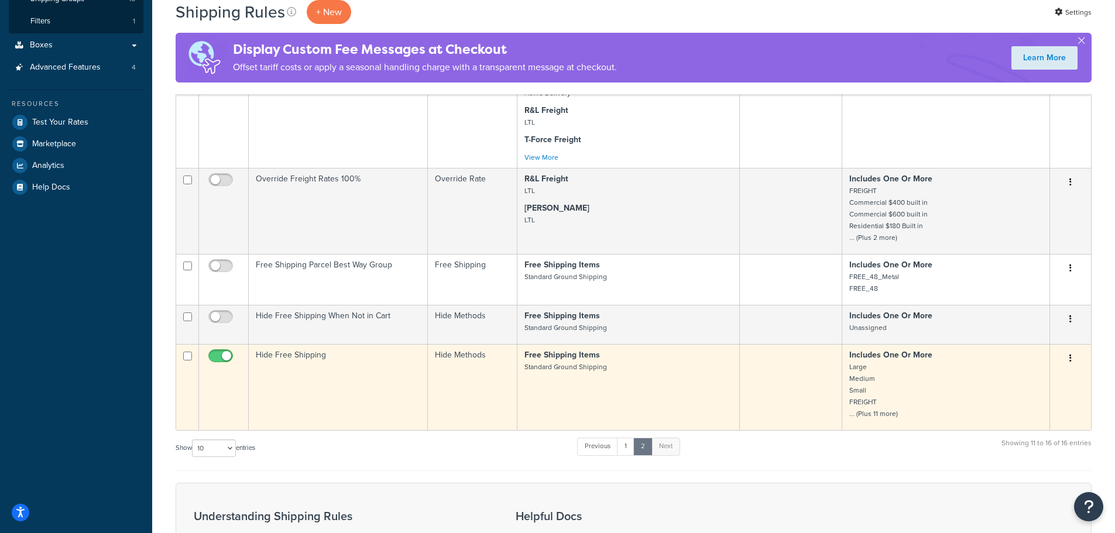
click at [1075, 359] on button "button" at bounding box center [1070, 358] width 16 height 19
click at [1044, 378] on link "Edit" at bounding box center [1032, 381] width 92 height 24
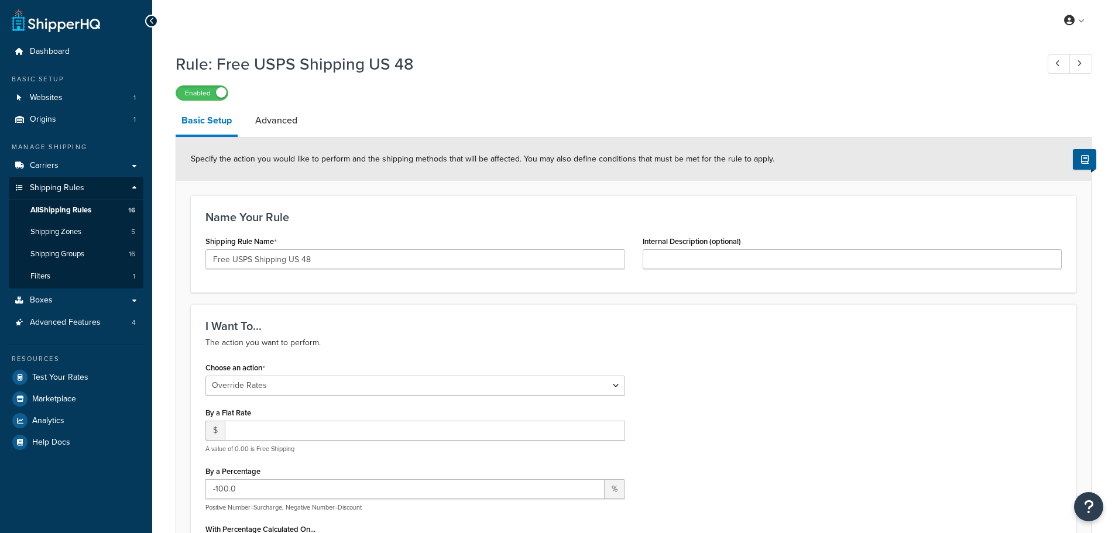
select select "OVERRIDE"
select select "ITEM"
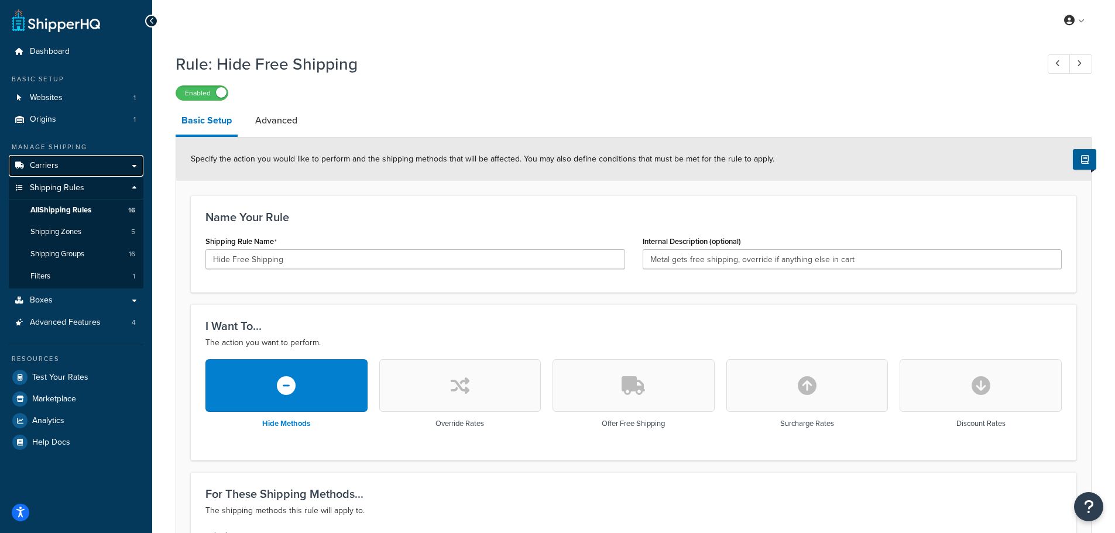
click at [59, 169] on link "Carriers" at bounding box center [76, 166] width 135 height 22
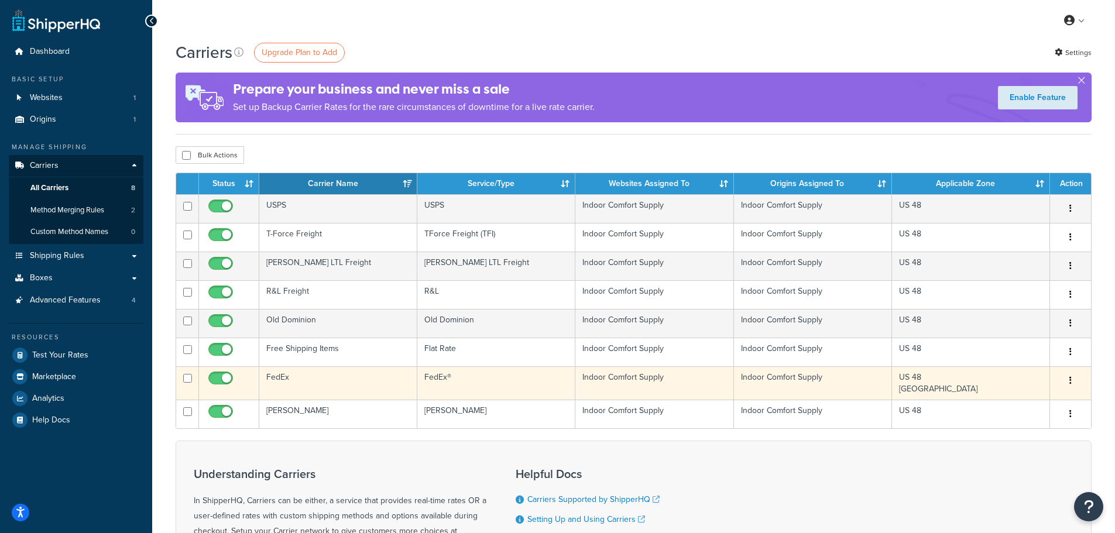
click at [870, 385] on td "Indoor Comfort Supply" at bounding box center [813, 382] width 158 height 33
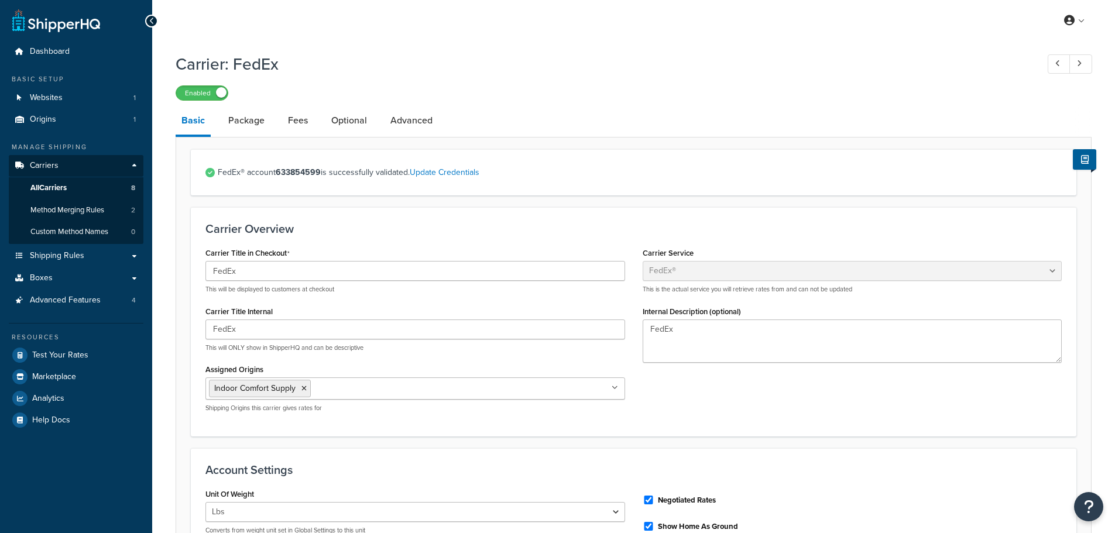
select select "fedEx"
select select "REGULAR_PICKUP"
select select "YOUR_PACKAGING"
click at [394, 35] on div "My Profile Billing Global Settings Contact Us Logout" at bounding box center [633, 20] width 963 height 41
click at [81, 252] on span "Shipping Rules" at bounding box center [57, 256] width 54 height 10
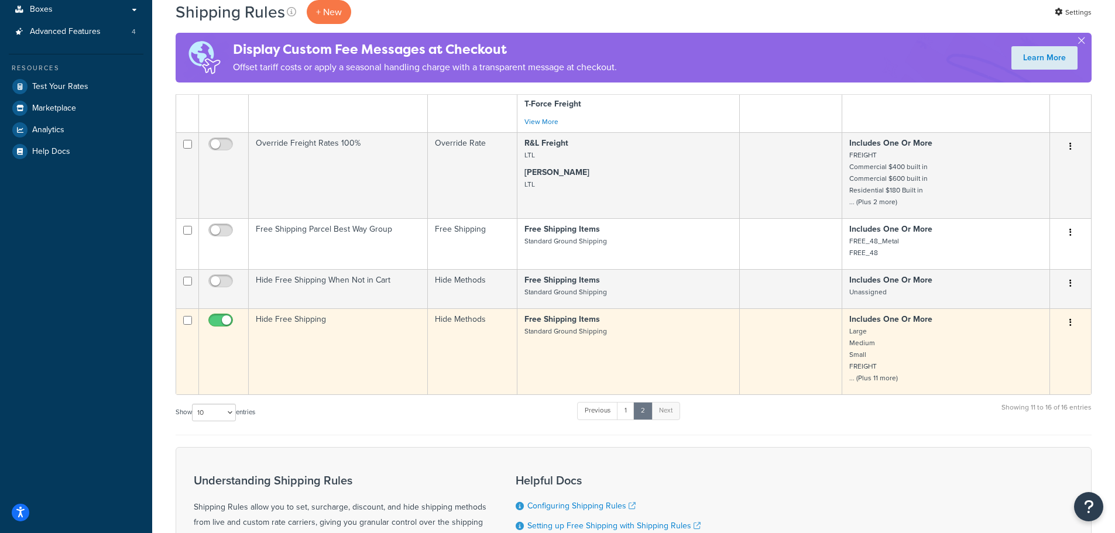
scroll to position [293, 0]
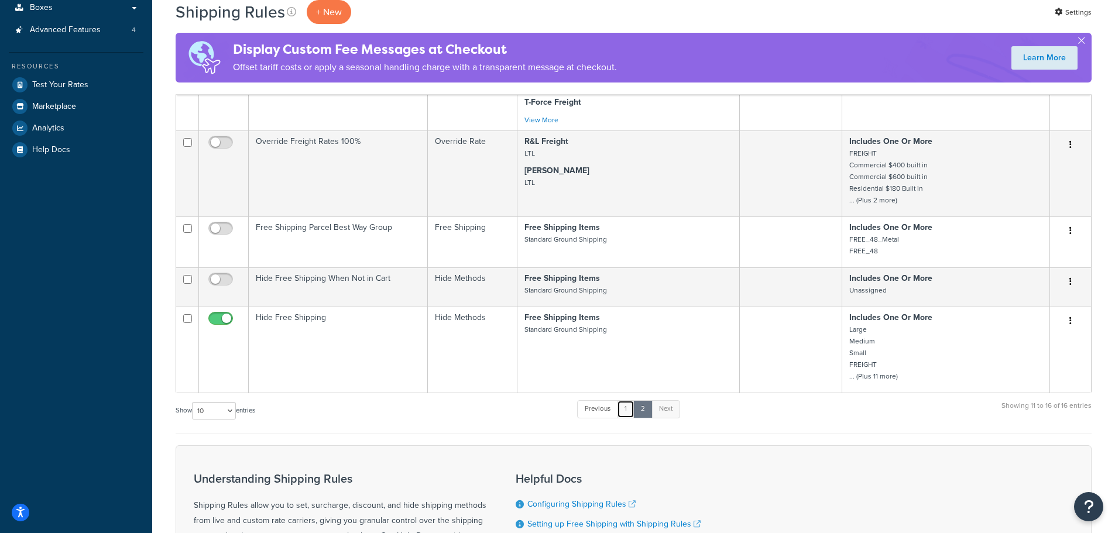
click at [626, 413] on link "1" at bounding box center [626, 409] width 18 height 18
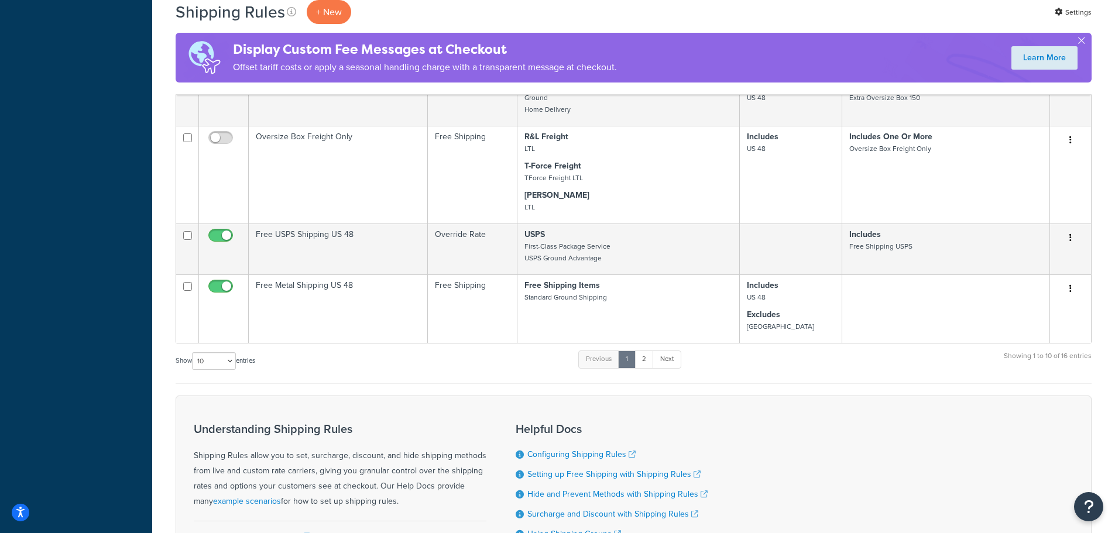
scroll to position [651, 0]
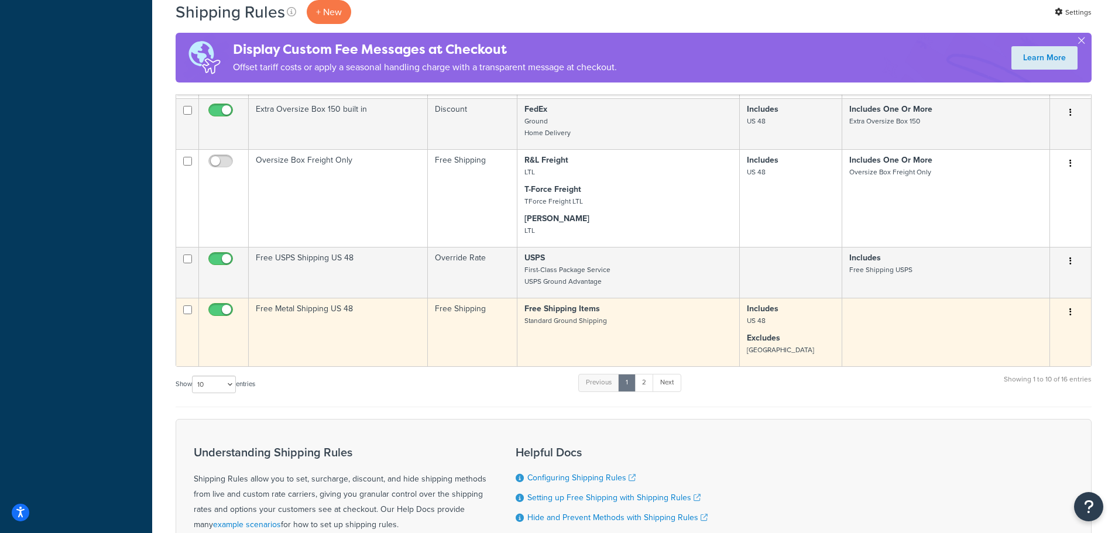
click at [695, 338] on td "Free Shipping Items Standard Ground Shipping" at bounding box center [628, 332] width 223 height 68
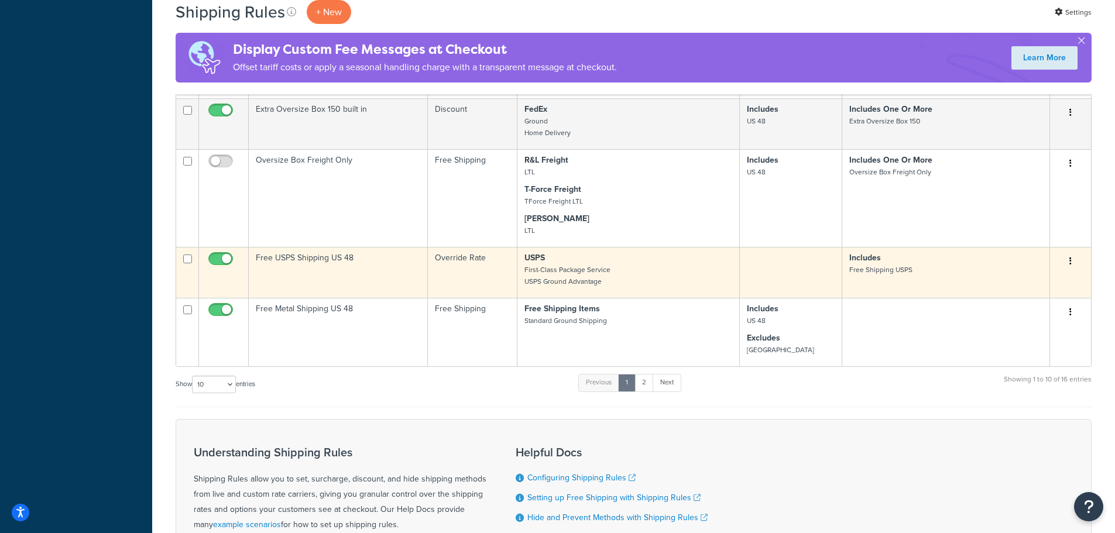
click at [617, 272] on p "USPS First-Class Package Service USPS Ground Advantage" at bounding box center [628, 269] width 208 height 35
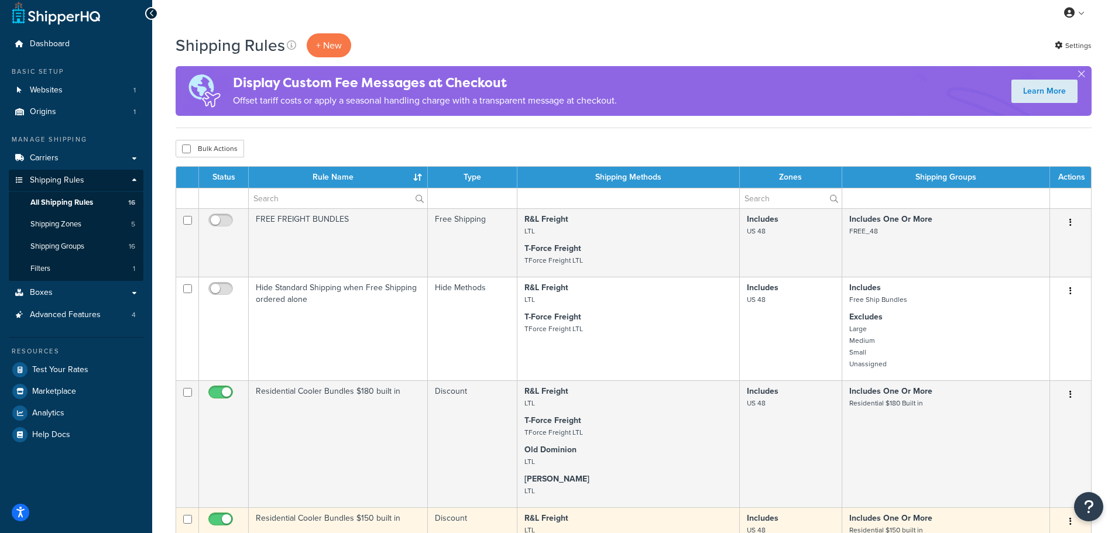
scroll to position [0, 0]
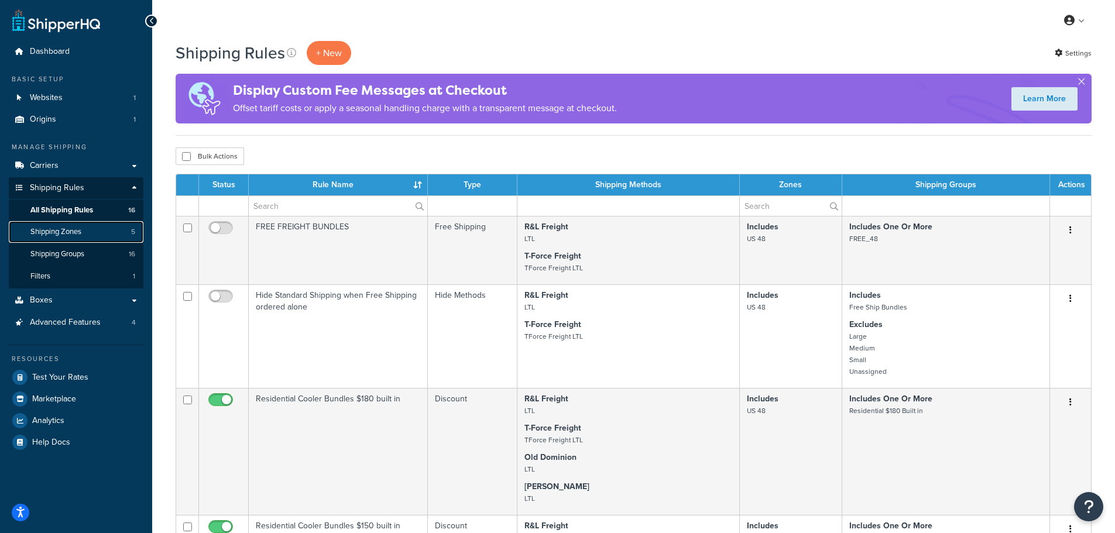
click at [63, 229] on span "Shipping Zones" at bounding box center [55, 232] width 51 height 10
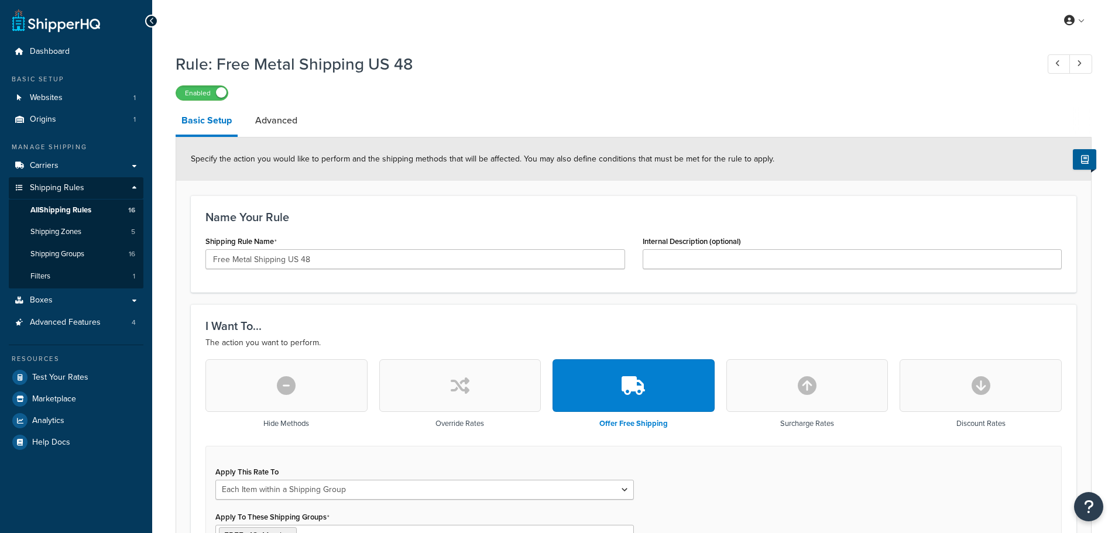
select select "ITEM"
drag, startPoint x: 454, startPoint y: 160, endPoint x: 460, endPoint y: 159, distance: 6.1
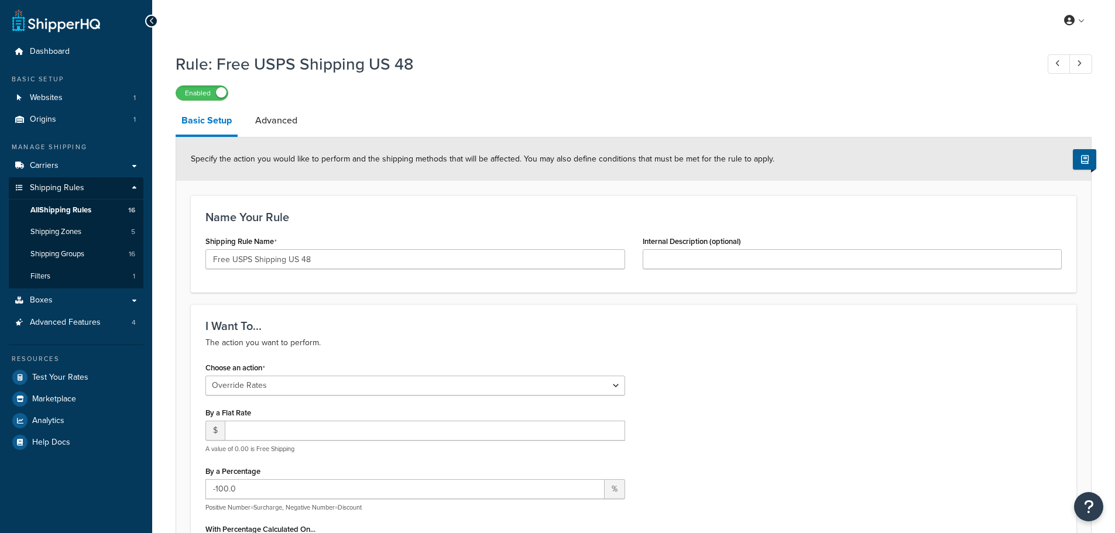
select select "OVERRIDE"
select select "ITEM"
click at [279, 129] on link "Advanced" at bounding box center [276, 121] width 54 height 28
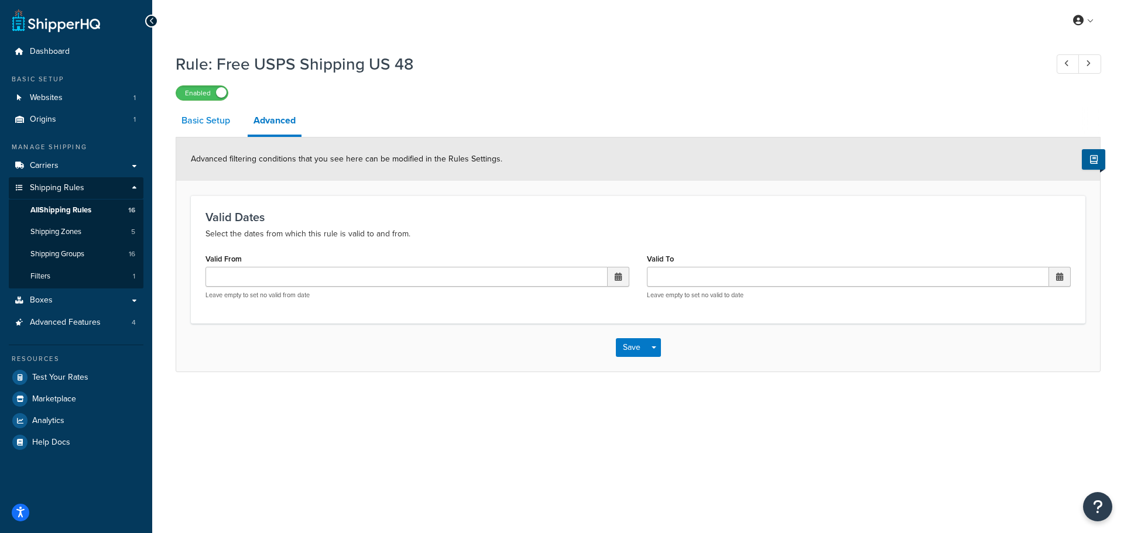
click at [194, 115] on link "Basic Setup" at bounding box center [206, 121] width 60 height 28
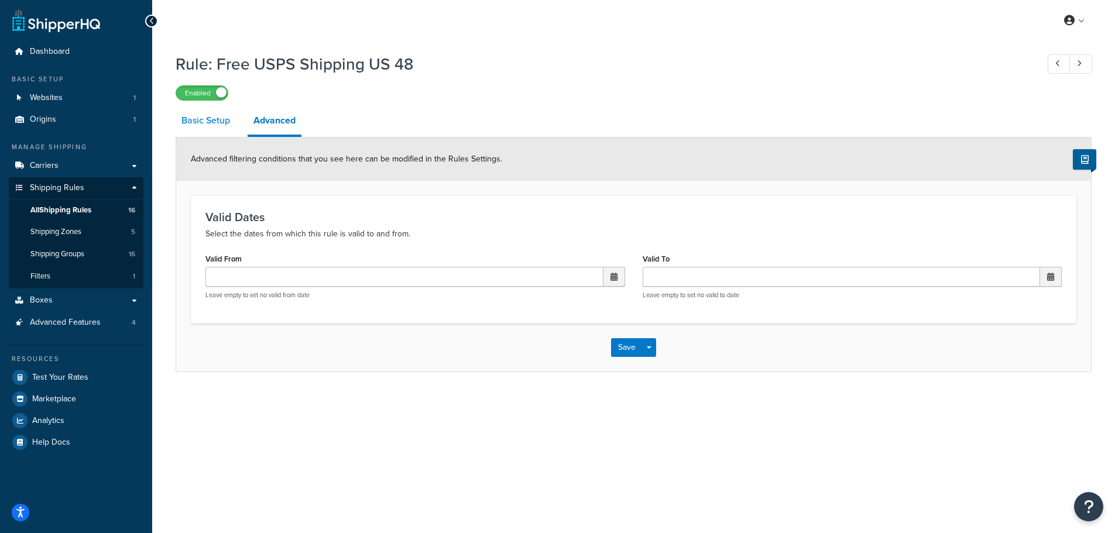
select select "OVERRIDE"
select select "ITEM"
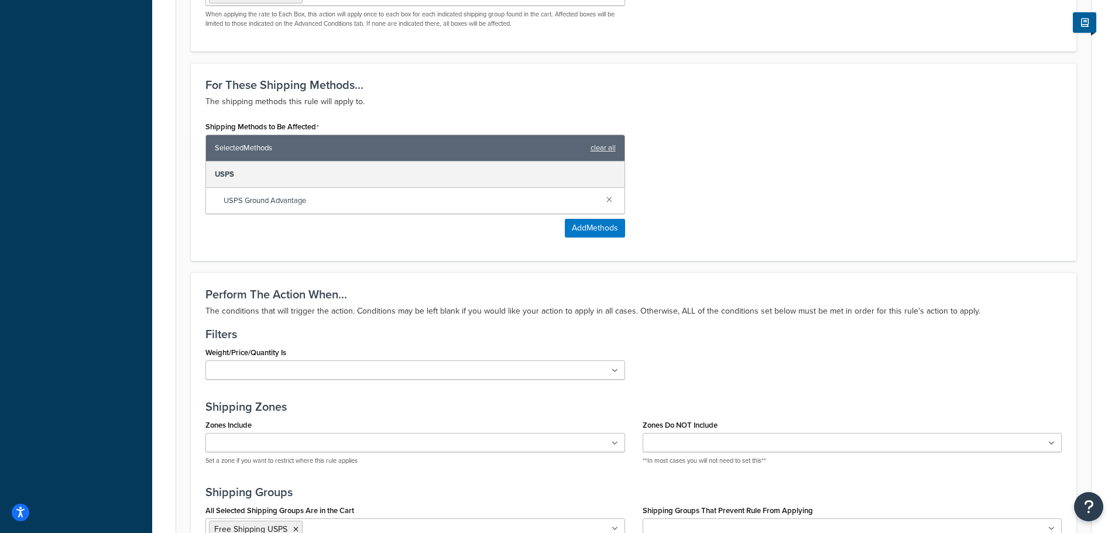
scroll to position [866, 0]
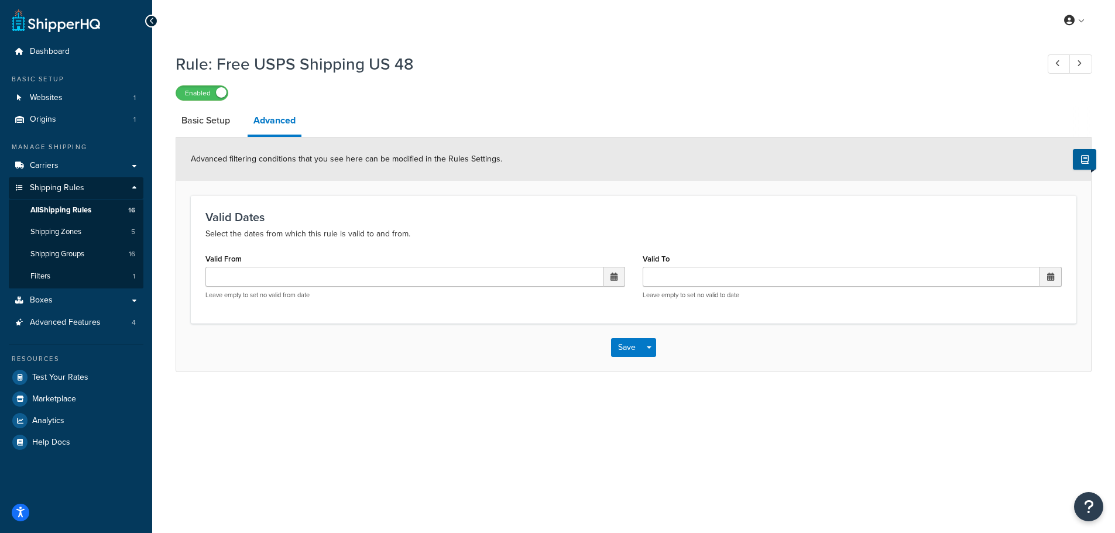
select select "OVERRIDE"
select select "ITEM"
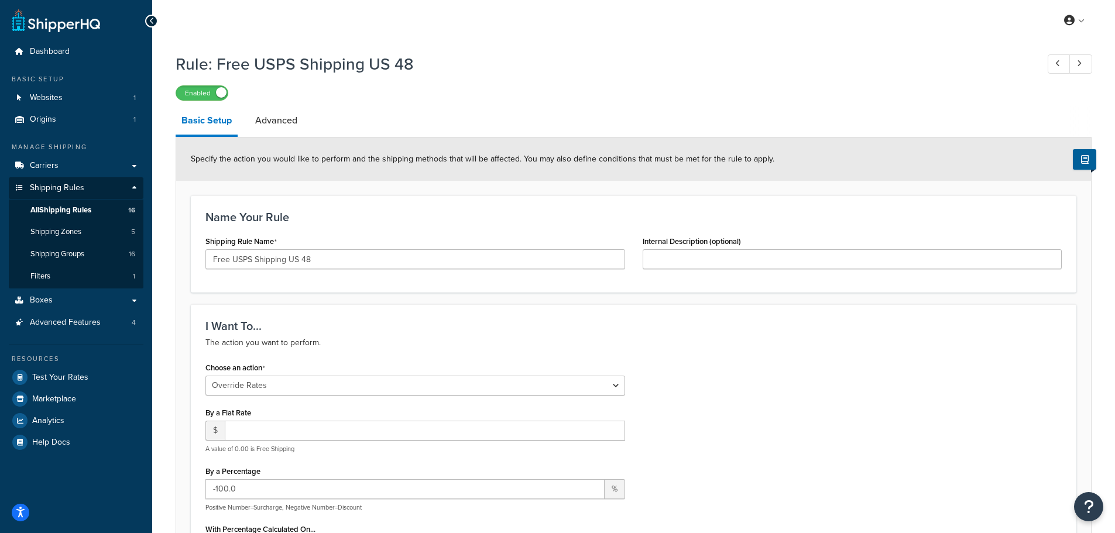
drag, startPoint x: 712, startPoint y: 341, endPoint x: 690, endPoint y: 346, distance: 22.9
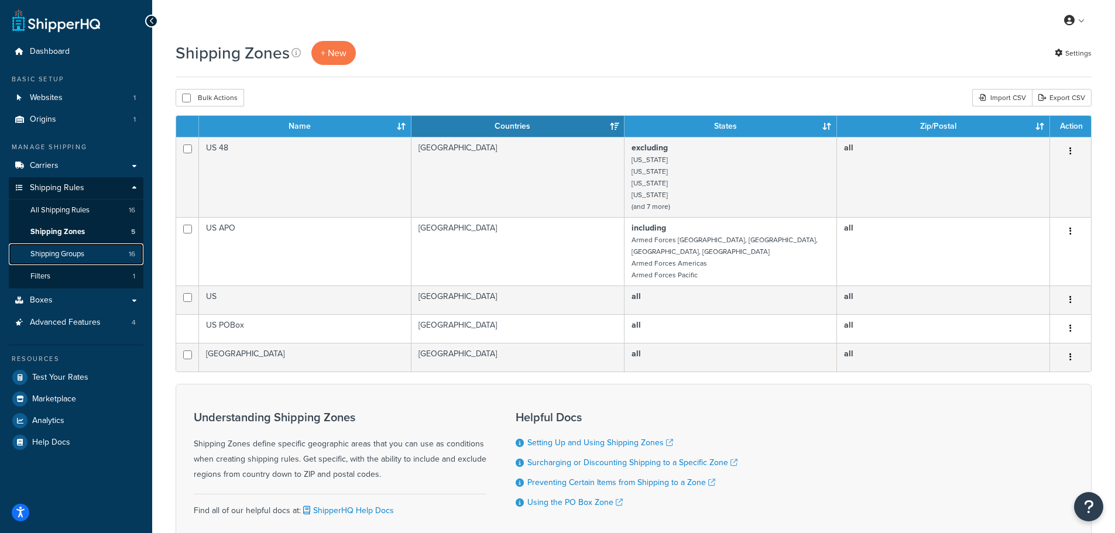
click at [77, 259] on span "Shipping Groups" at bounding box center [57, 254] width 54 height 10
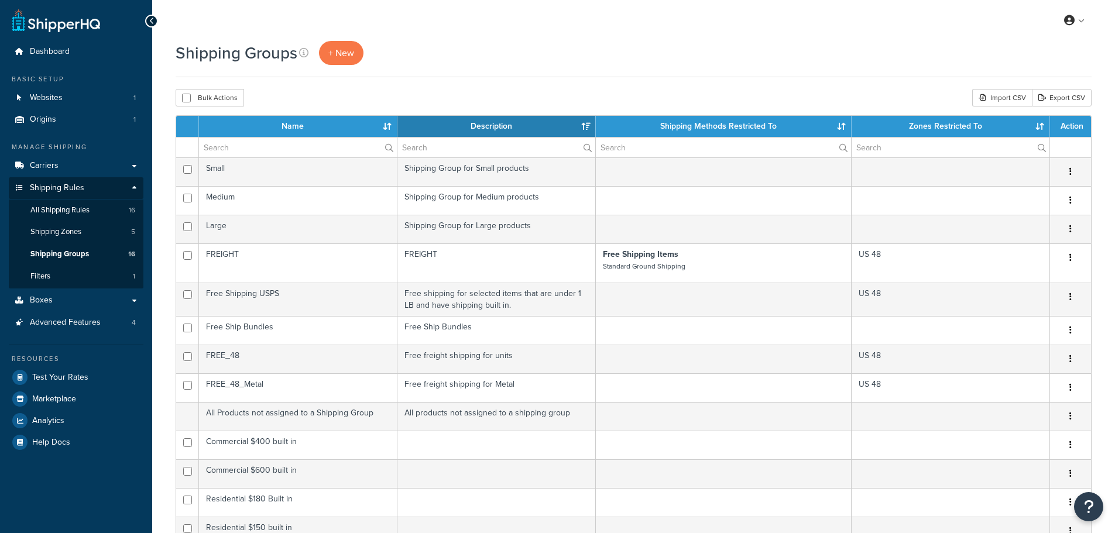
select select "15"
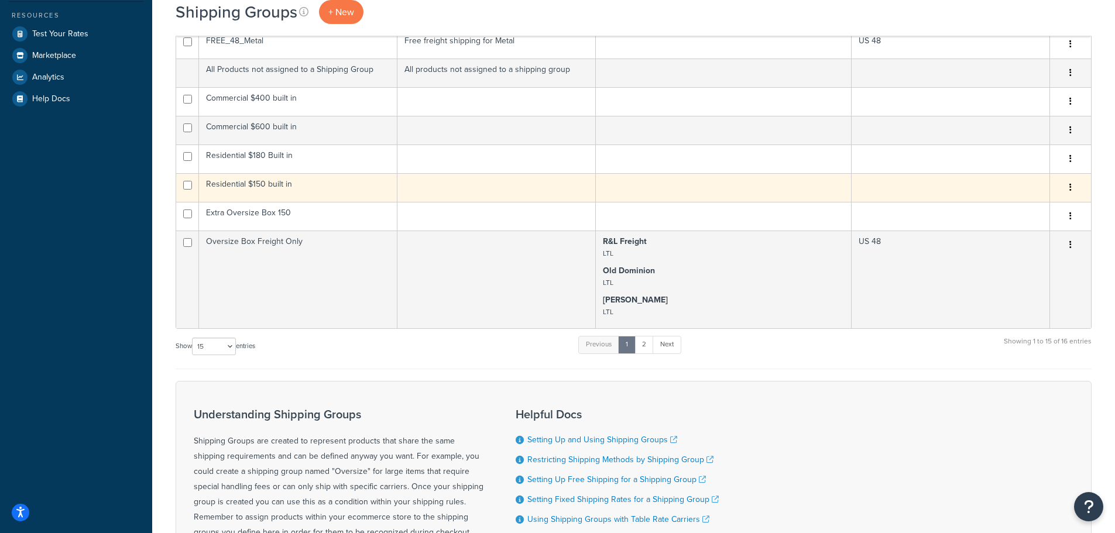
scroll to position [351, 0]
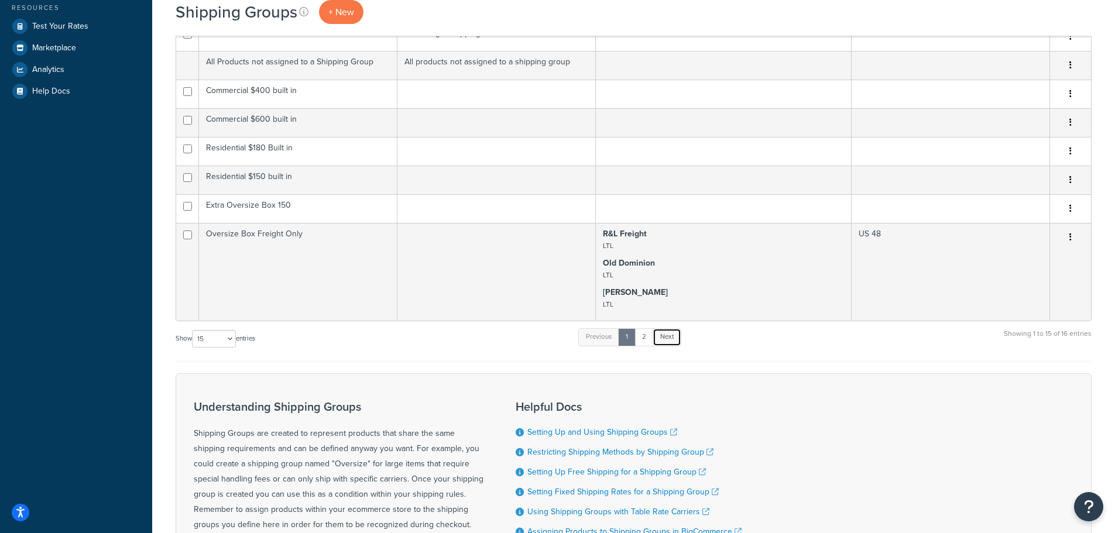
click at [674, 342] on link "Next" at bounding box center [667, 337] width 29 height 18
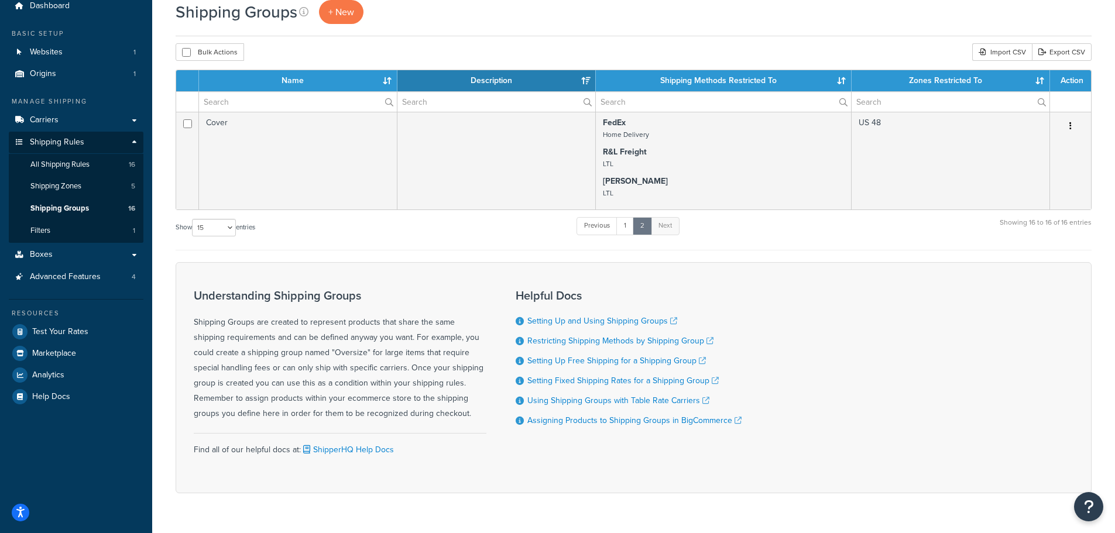
scroll to position [18, 0]
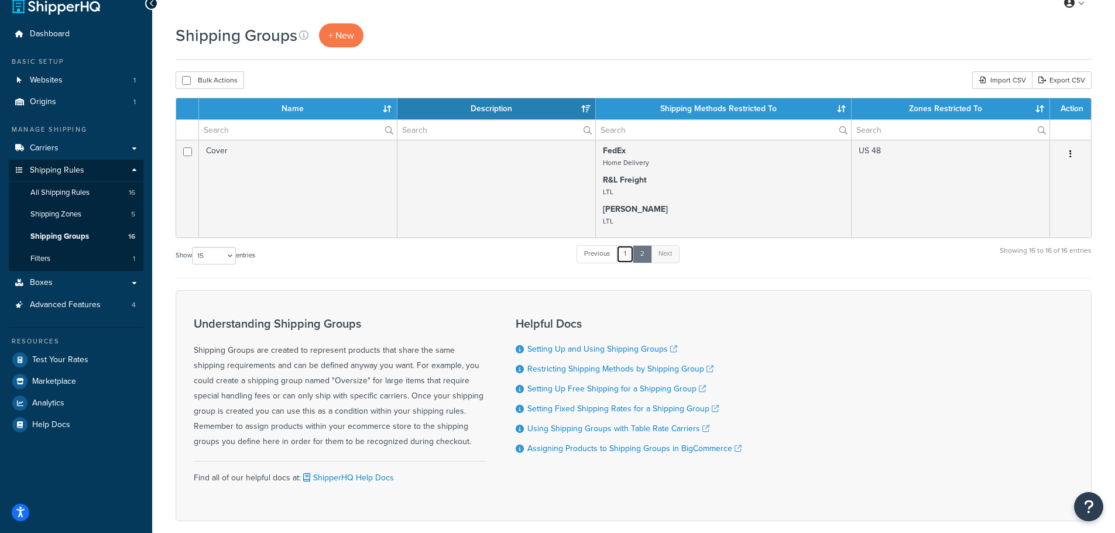
click at [629, 256] on link "1" at bounding box center [625, 254] width 18 height 18
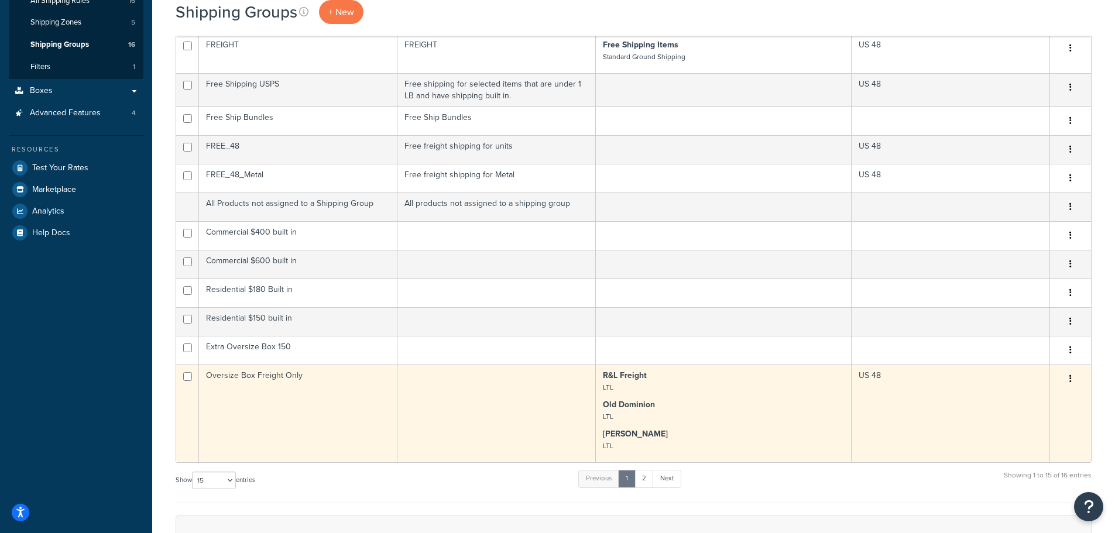
scroll to position [188, 0]
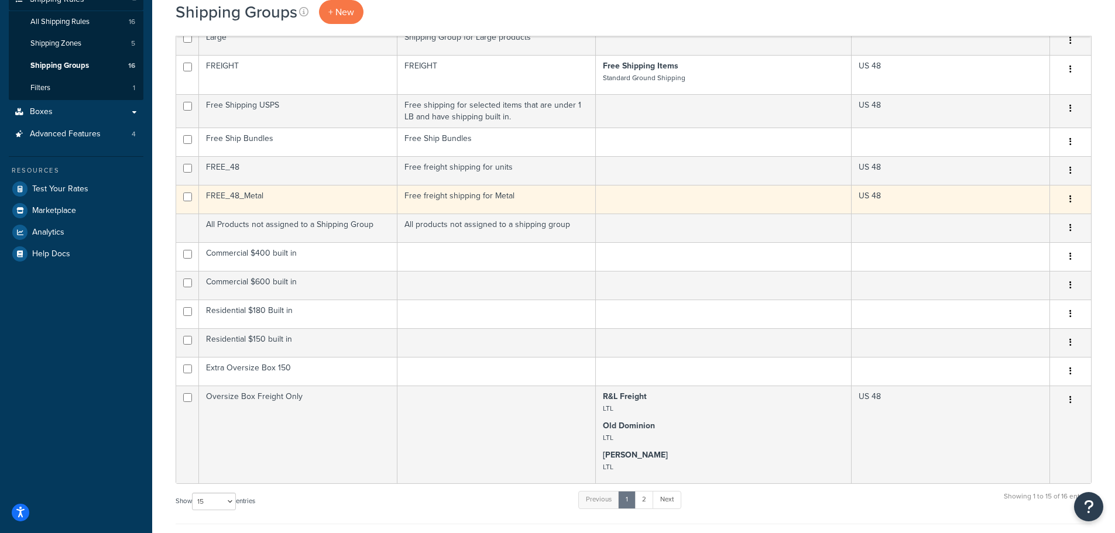
click at [1075, 201] on button "button" at bounding box center [1070, 199] width 16 height 19
click at [1038, 229] on link "Edit" at bounding box center [1023, 223] width 92 height 24
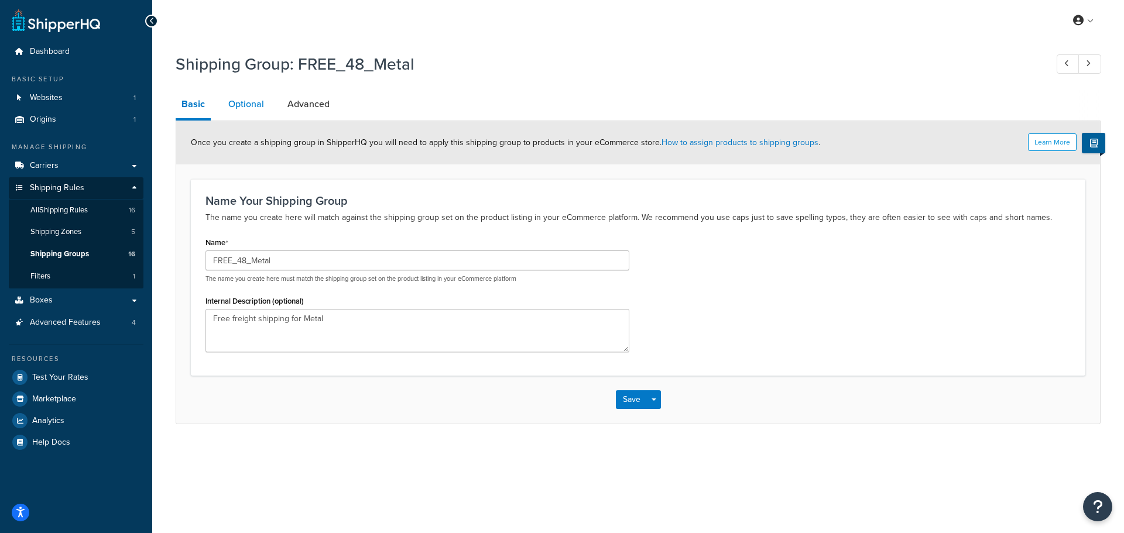
click at [247, 104] on link "Optional" at bounding box center [245, 104] width 47 height 28
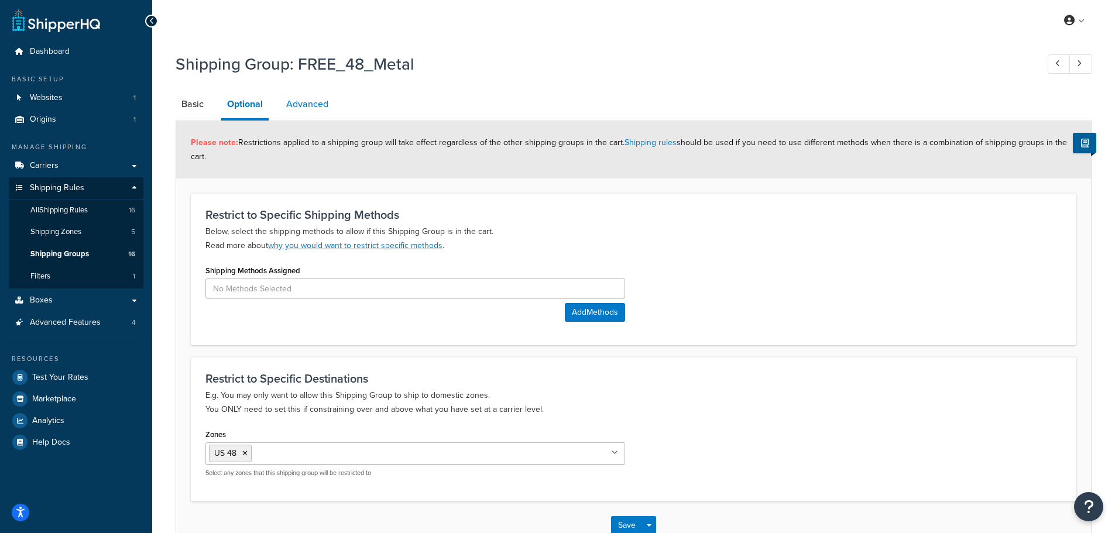
click at [314, 102] on link "Advanced" at bounding box center [307, 104] width 54 height 28
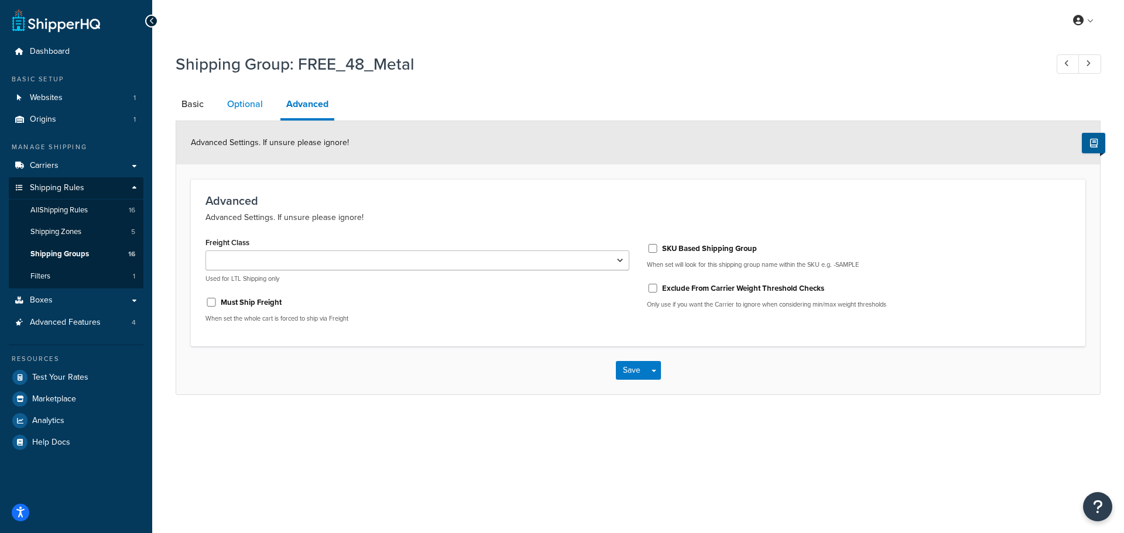
click at [242, 104] on link "Optional" at bounding box center [244, 104] width 47 height 28
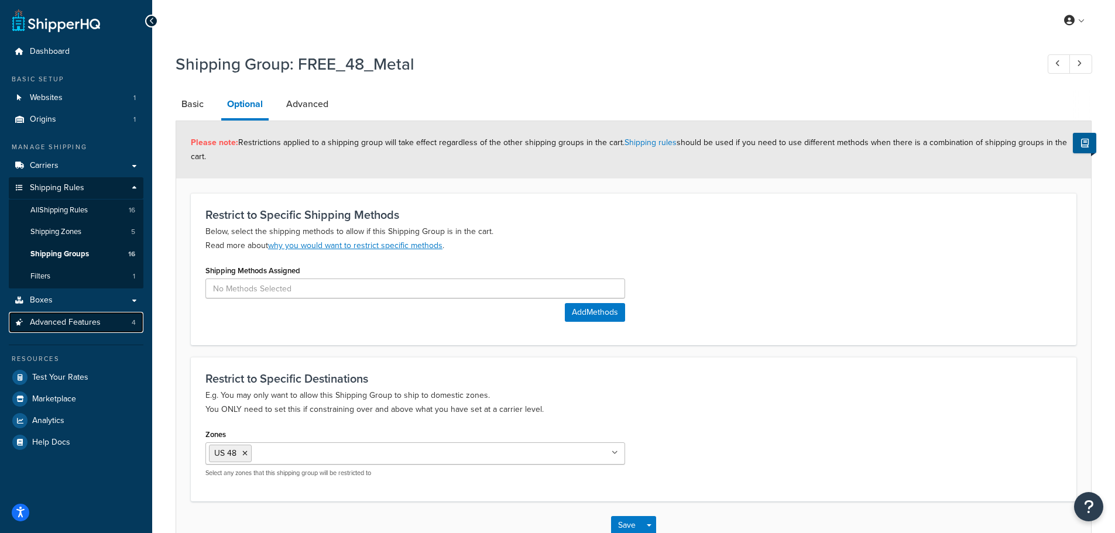
click at [92, 321] on span "Advanced Features" at bounding box center [65, 323] width 71 height 10
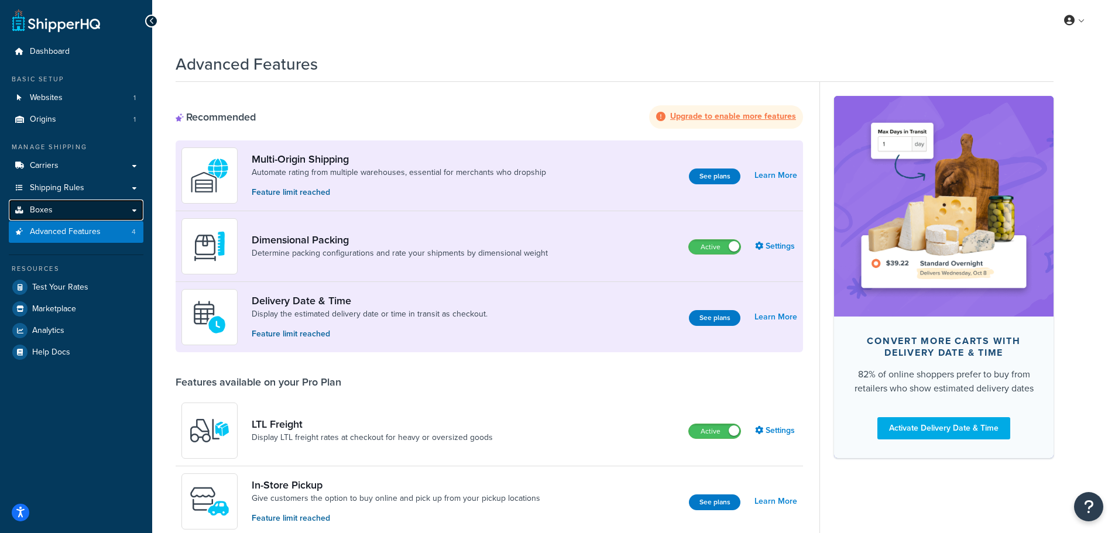
click at [61, 212] on link "Boxes" at bounding box center [76, 211] width 135 height 22
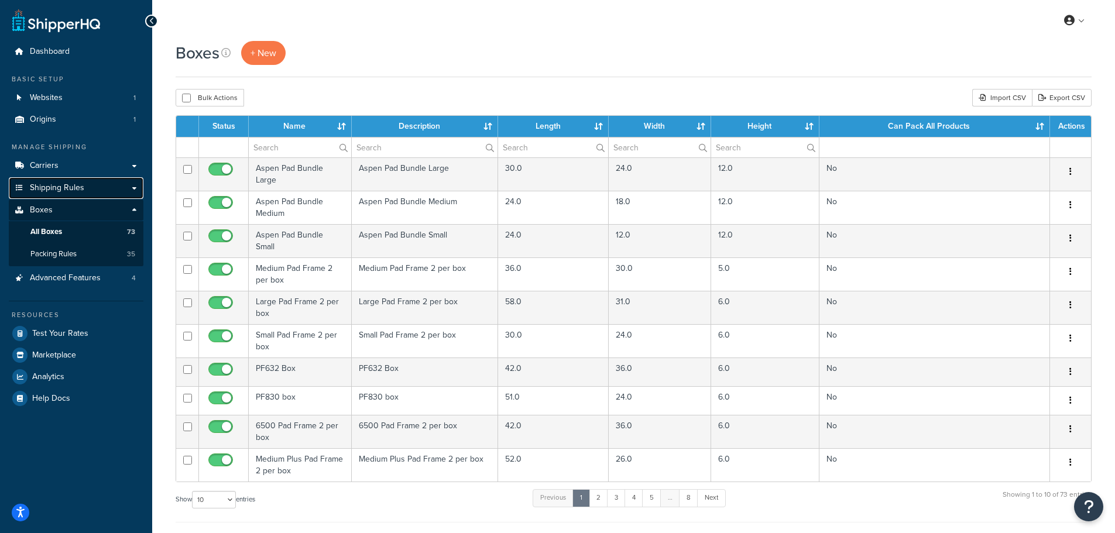
click at [67, 190] on span "Shipping Rules" at bounding box center [57, 188] width 54 height 10
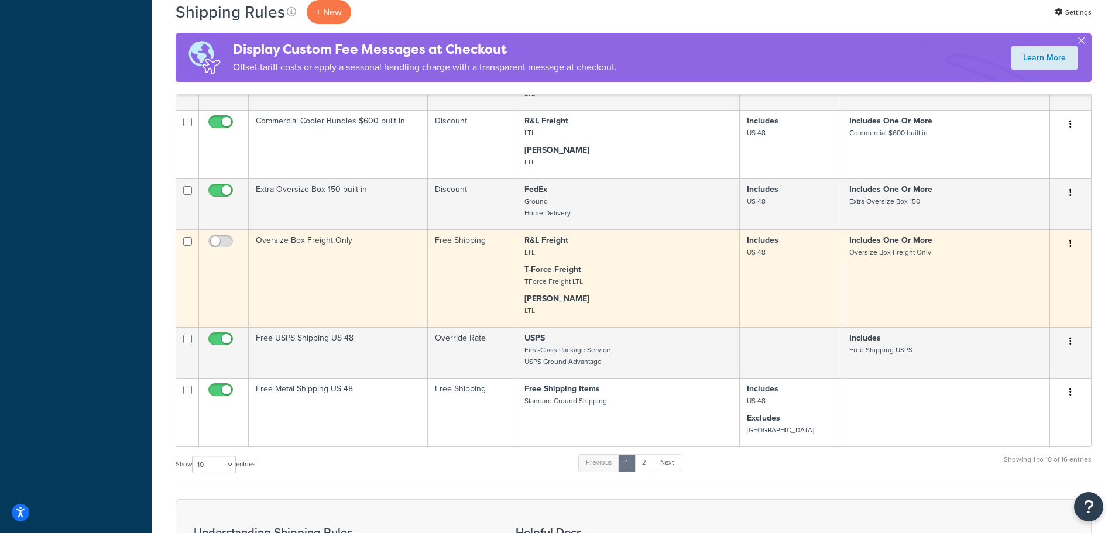
scroll to position [702, 0]
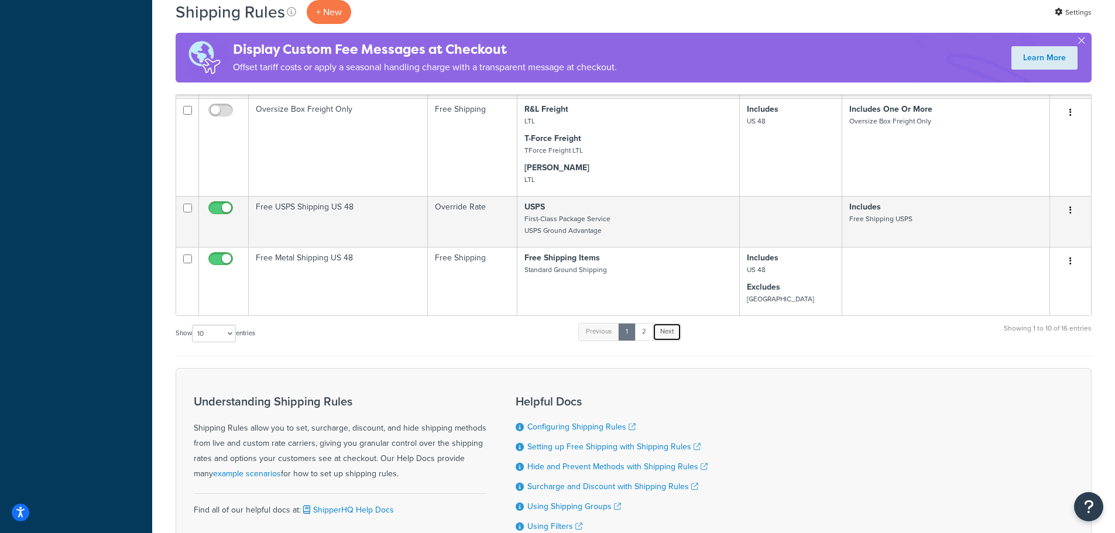
click at [677, 335] on link "Next" at bounding box center [667, 332] width 29 height 18
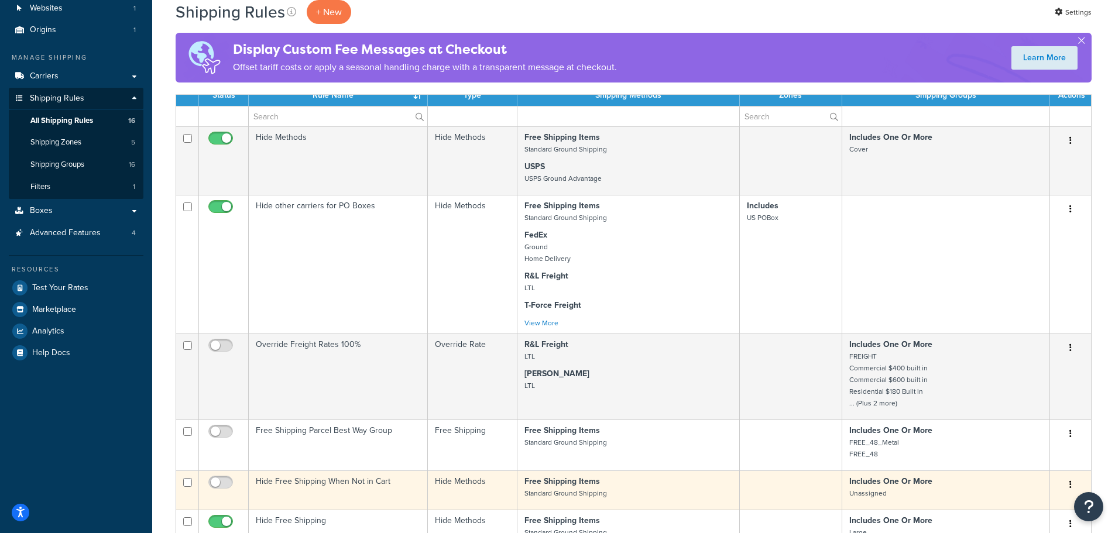
scroll to position [0, 0]
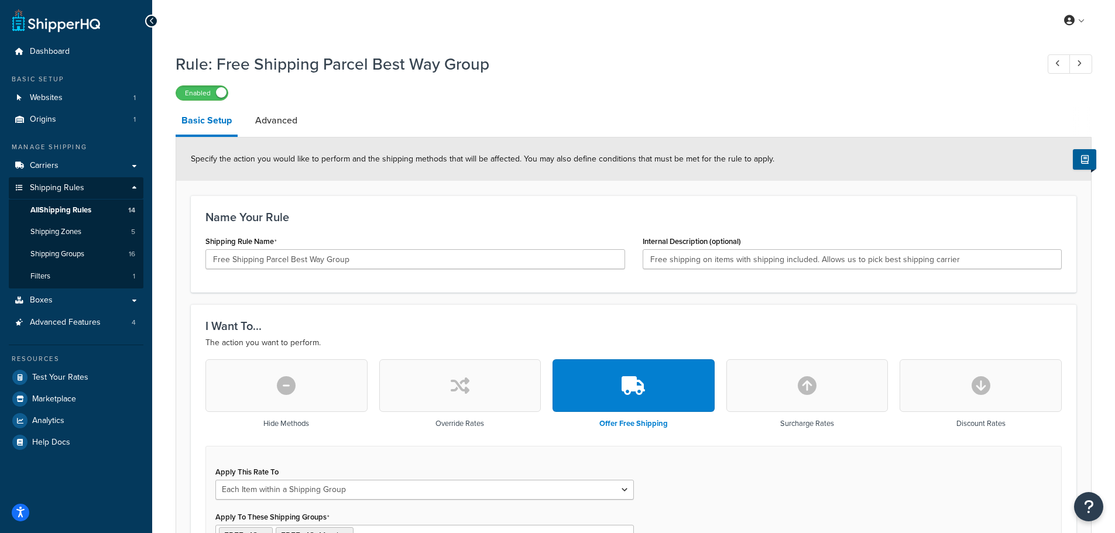
select select "ITEM"
